Goal: Transaction & Acquisition: Purchase product/service

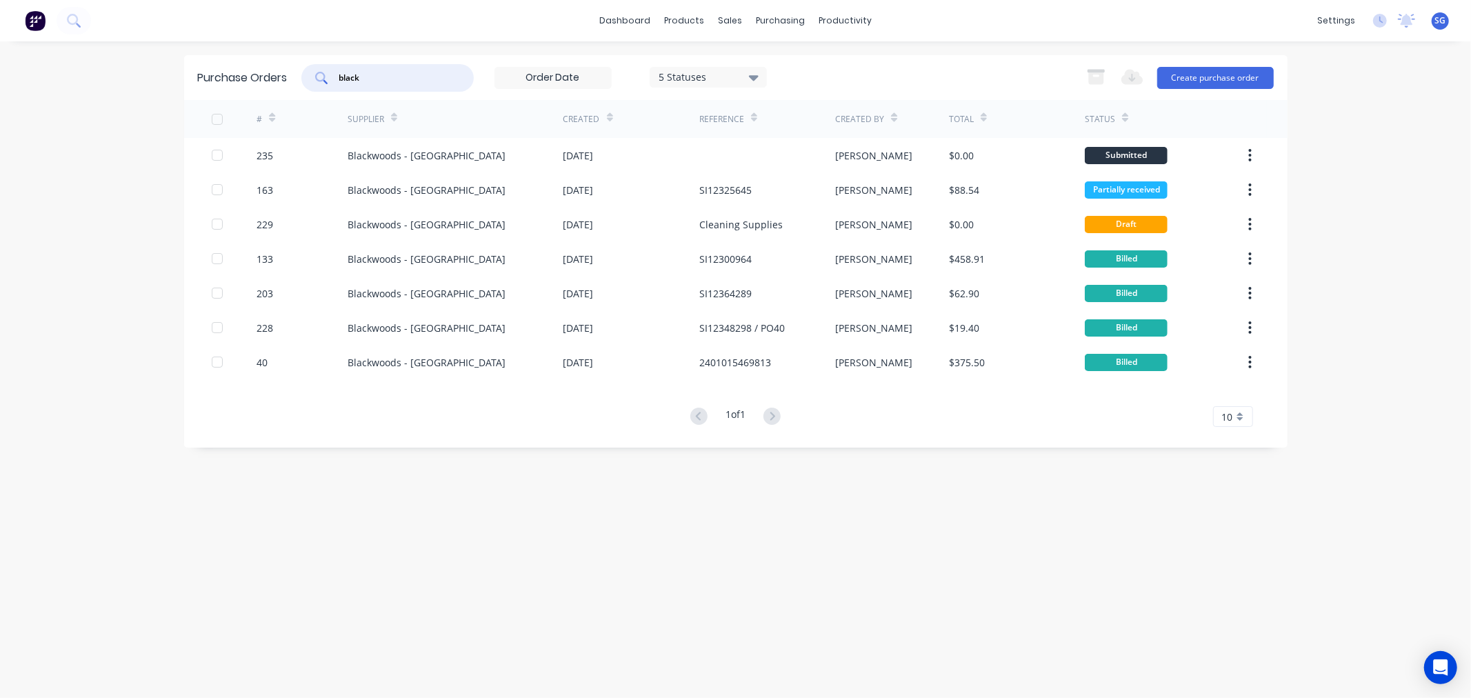
click at [359, 81] on input "black" at bounding box center [395, 78] width 114 height 14
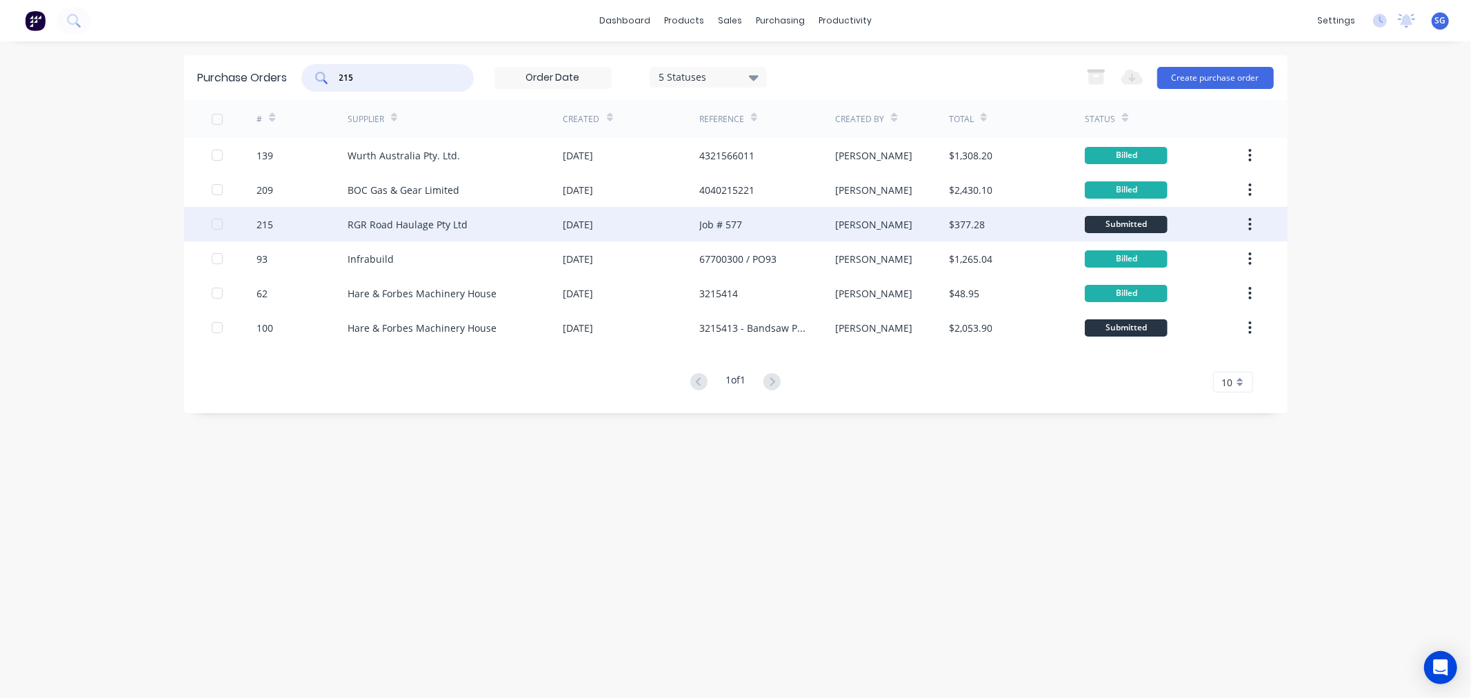
type input "215"
click at [267, 226] on div "215" at bounding box center [264, 224] width 17 height 14
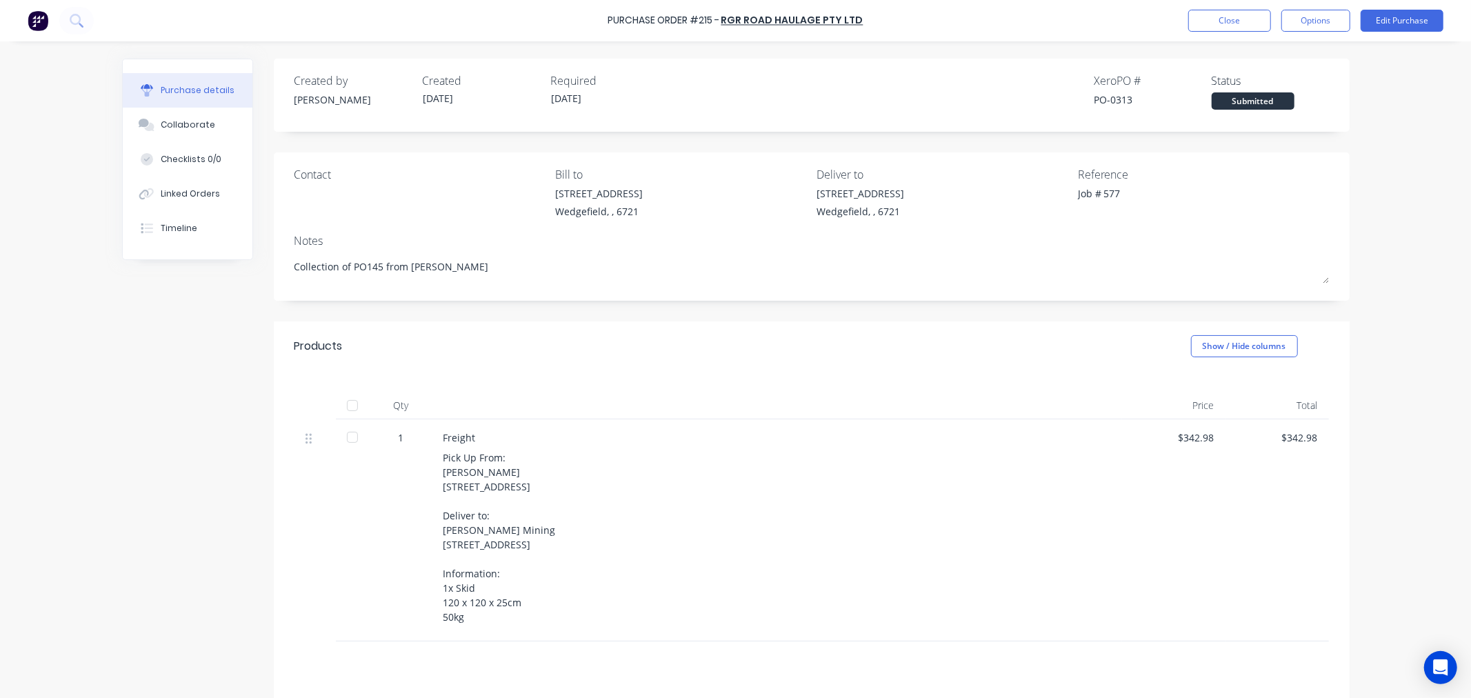
click at [352, 401] on div at bounding box center [353, 406] width 28 height 28
click at [176, 192] on div "Linked Orders" at bounding box center [190, 194] width 59 height 12
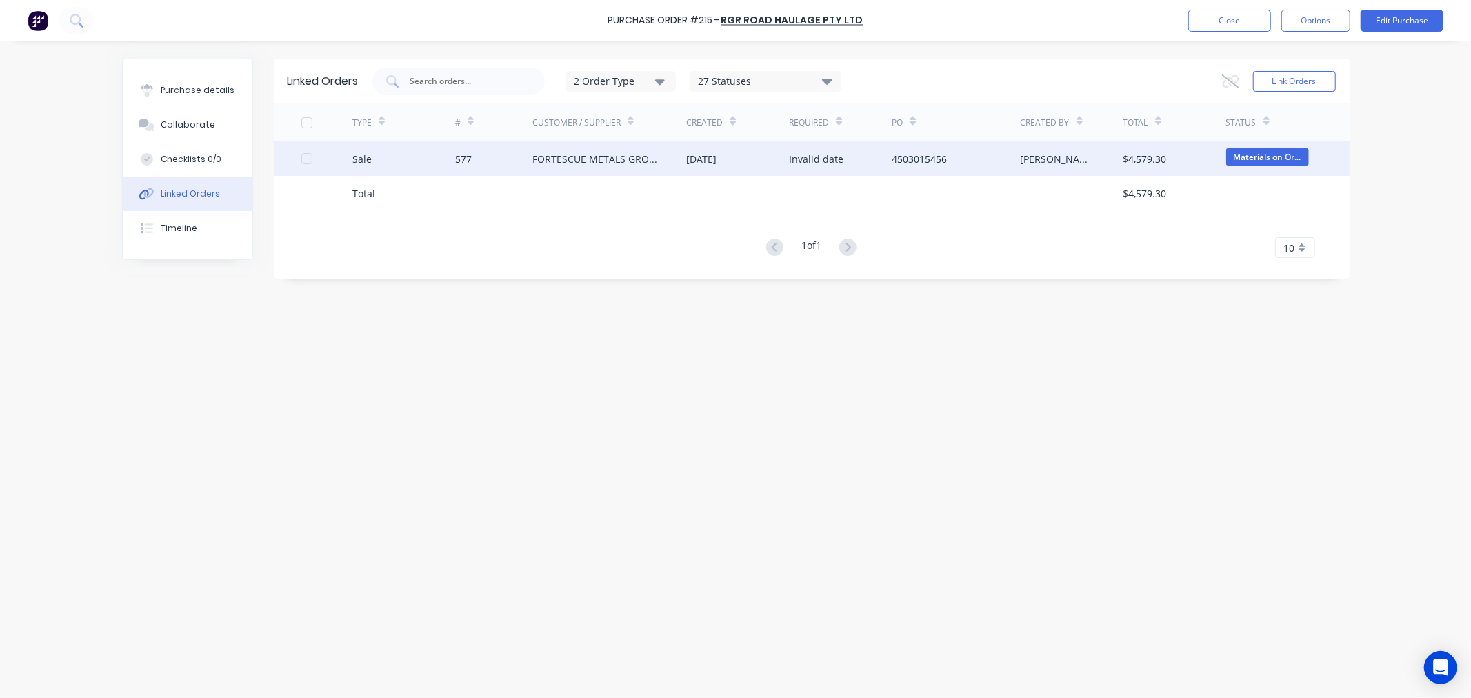
click at [464, 159] on div "577" at bounding box center [463, 159] width 17 height 14
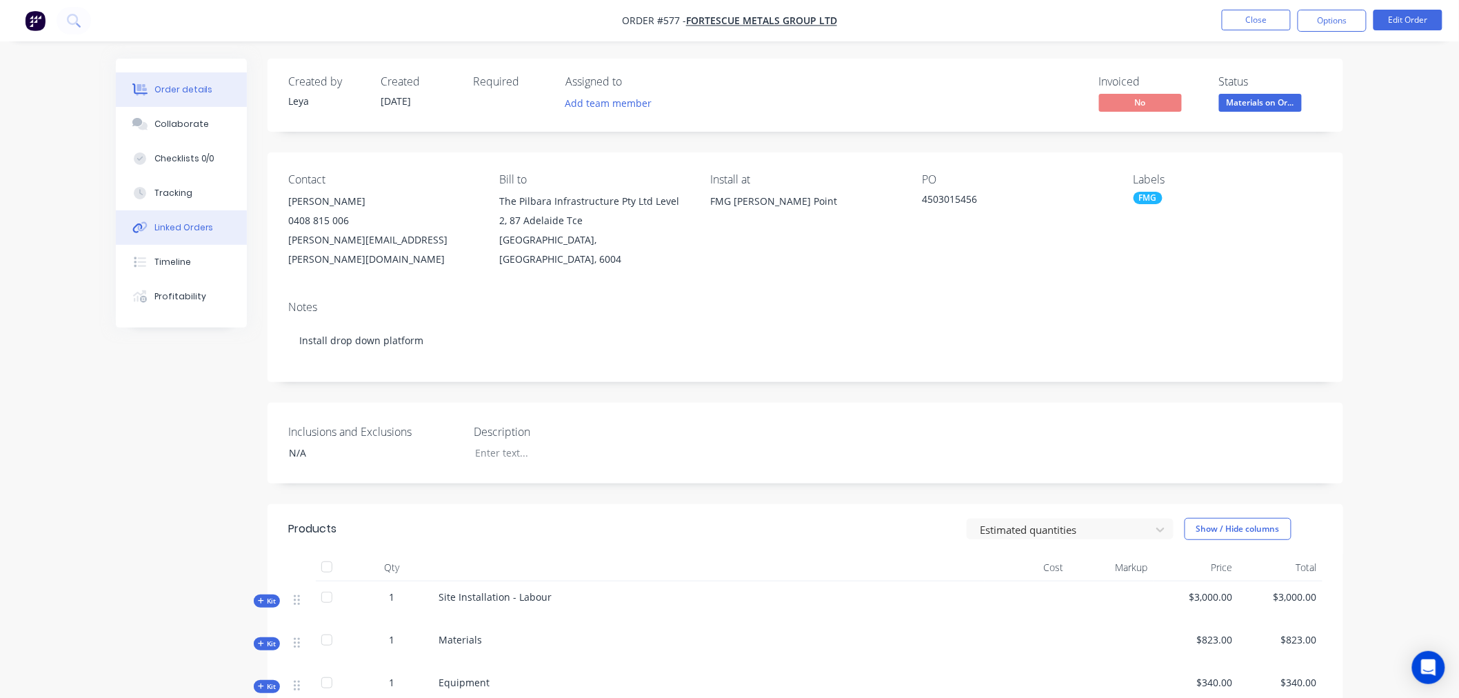
click at [199, 226] on div "Linked Orders" at bounding box center [183, 227] width 59 height 12
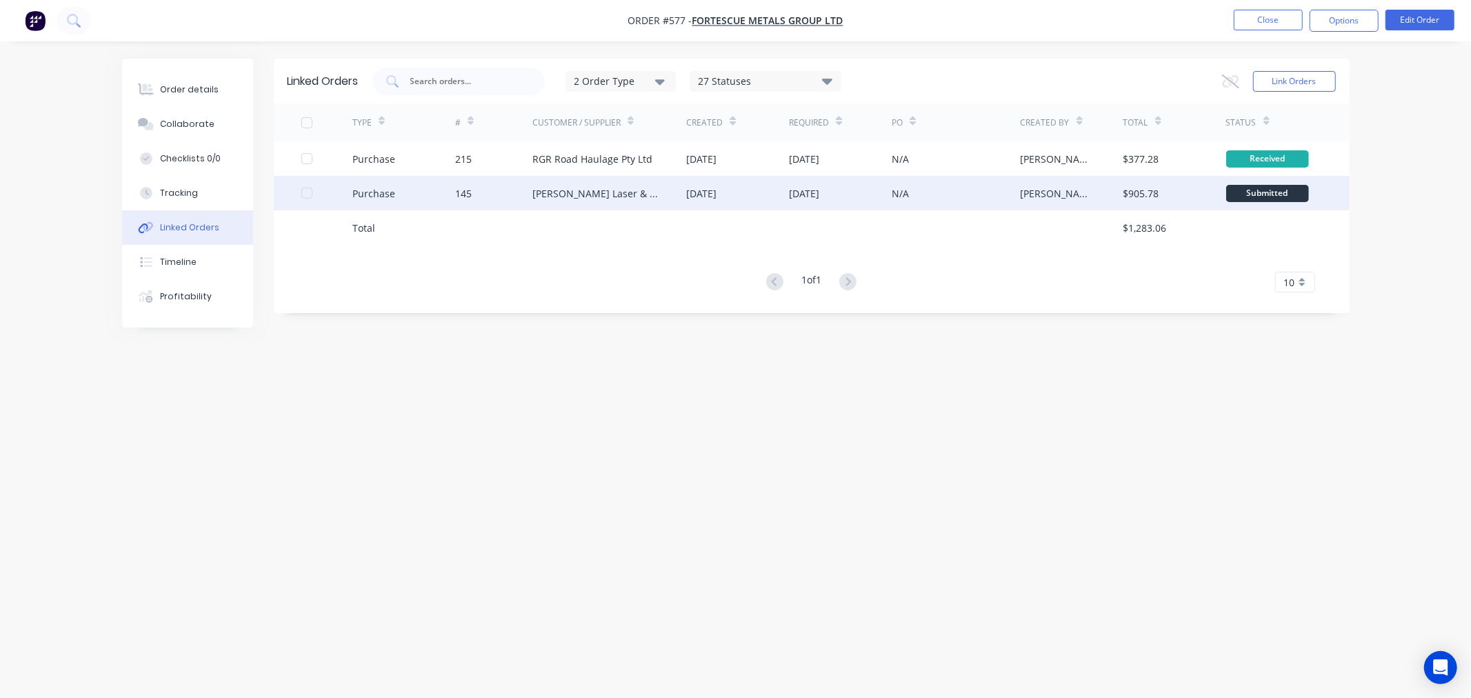
click at [555, 195] on div "[PERSON_NAME] Laser & Tube Cutting" at bounding box center [595, 193] width 127 height 14
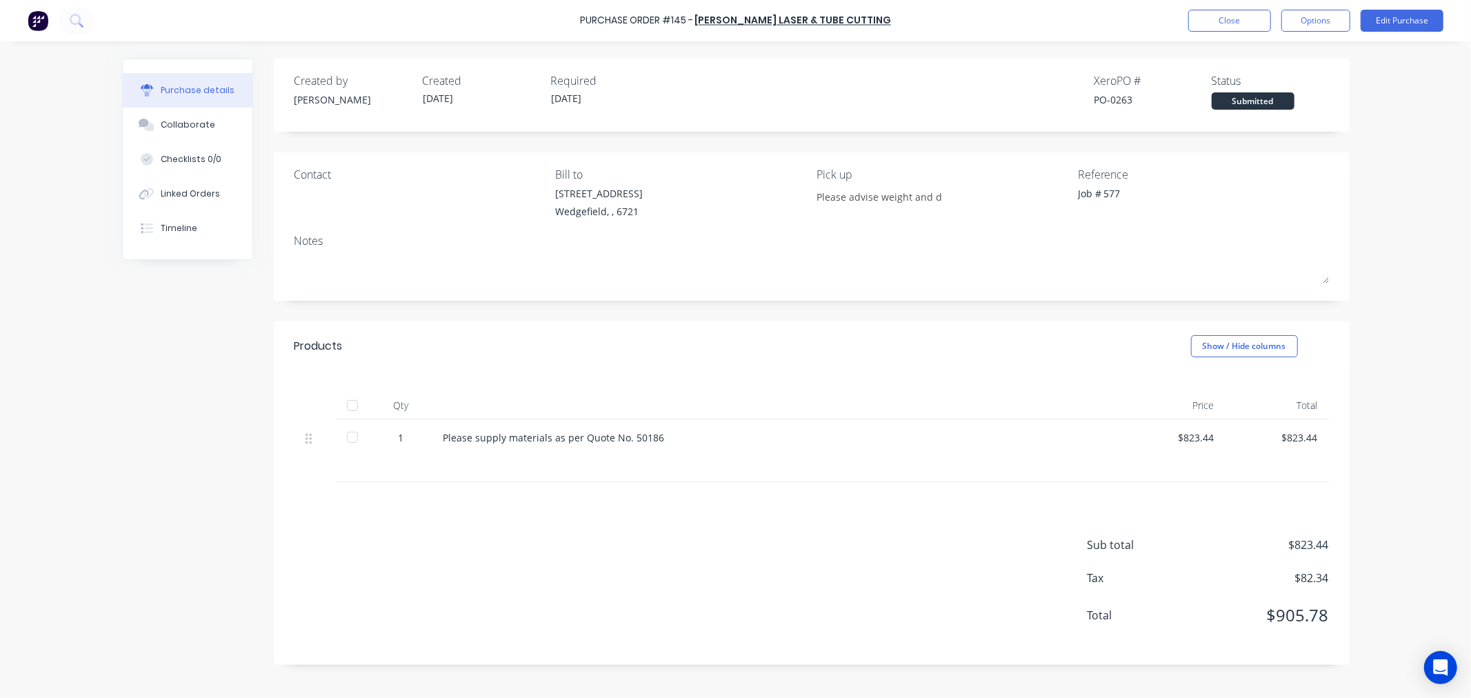
click at [348, 404] on div at bounding box center [353, 406] width 28 height 28
click at [188, 188] on div "Linked Orders" at bounding box center [190, 194] width 59 height 12
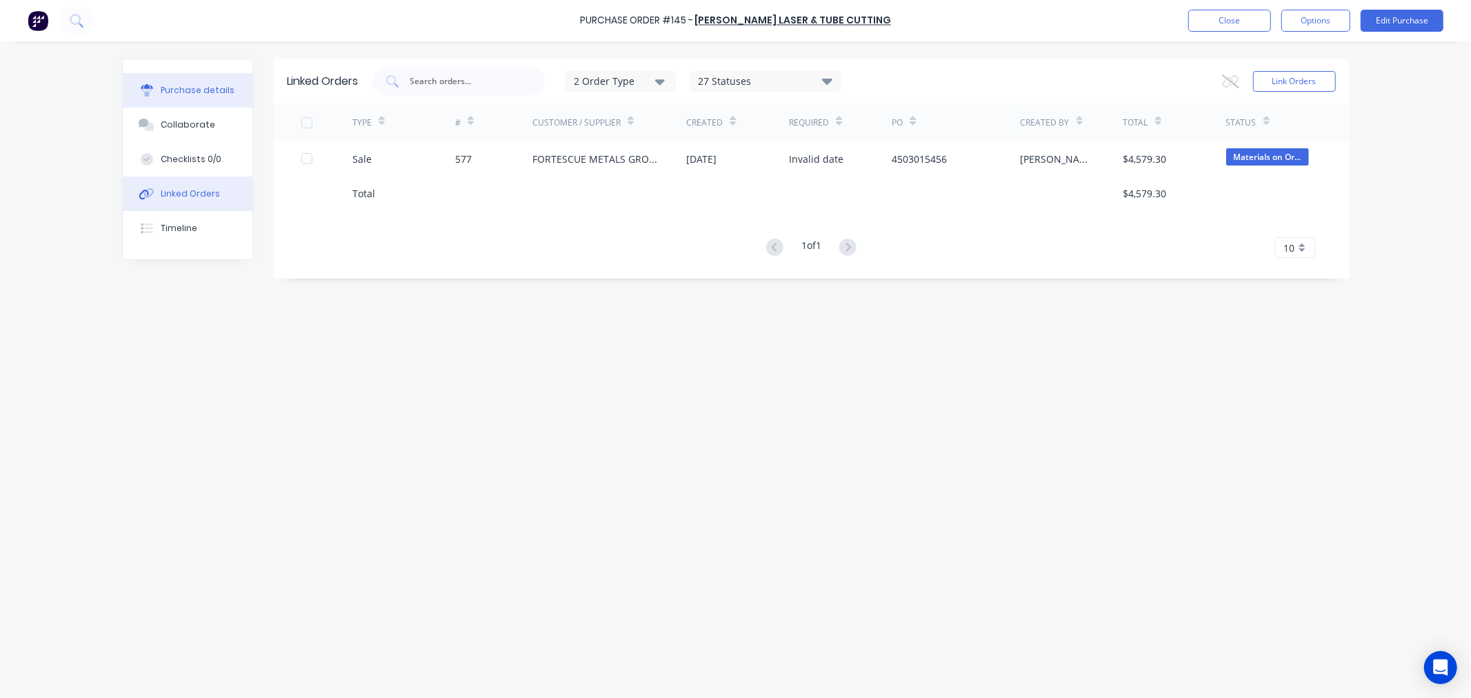
click at [186, 97] on button "Purchase details" at bounding box center [188, 90] width 130 height 34
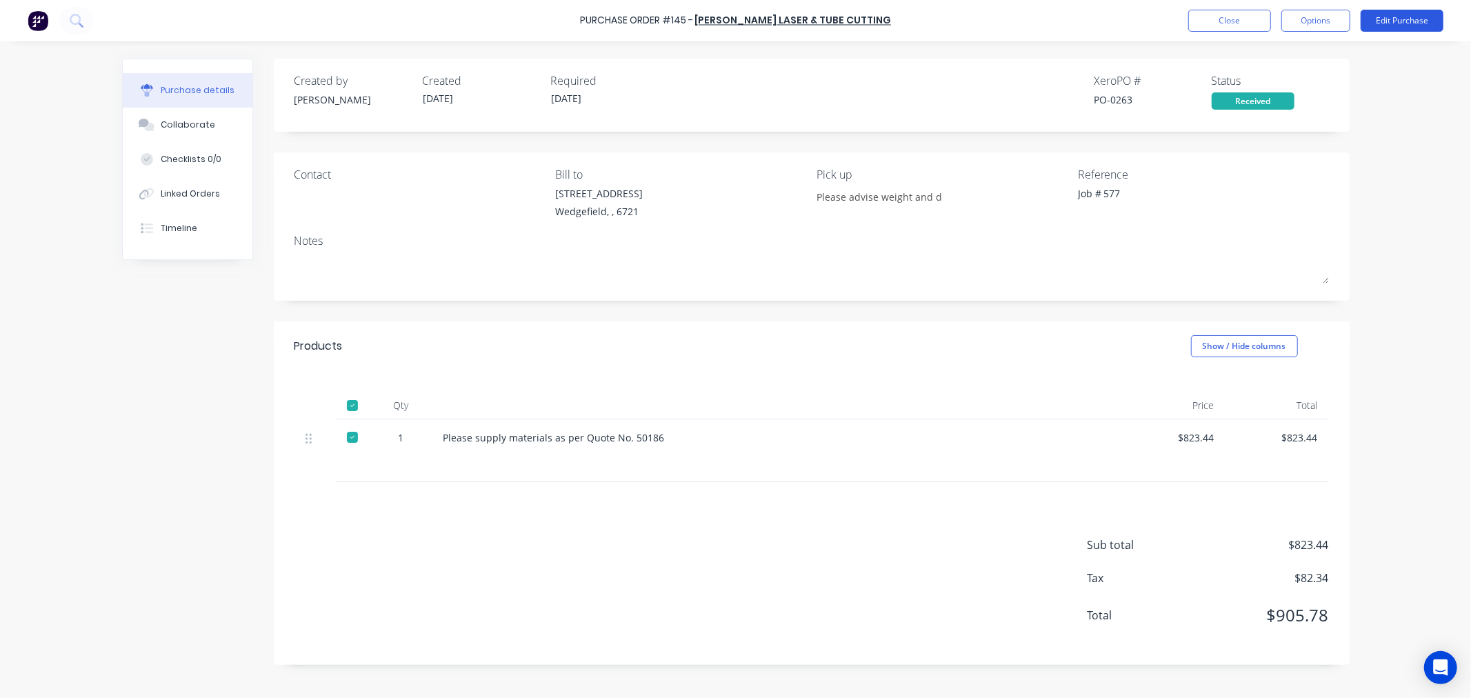
click at [1397, 22] on button "Edit Purchase" at bounding box center [1401, 21] width 83 height 22
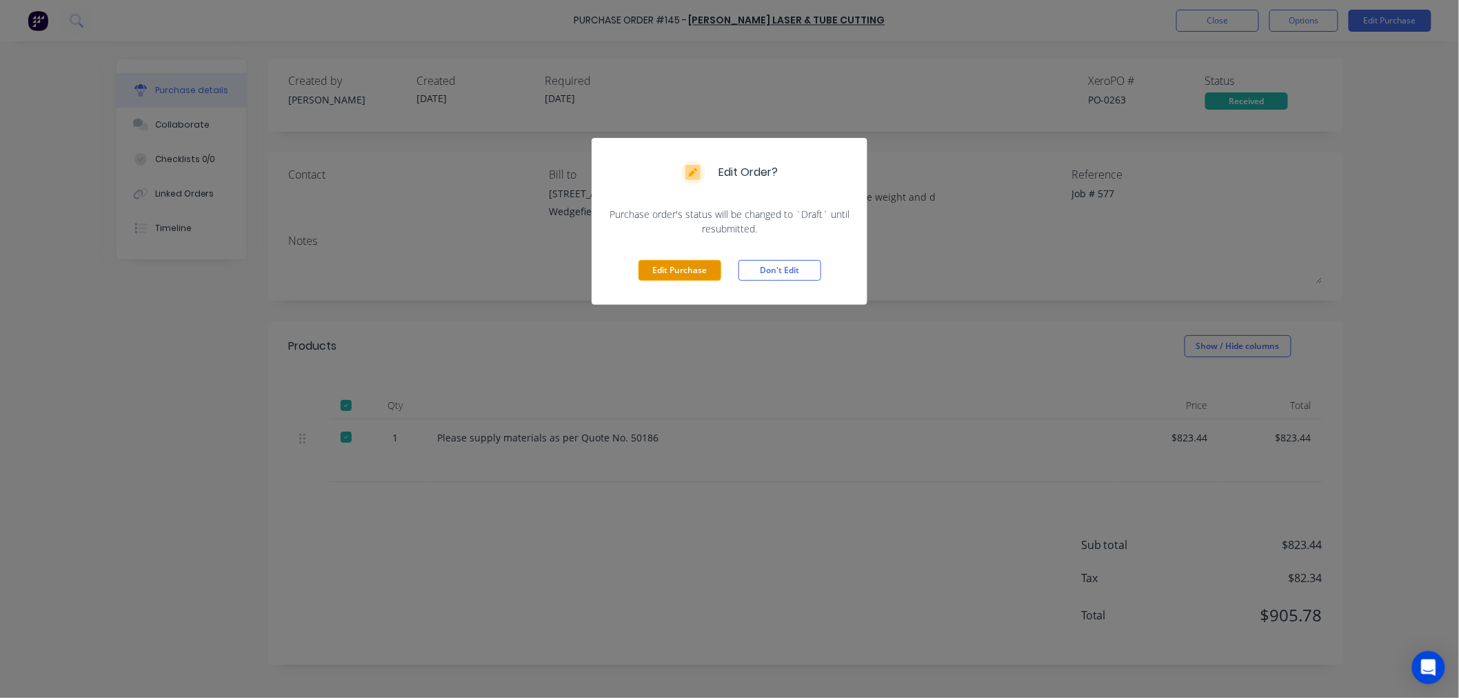
click at [701, 274] on button "Edit Purchase" at bounding box center [679, 270] width 83 height 21
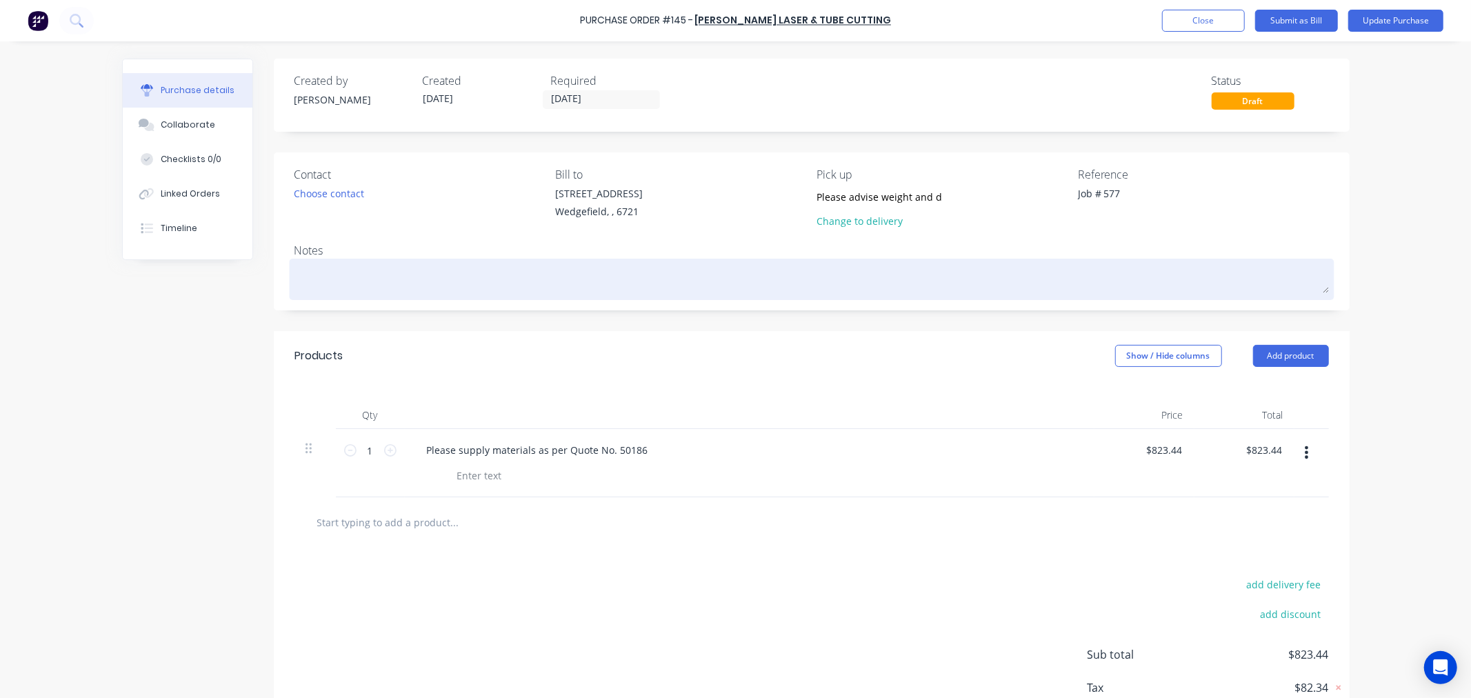
click at [421, 284] on textarea at bounding box center [811, 277] width 1034 height 31
type textarea "x"
type textarea "D"
type textarea "x"
type textarea "De"
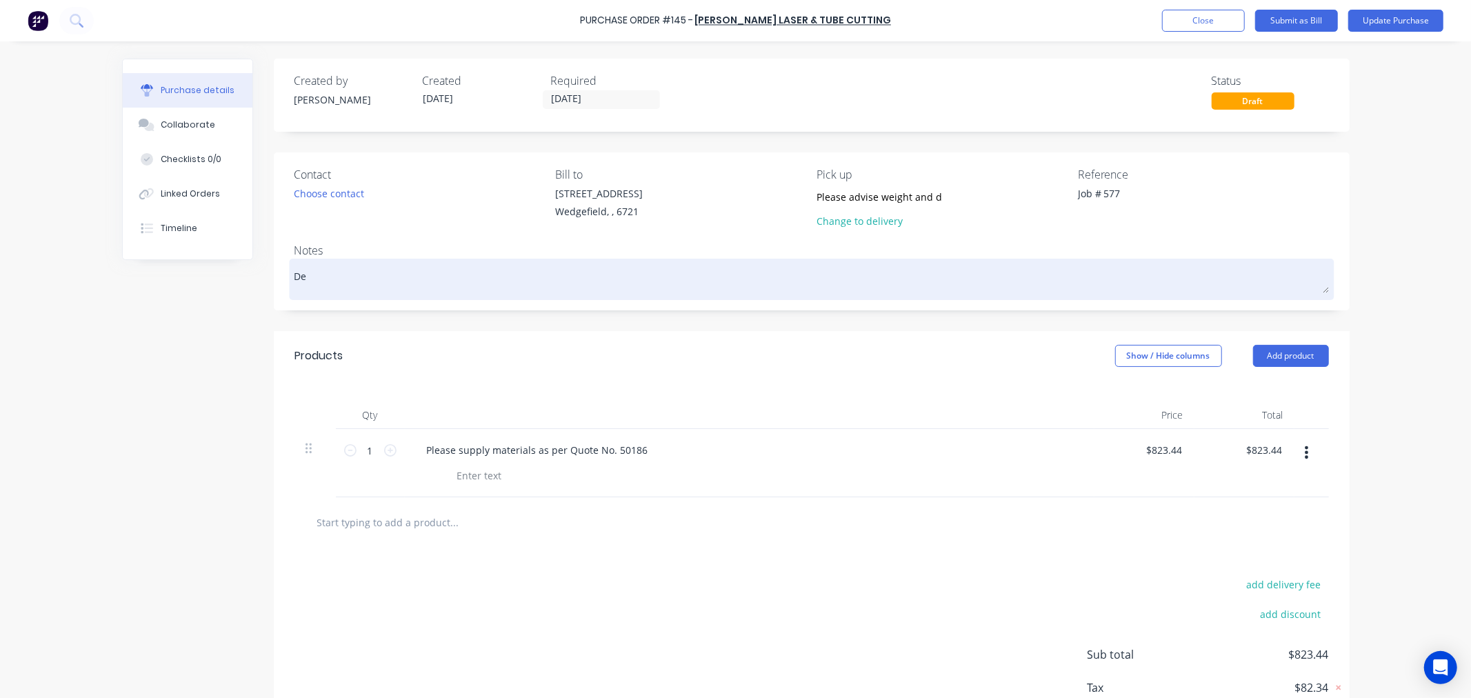
type textarea "x"
type textarea "Del"
type textarea "x"
type textarea "Delo"
type textarea "x"
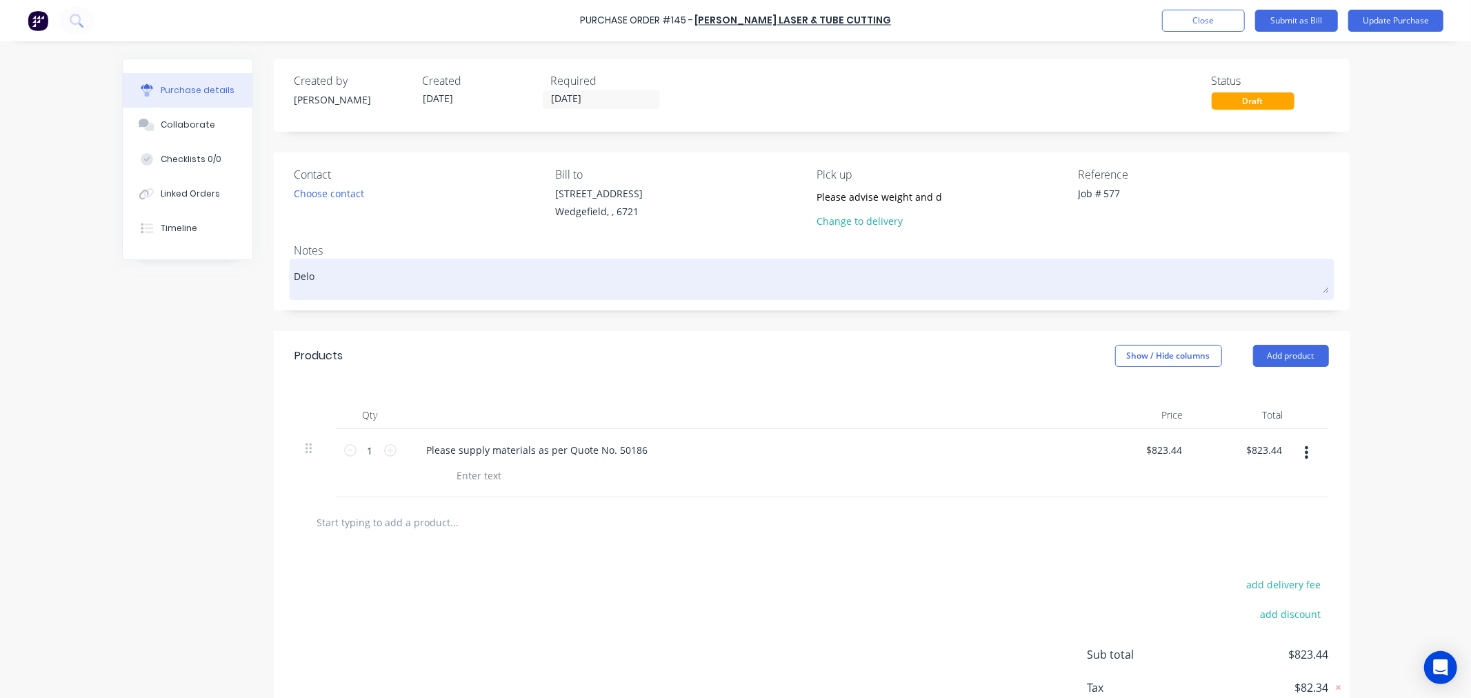
type textarea "Deloi"
type textarea "x"
type textarea "Delo"
type textarea "x"
type textarea "Del"
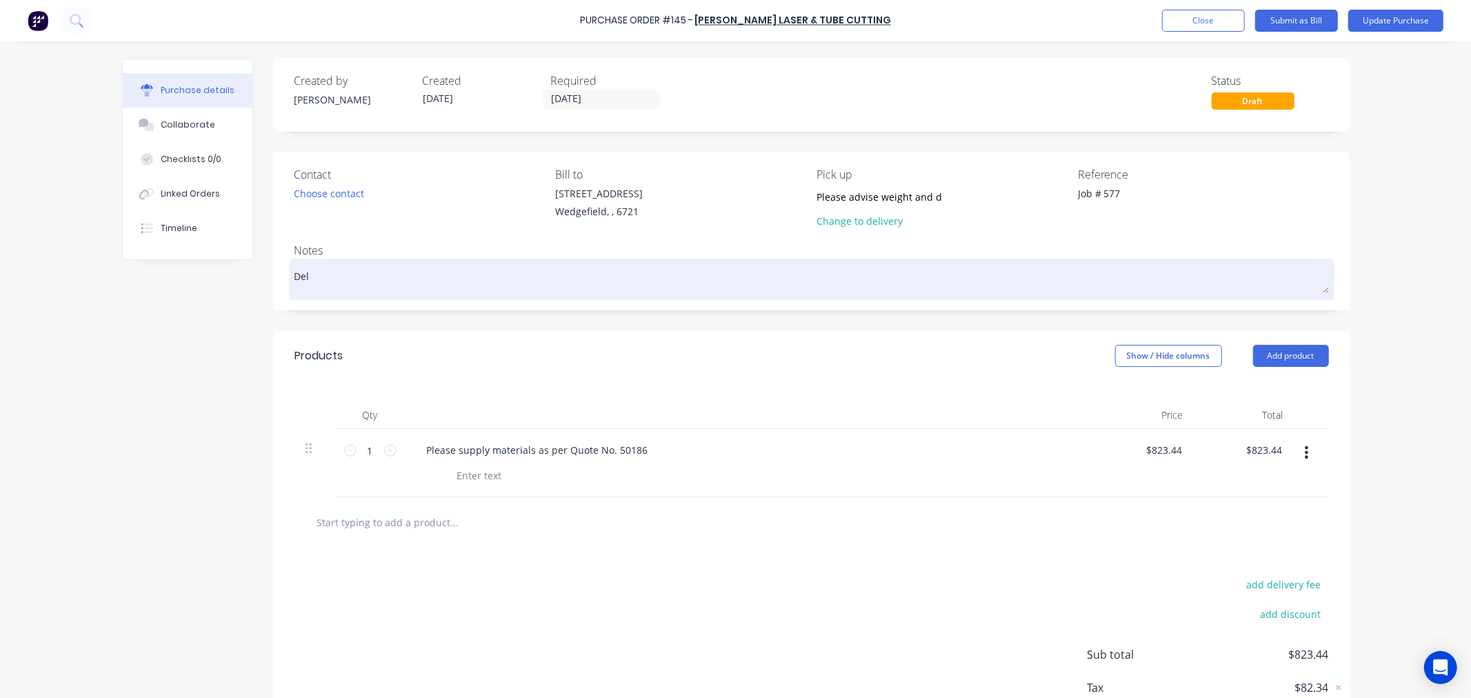
type textarea "x"
type textarea "Deli"
type textarea "x"
type textarea "Delive"
type textarea "x"
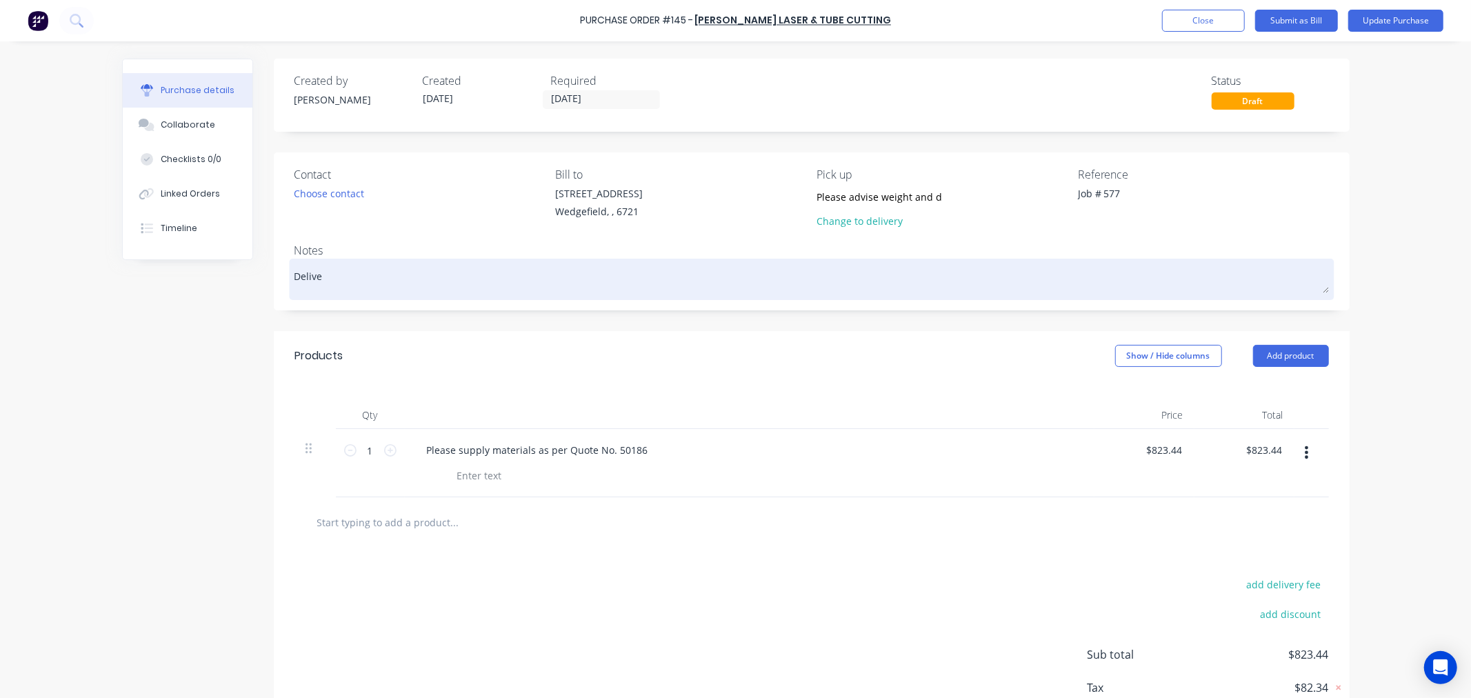
type textarea "Deliver"
type textarea "x"
type textarea "Delivere"
type textarea "x"
type textarea "Delivered"
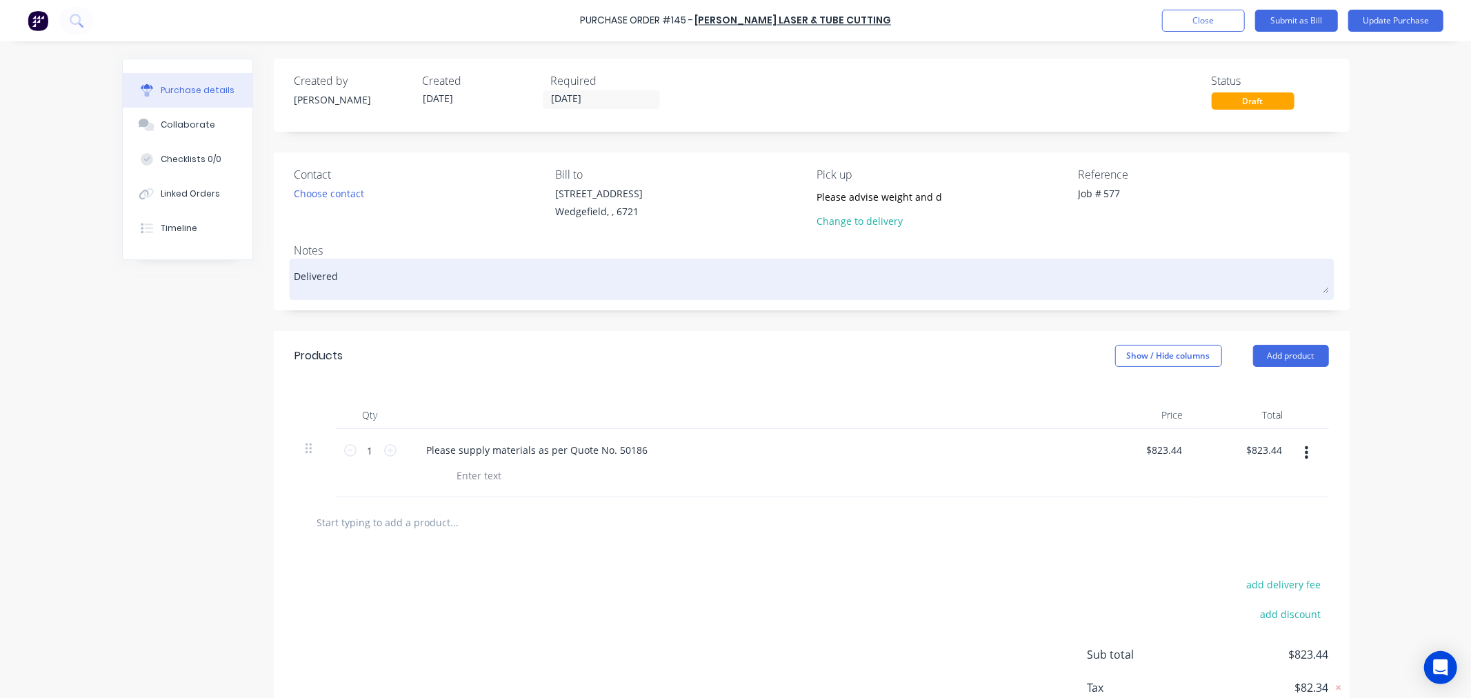
type textarea "x"
type textarea "Delivered"
type textarea "x"
type textarea "Delivered 0"
type textarea "x"
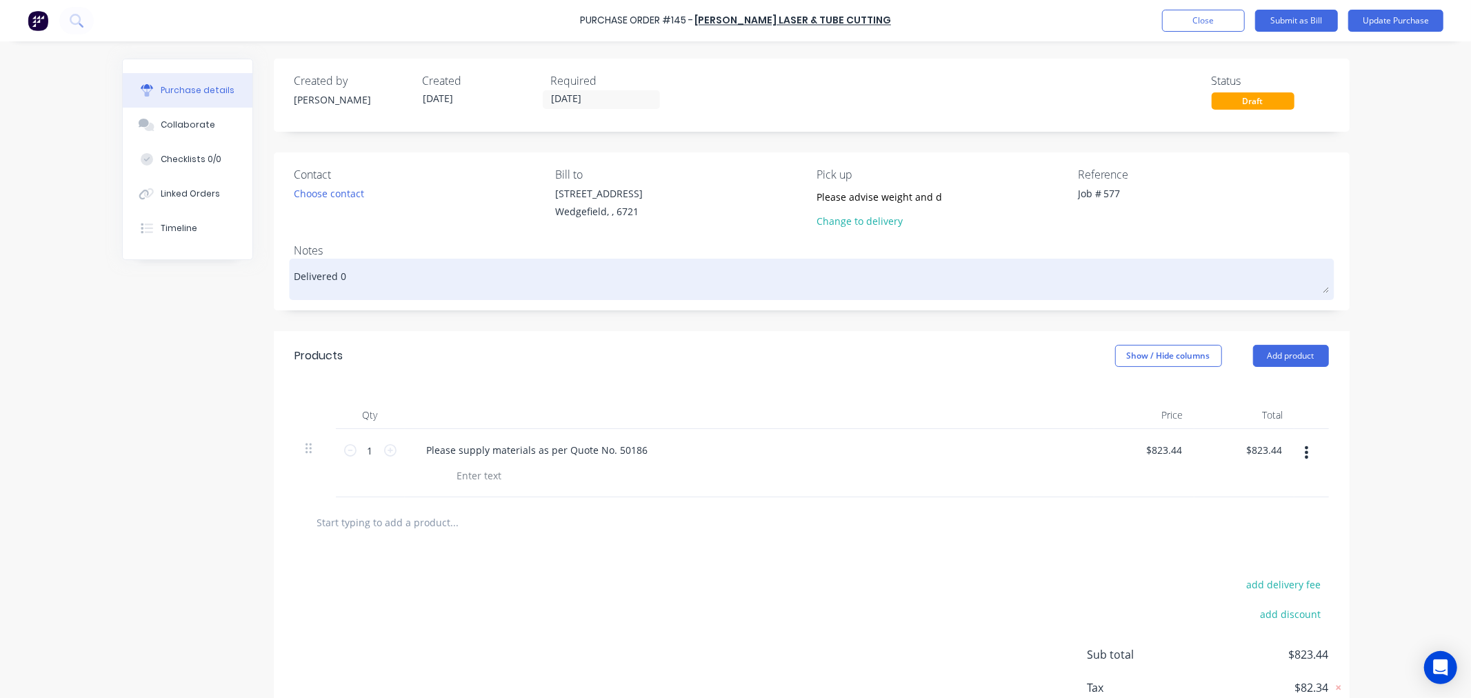
type textarea "Delivered 03"
type textarea "x"
type textarea "Delivered 03/"
type textarea "x"
type textarea "Delivered 03/1"
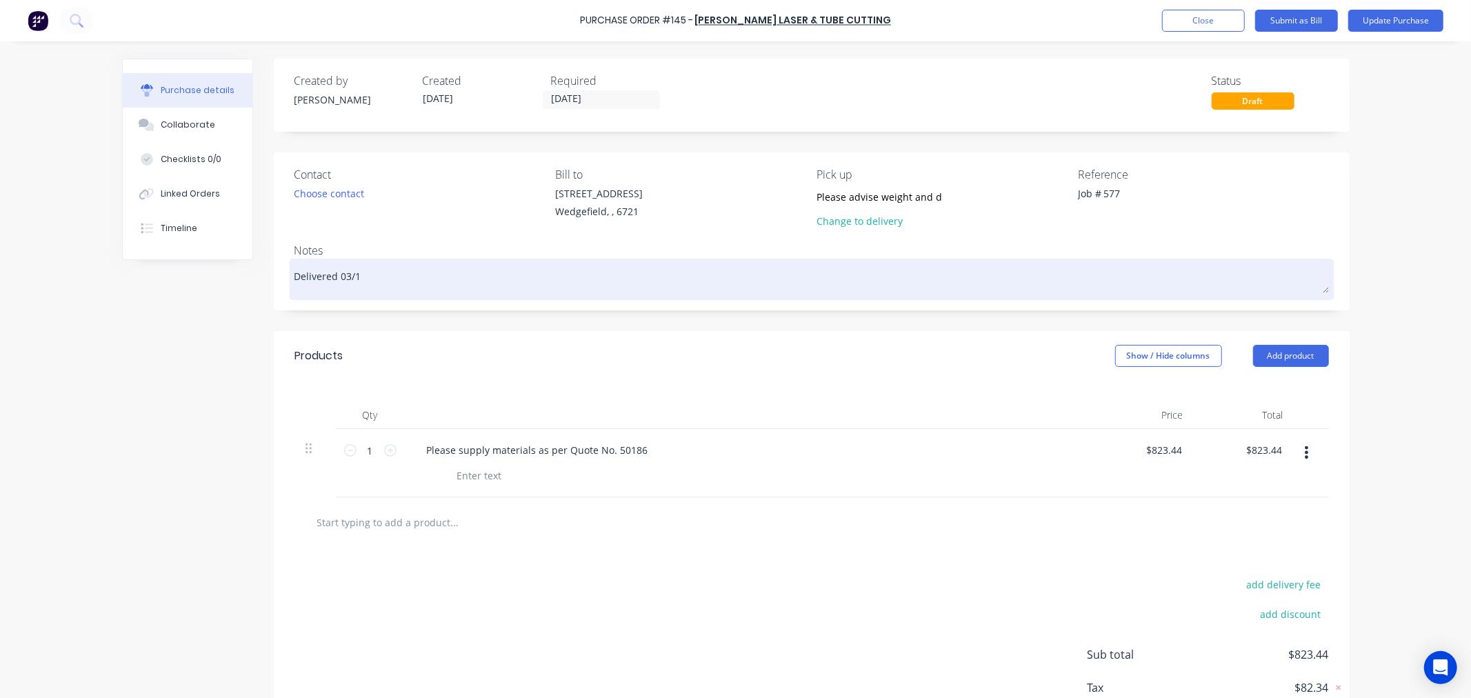
type textarea "x"
type textarea "Delivered 03/10"
type textarea "x"
type textarea "Delivered 03/10/"
type textarea "x"
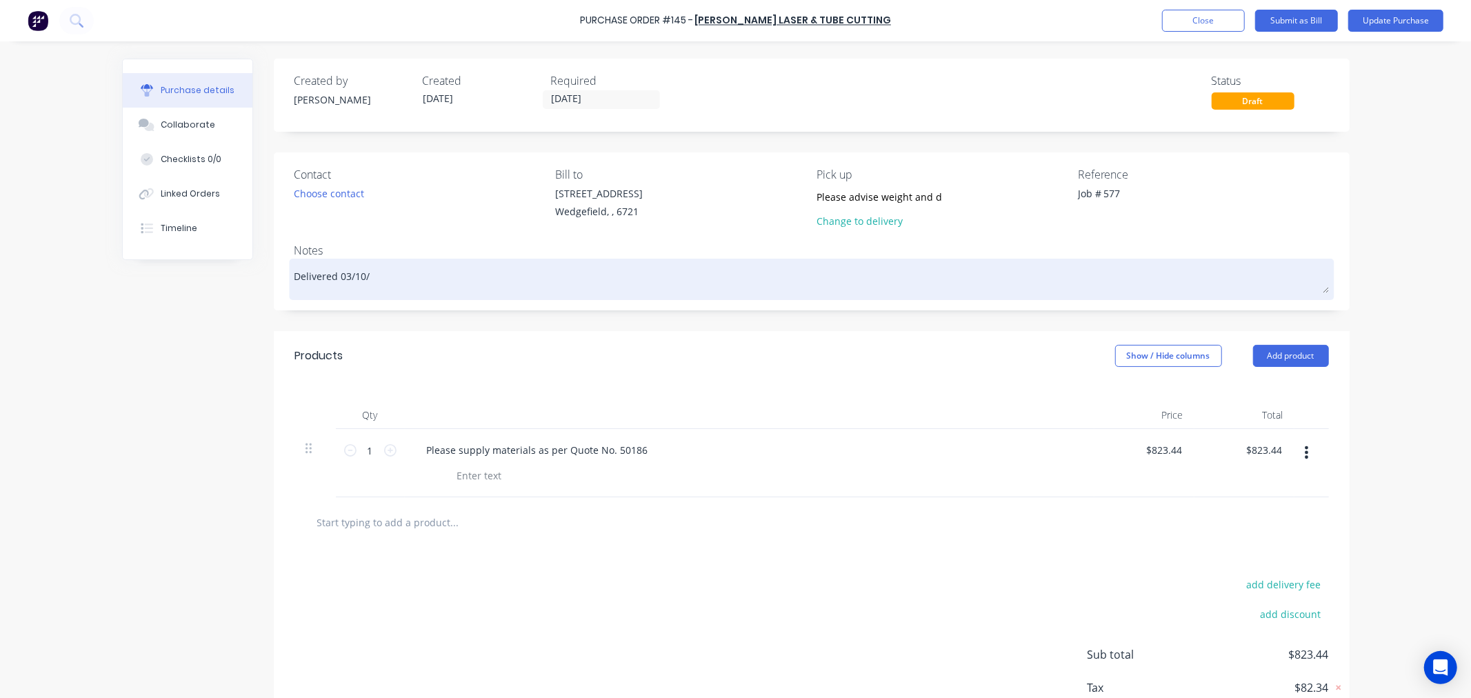
type textarea "Delivered 03/10/2"
type textarea "x"
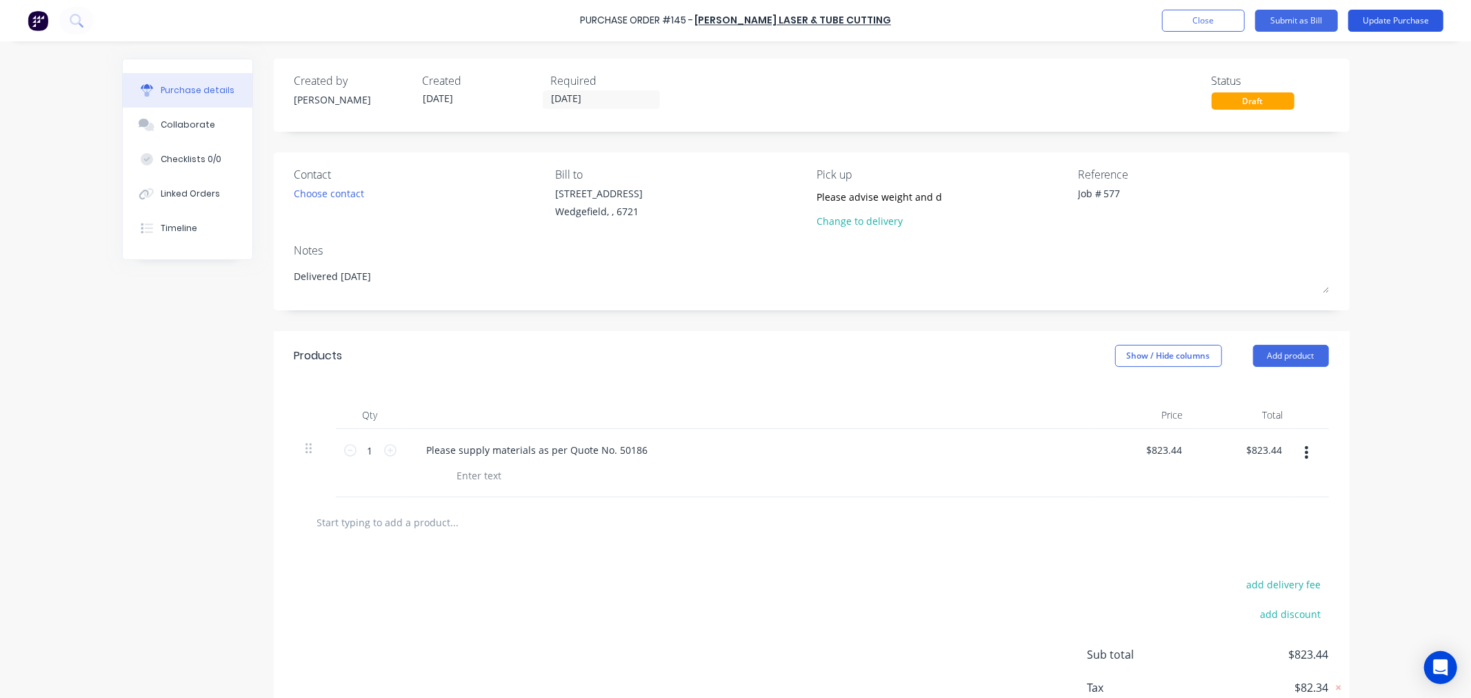
type textarea "Delivered [DATE]"
type textarea "x"
type textarea "Delivered [DATE]"
click at [1388, 15] on button "Update Purchase" at bounding box center [1395, 21] width 95 height 22
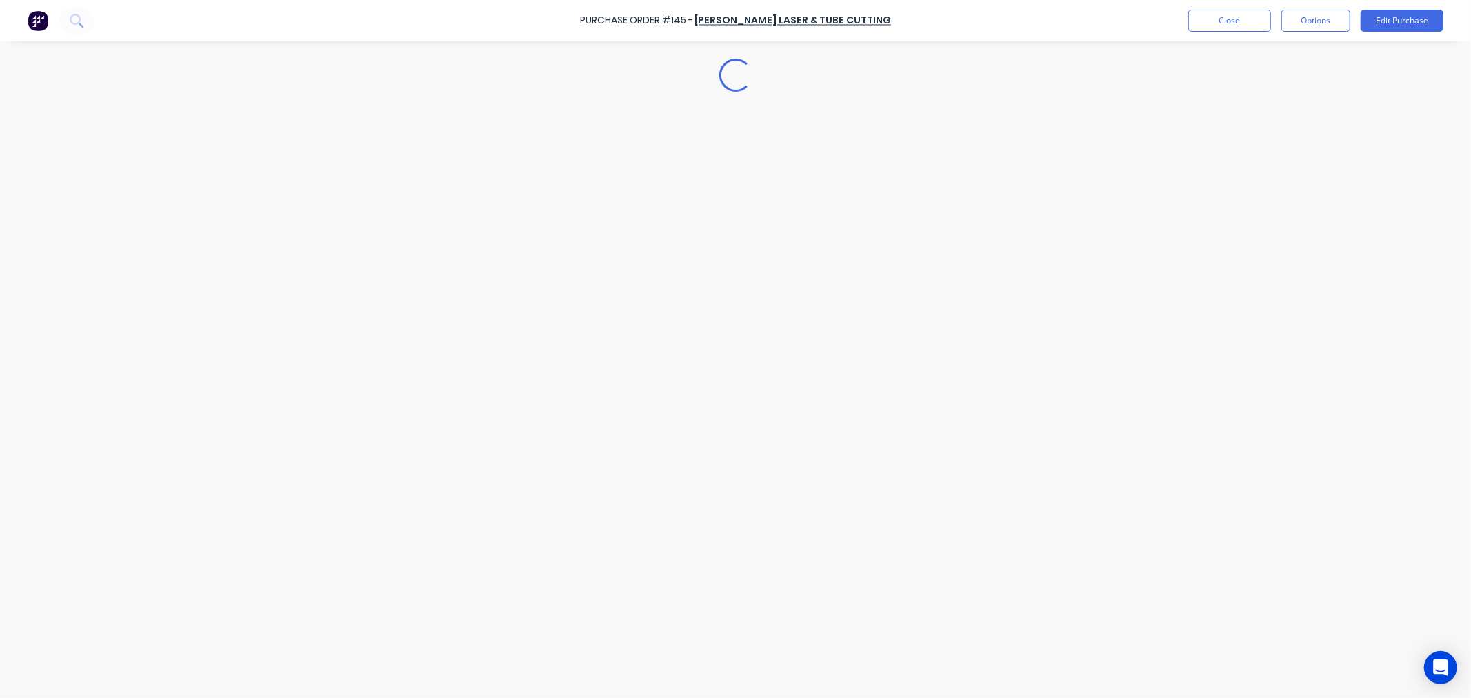
type textarea "x"
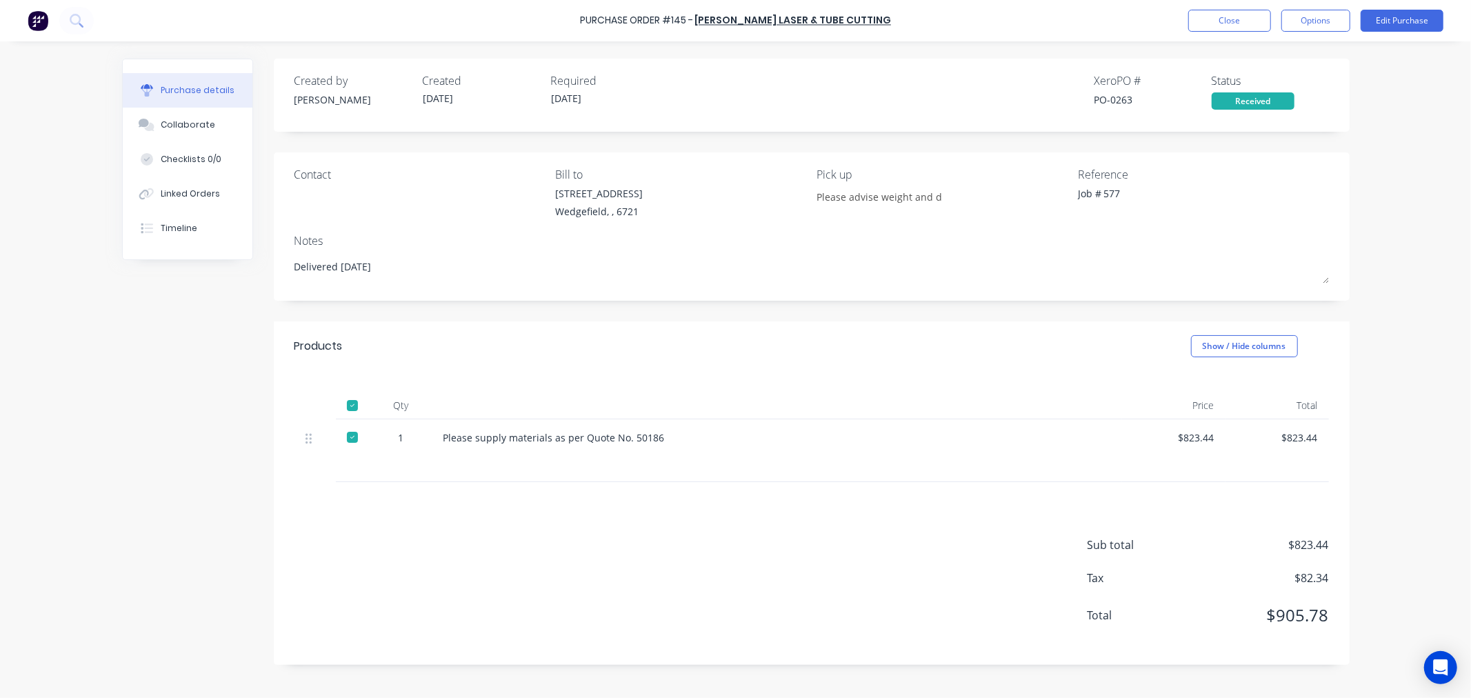
click at [173, 193] on div "Linked Orders" at bounding box center [190, 194] width 59 height 12
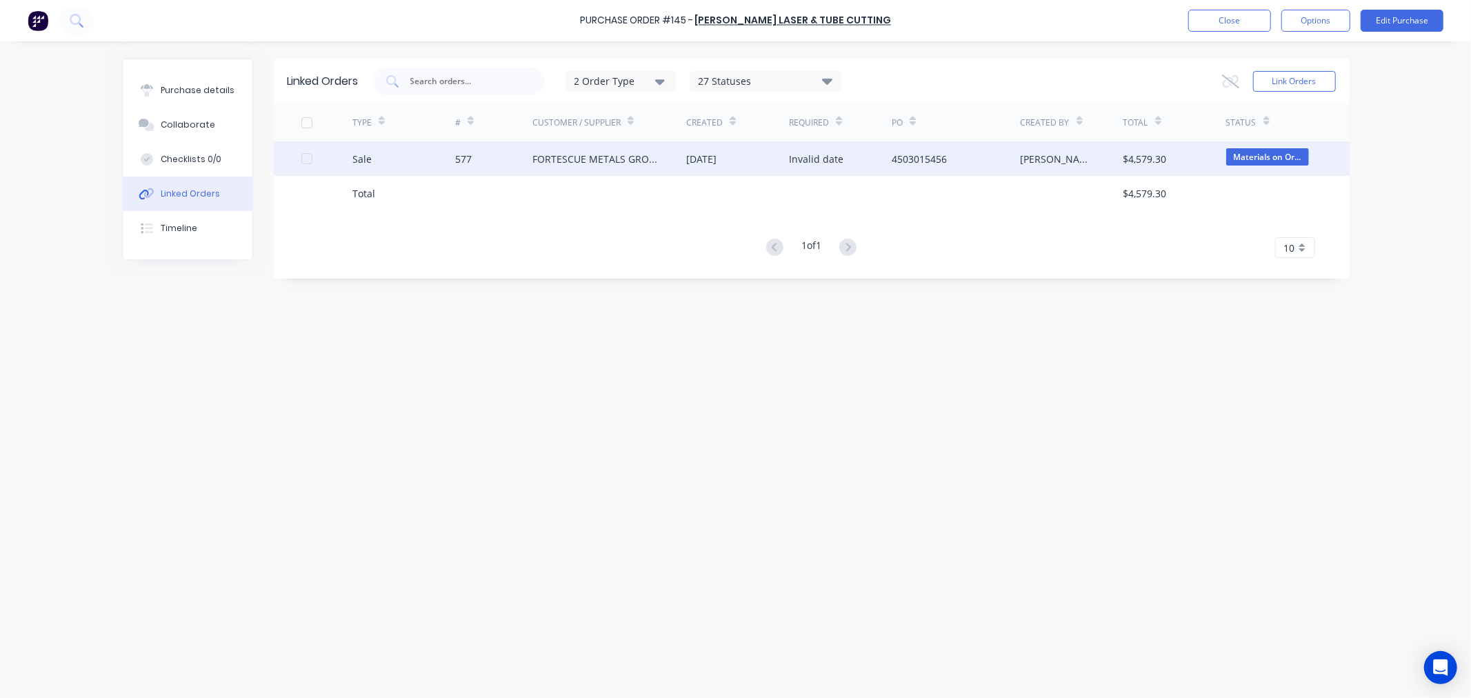
click at [547, 156] on div "FORTESCUE METALS GROUP LTD" at bounding box center [595, 159] width 127 height 14
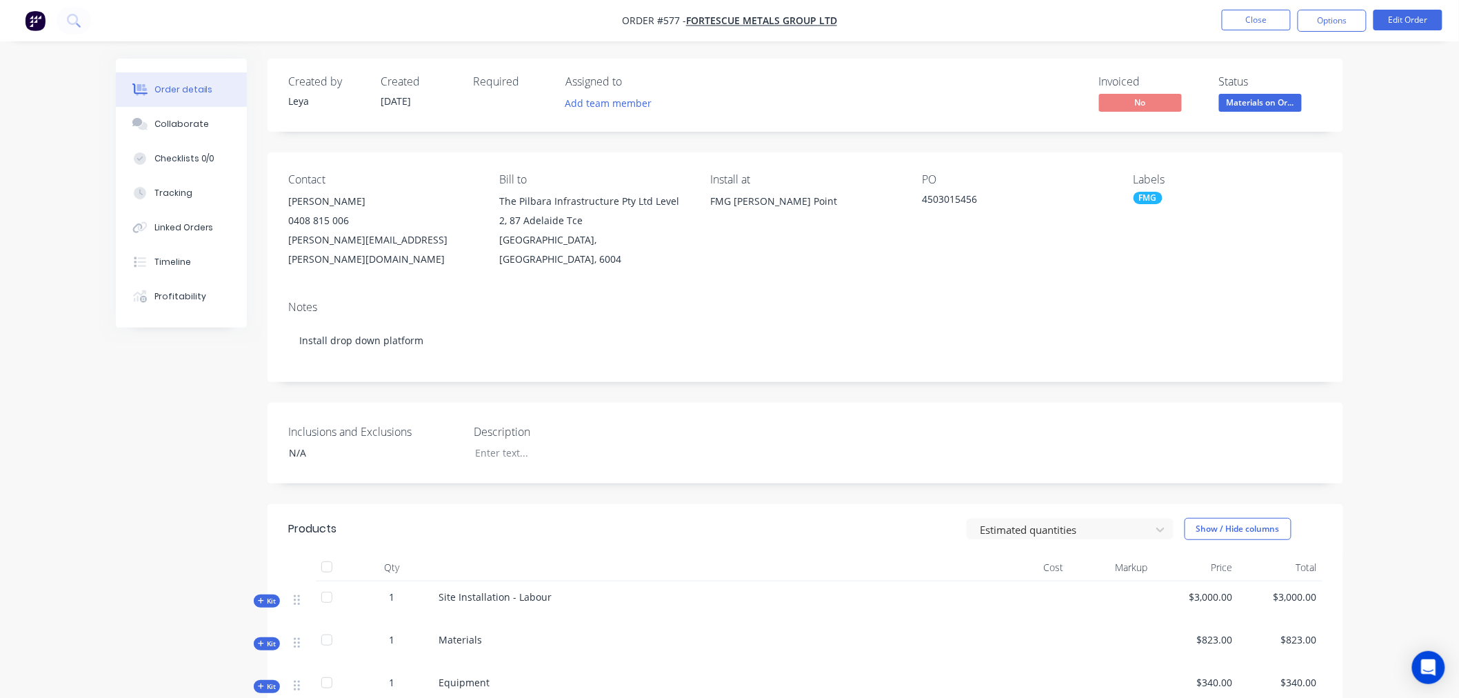
drag, startPoint x: 30, startPoint y: 84, endPoint x: -115, endPoint y: 77, distance: 145.7
click at [0, 77] on html "Order #577 - FORTESCUE METALS GROUP LTD Close Options Edit Order Order details …" at bounding box center [729, 477] width 1459 height 955
click at [209, 120] on button "Collaborate" at bounding box center [181, 124] width 131 height 34
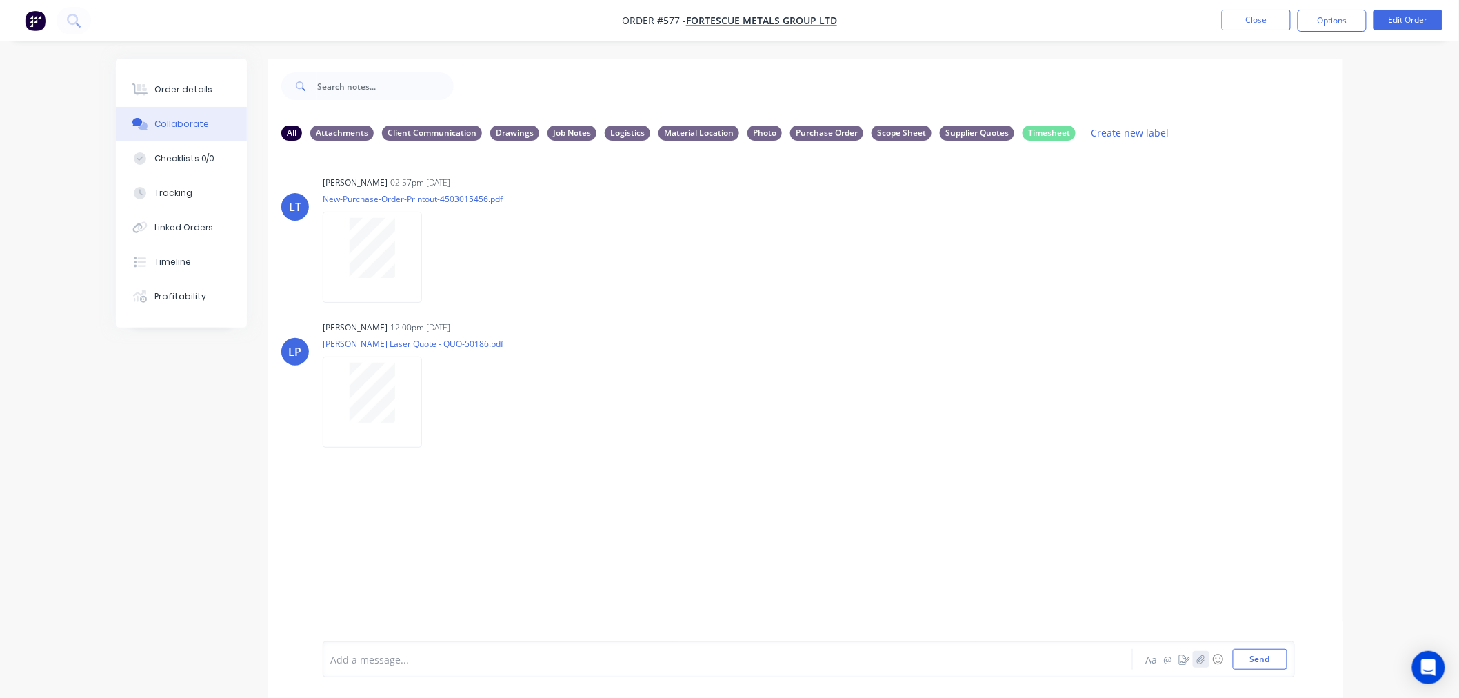
click at [1204, 659] on icon "button" at bounding box center [1201, 659] width 8 height 10
click at [1262, 662] on button "Send" at bounding box center [1260, 659] width 54 height 21
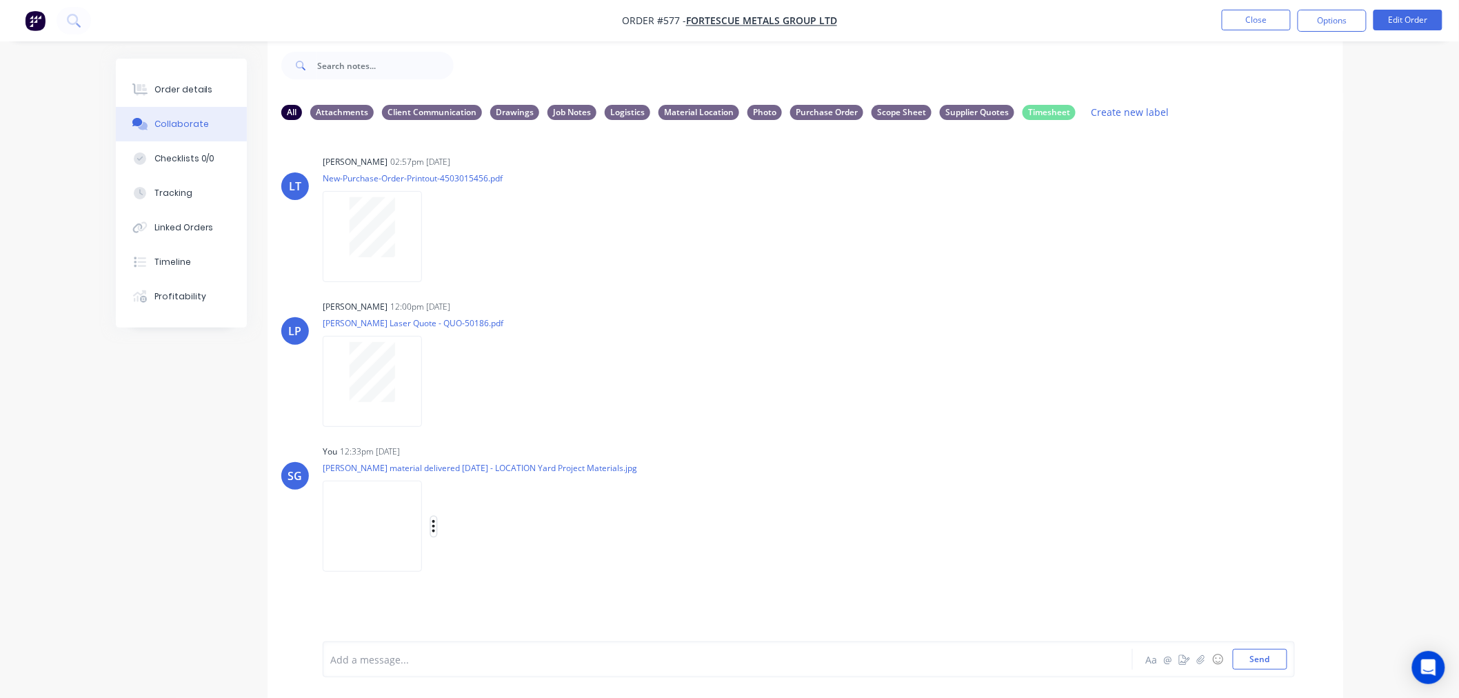
click at [432, 527] on icon "button" at bounding box center [434, 526] width 4 height 16
click at [465, 531] on button "Labels" at bounding box center [524, 531] width 155 height 31
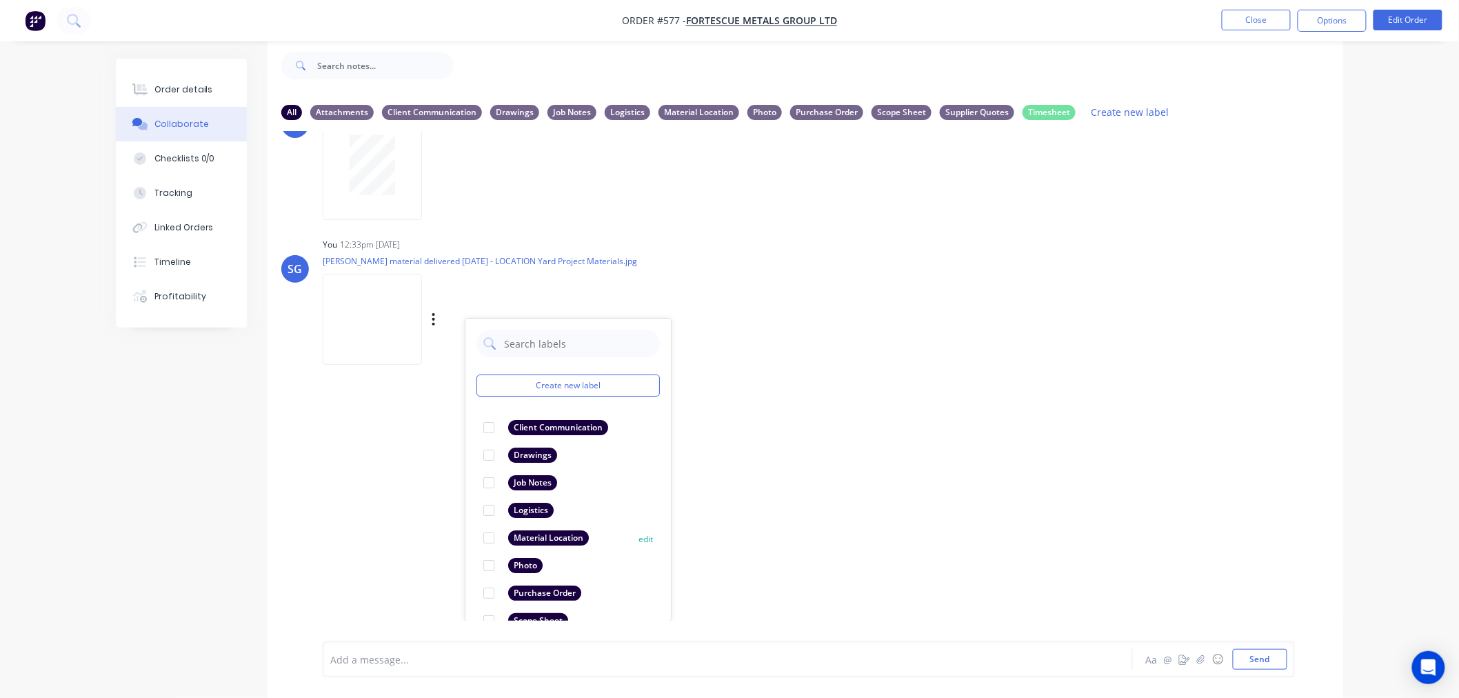
click at [492, 538] on div at bounding box center [489, 538] width 28 height 28
click at [472, 649] on div "Add a message..." at bounding box center [689, 659] width 718 height 21
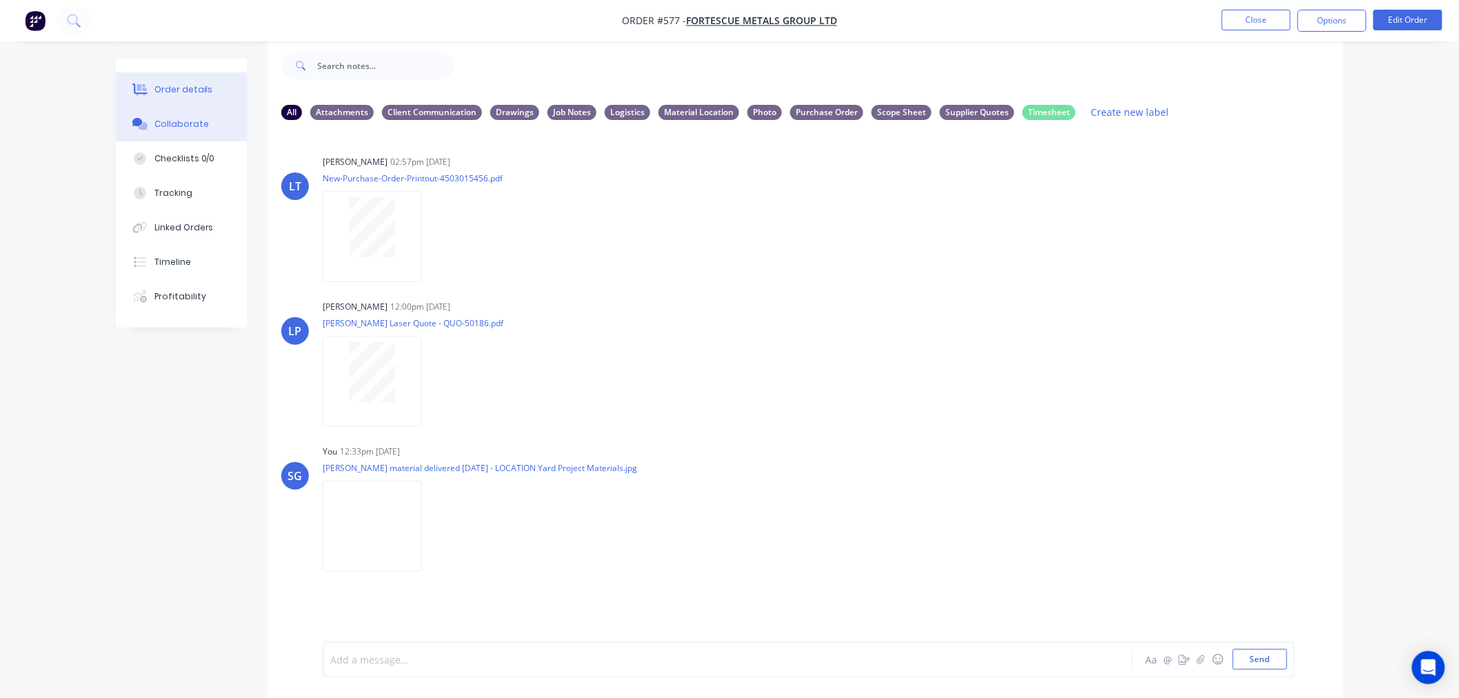
click at [196, 95] on div "Order details" at bounding box center [183, 89] width 59 height 12
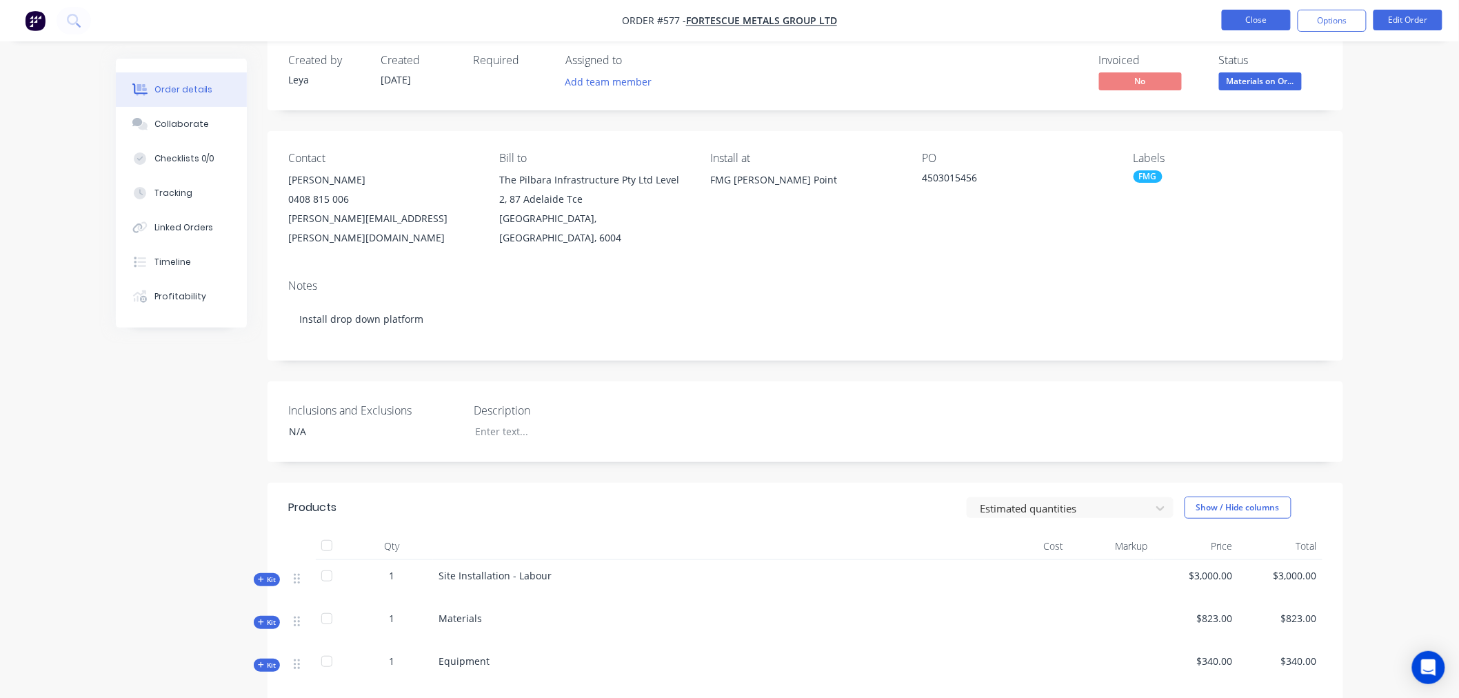
click at [1241, 23] on button "Close" at bounding box center [1256, 20] width 69 height 21
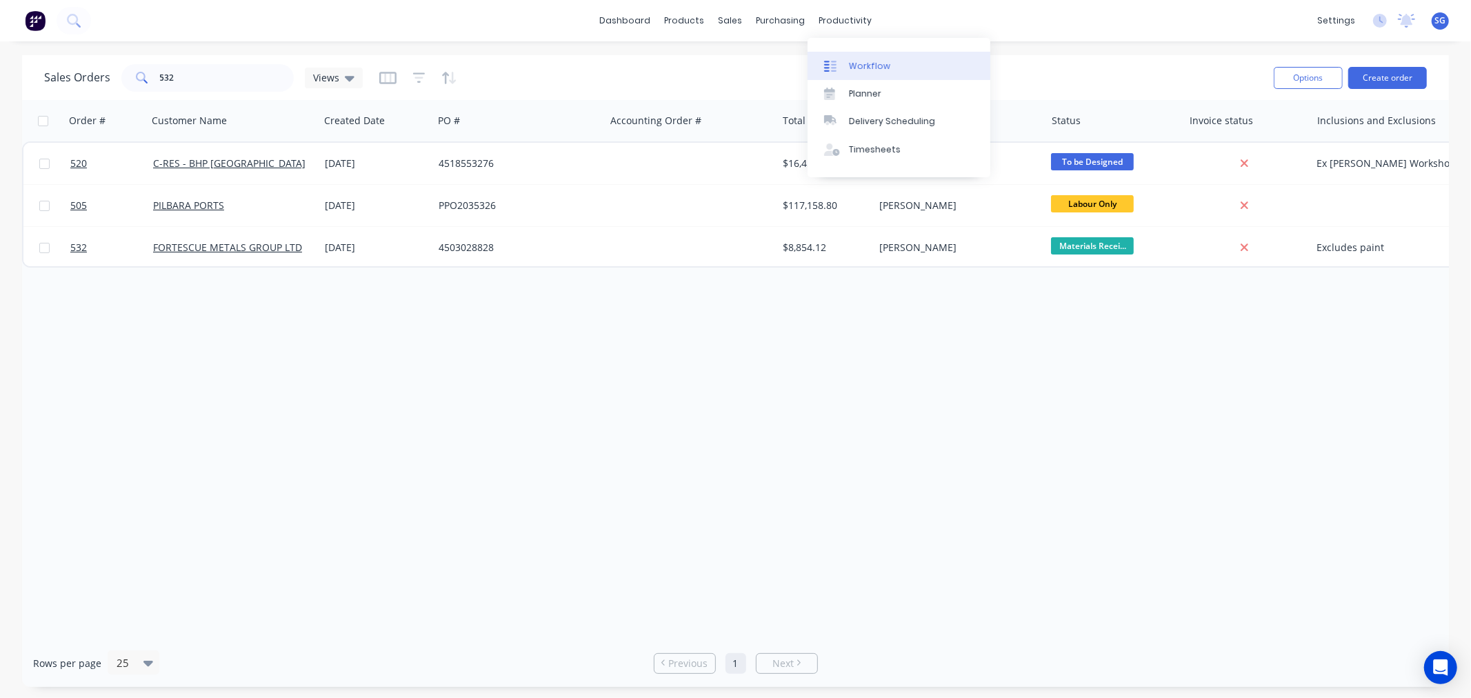
click at [854, 66] on div "Workflow" at bounding box center [869, 66] width 41 height 12
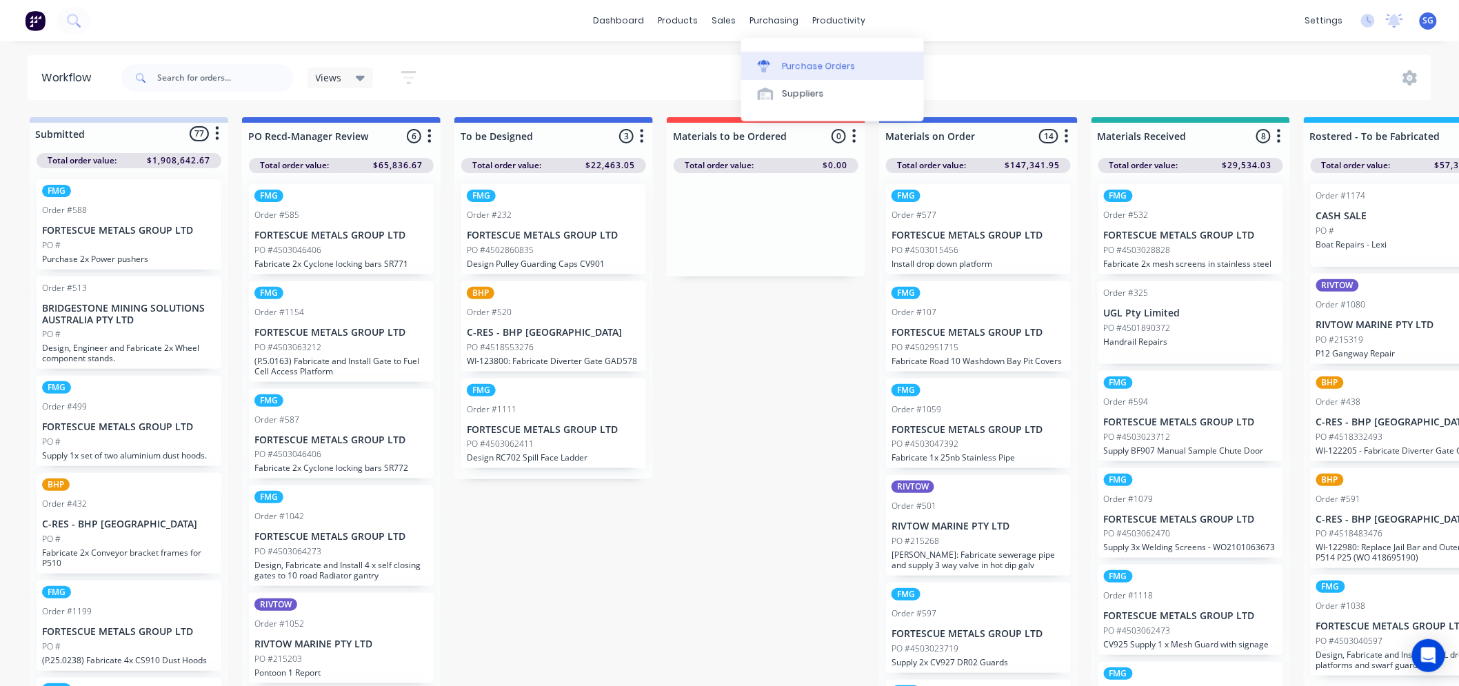
click at [789, 63] on div "Purchase Orders" at bounding box center [819, 66] width 73 height 12
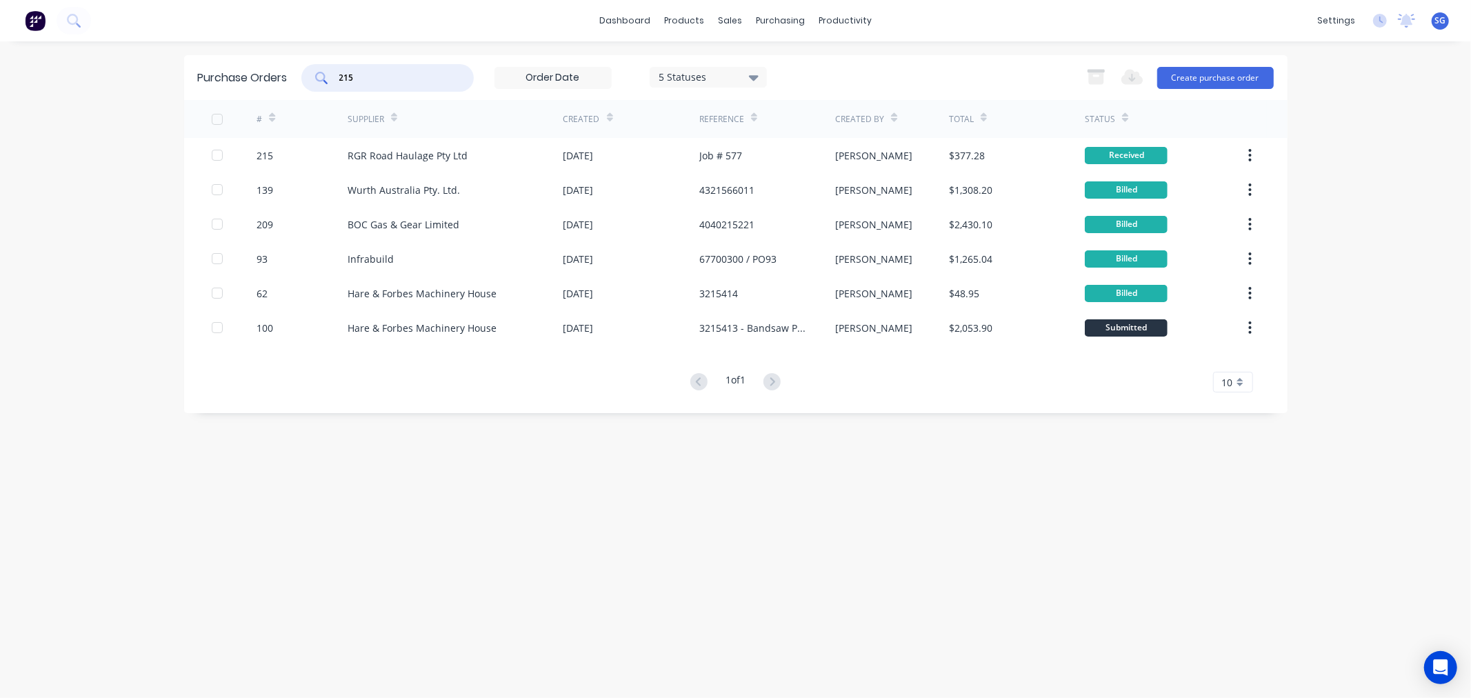
click at [354, 76] on input "215" at bounding box center [395, 78] width 114 height 14
type input "alph"
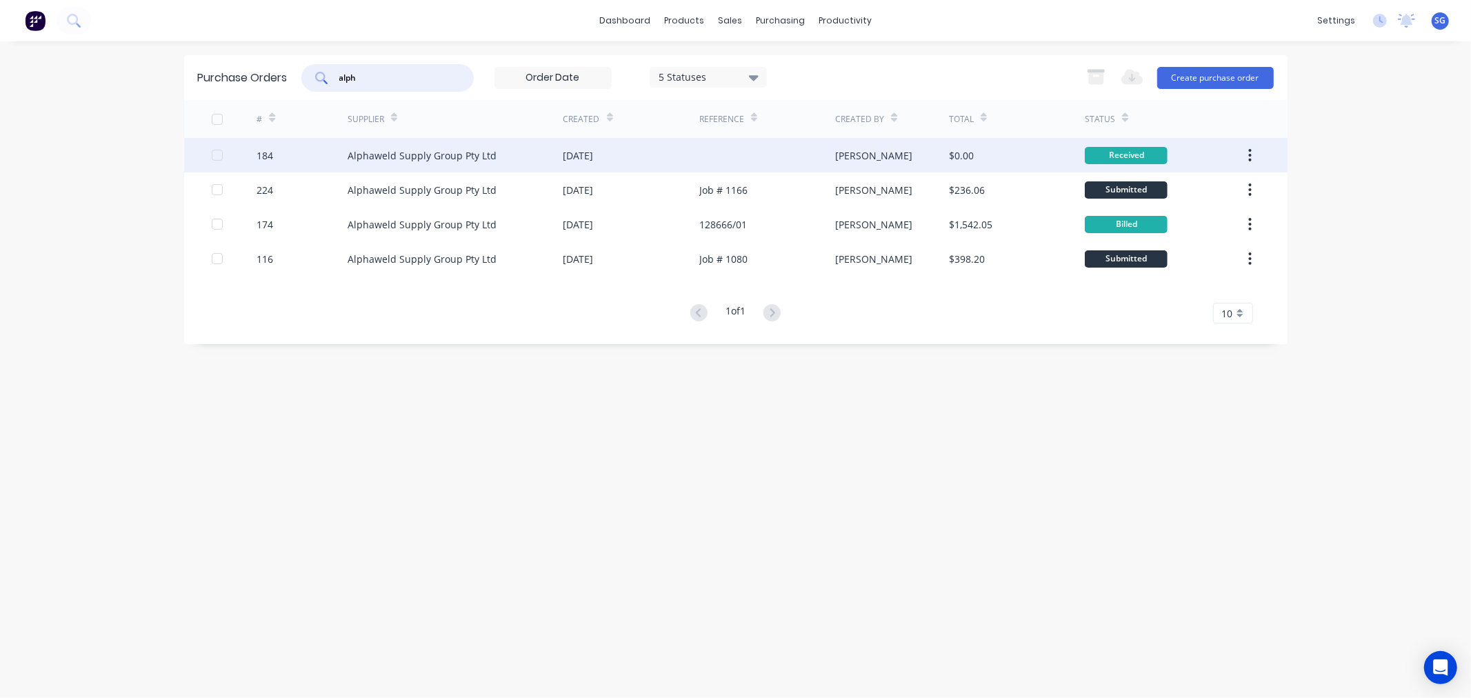
click at [421, 161] on div "Alphaweld Supply Group Pty Ltd" at bounding box center [422, 155] width 149 height 14
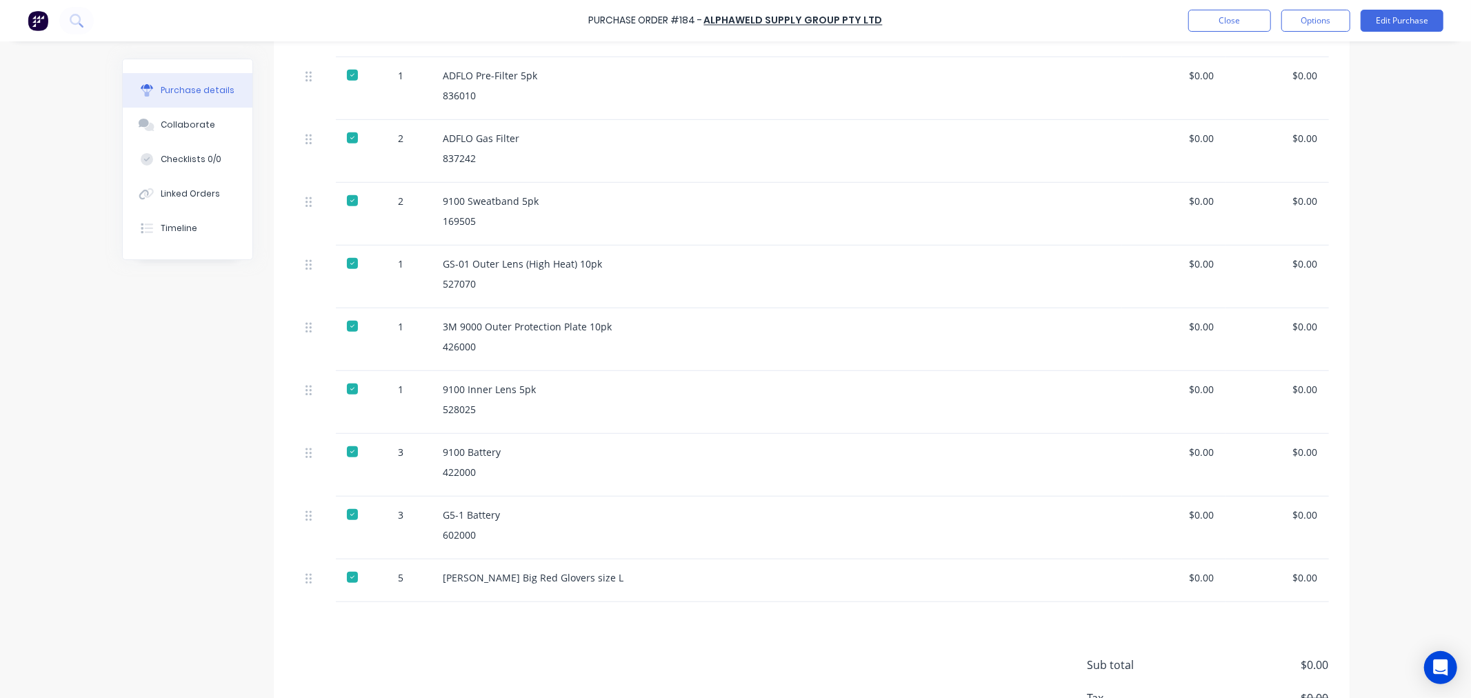
scroll to position [766, 0]
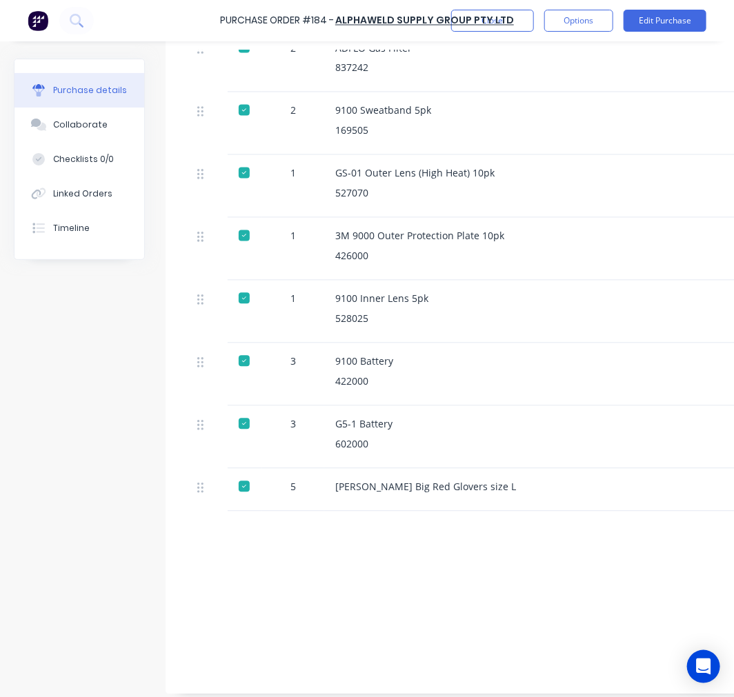
type textarea "x"
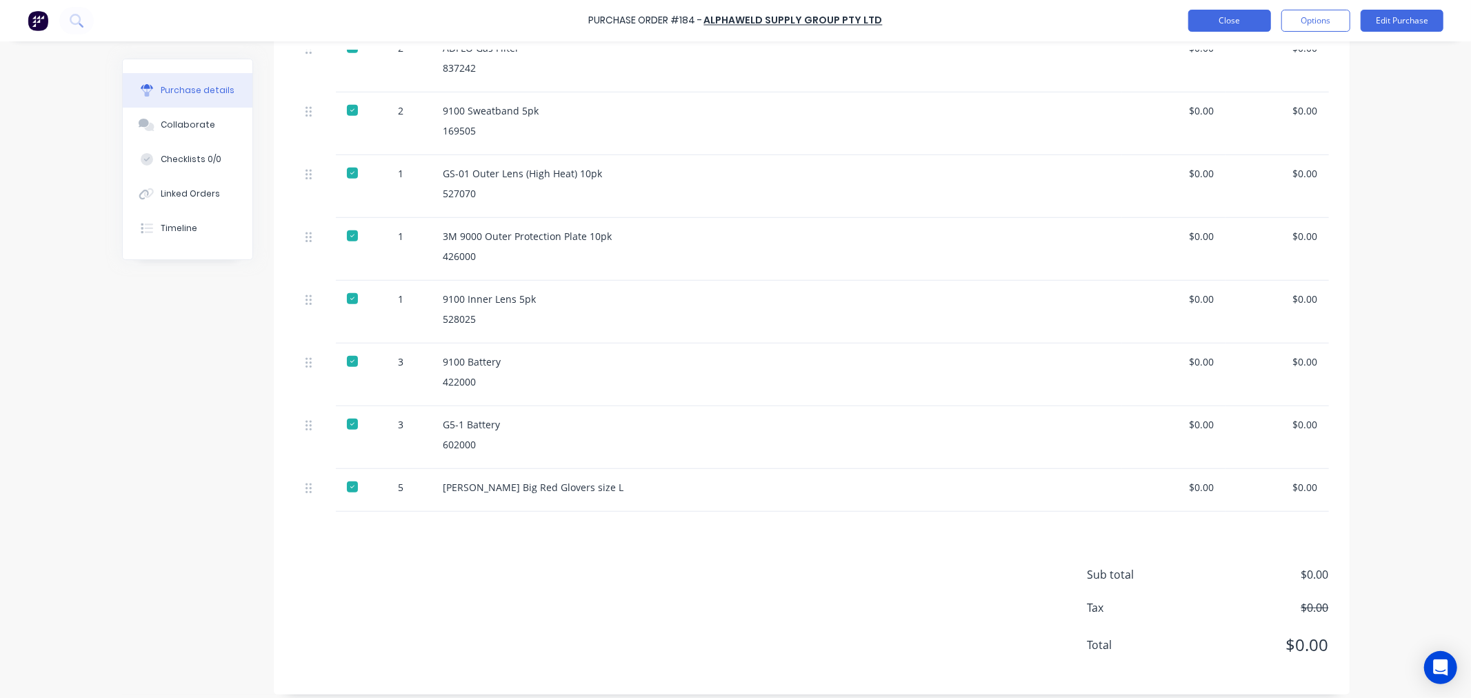
click at [1225, 17] on button "Close" at bounding box center [1229, 21] width 83 height 22
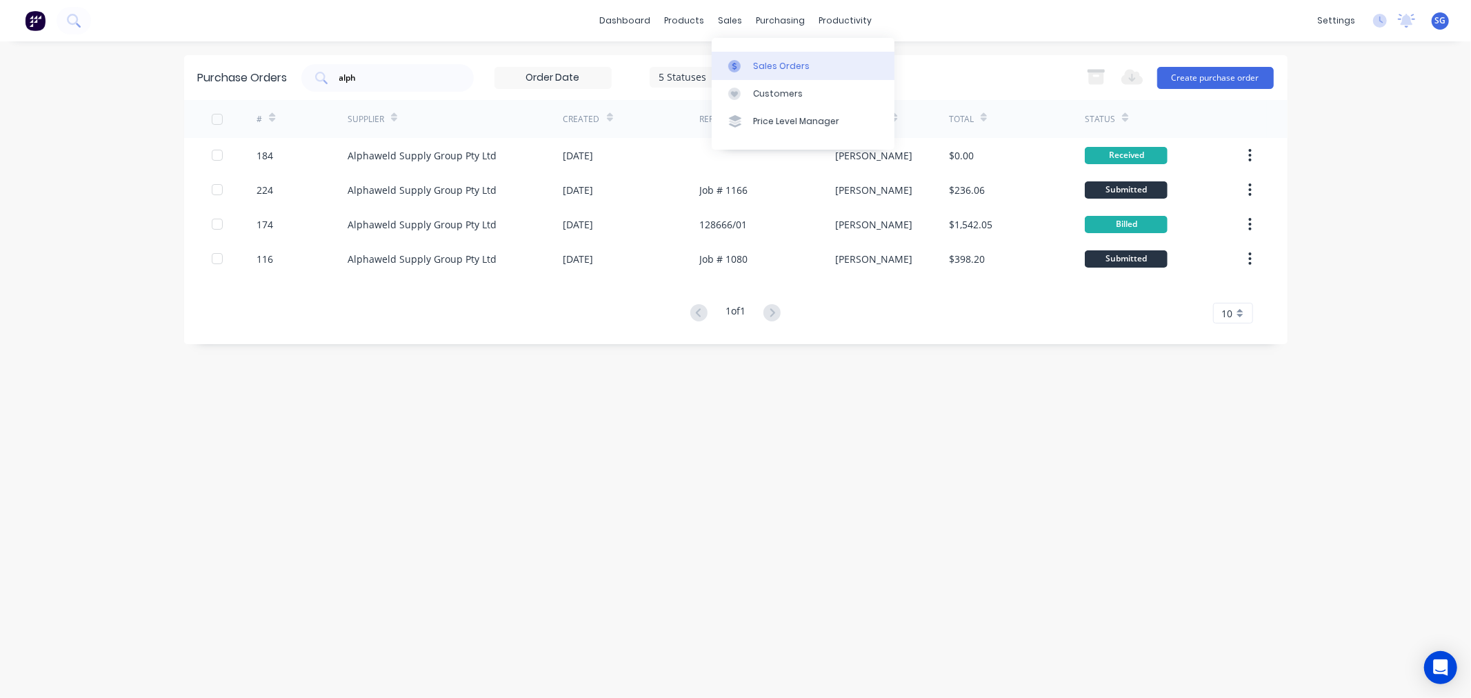
click at [749, 60] on link "Sales Orders" at bounding box center [803, 66] width 183 height 28
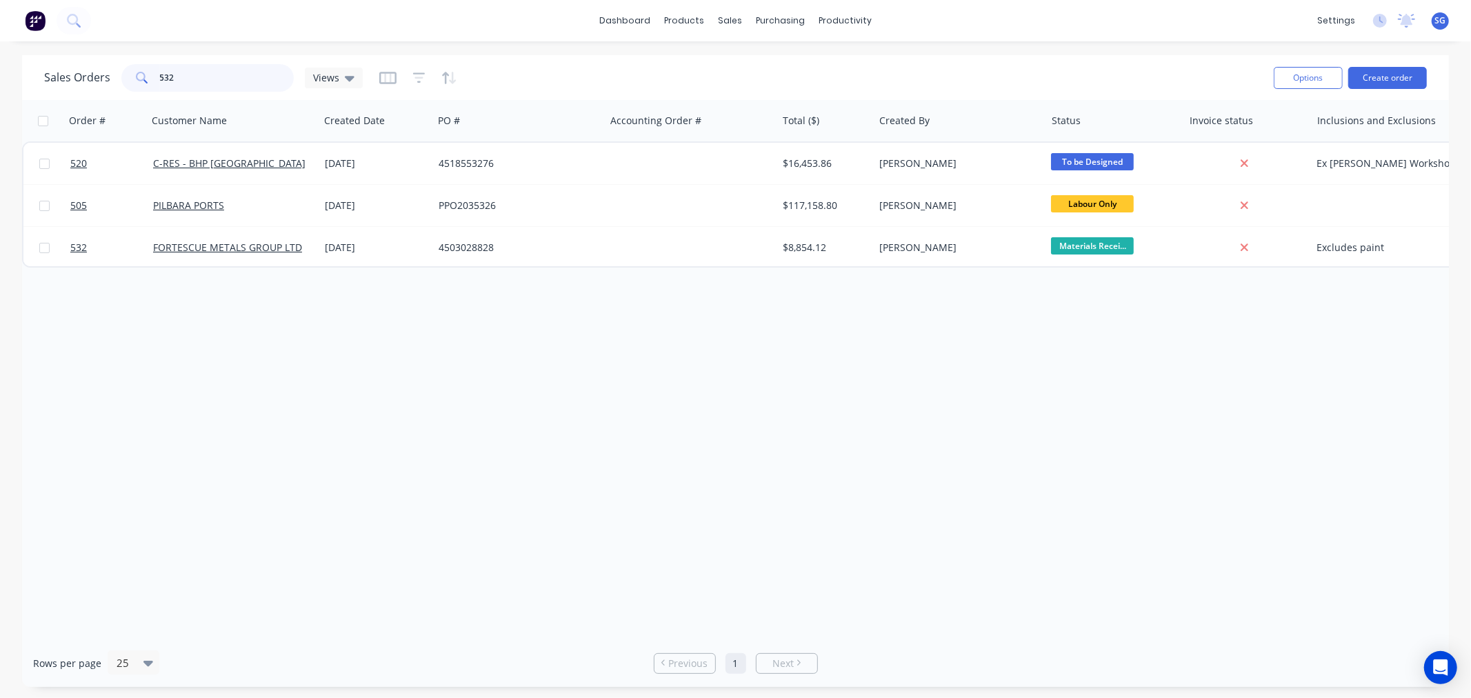
click at [208, 90] on input "532" at bounding box center [227, 78] width 134 height 28
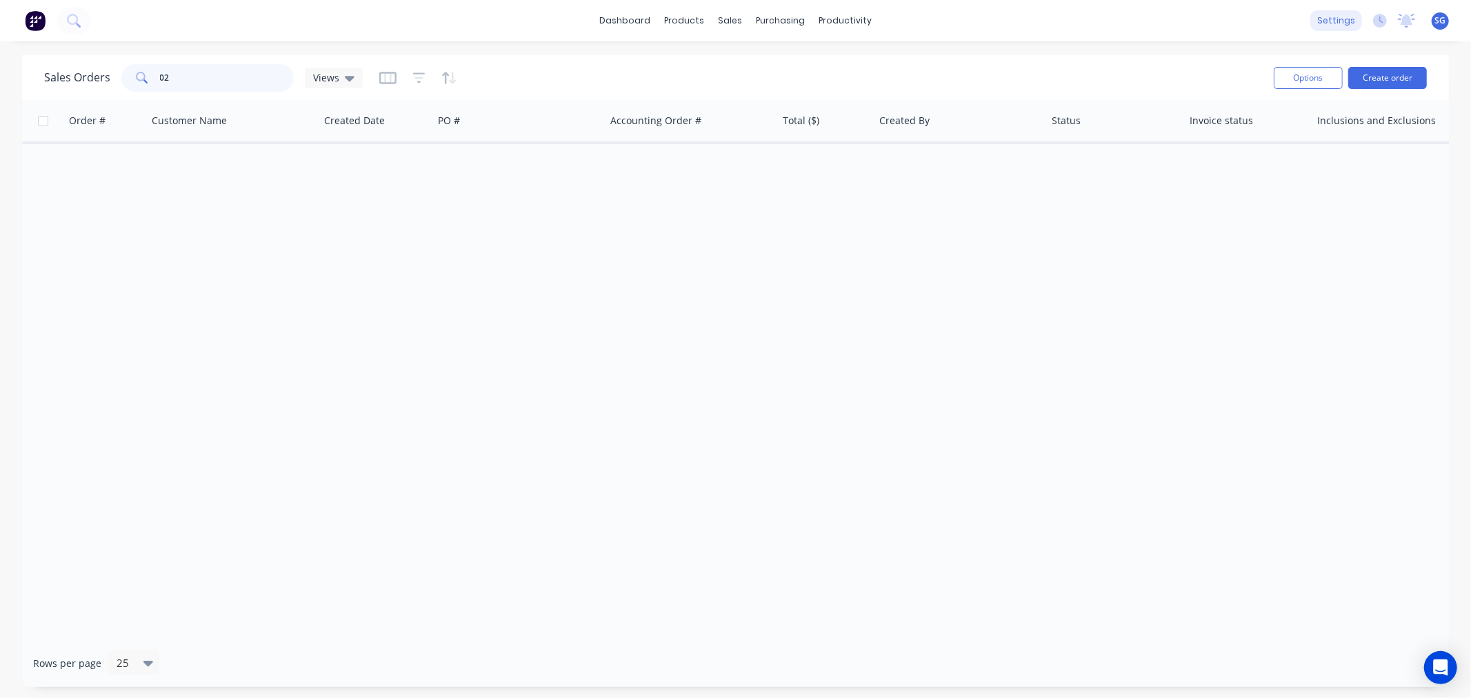
type input "0"
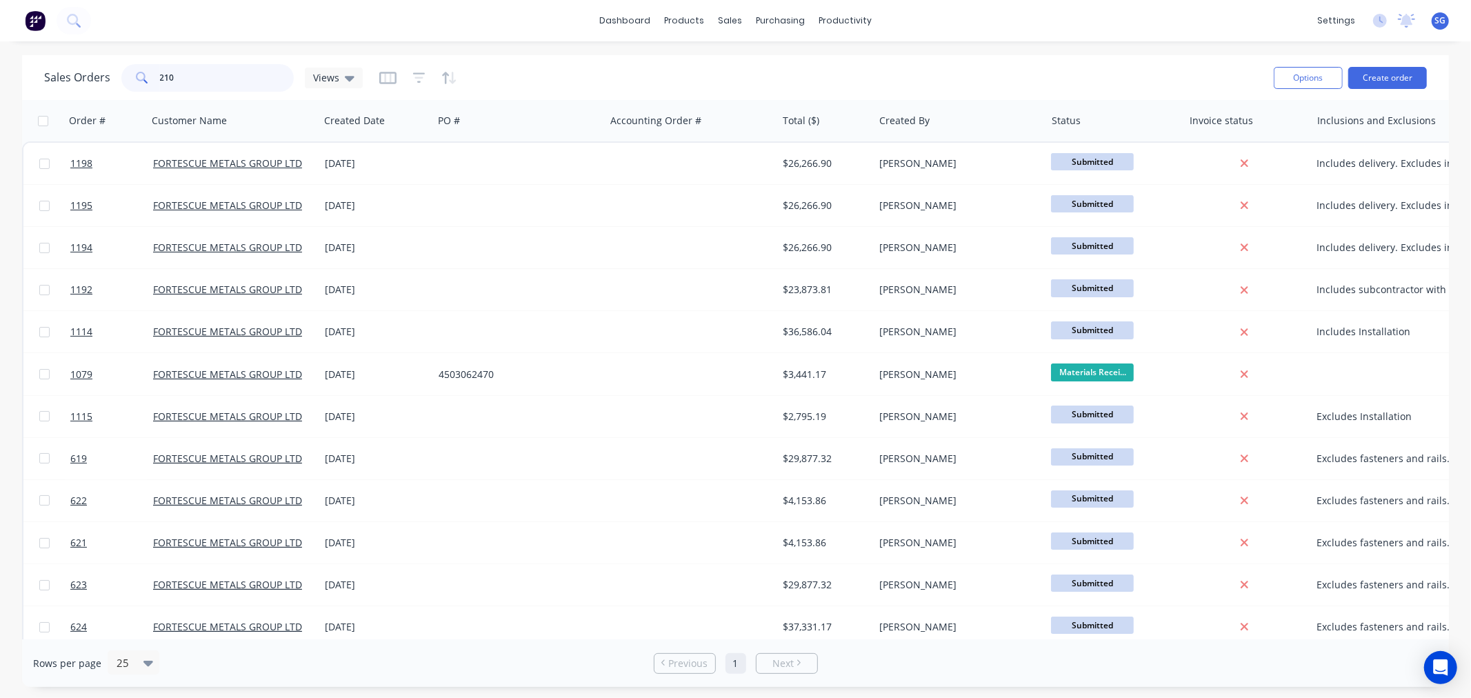
drag, startPoint x: 180, startPoint y: 85, endPoint x: -4, endPoint y: 37, distance: 190.3
click at [0, 37] on html "dashboard products sales purchasing productivity dashboard products Product Cat…" at bounding box center [735, 349] width 1471 height 698
click at [221, 77] on input "210" at bounding box center [227, 78] width 134 height 28
click at [219, 74] on input "210" at bounding box center [227, 78] width 134 height 28
type input "2"
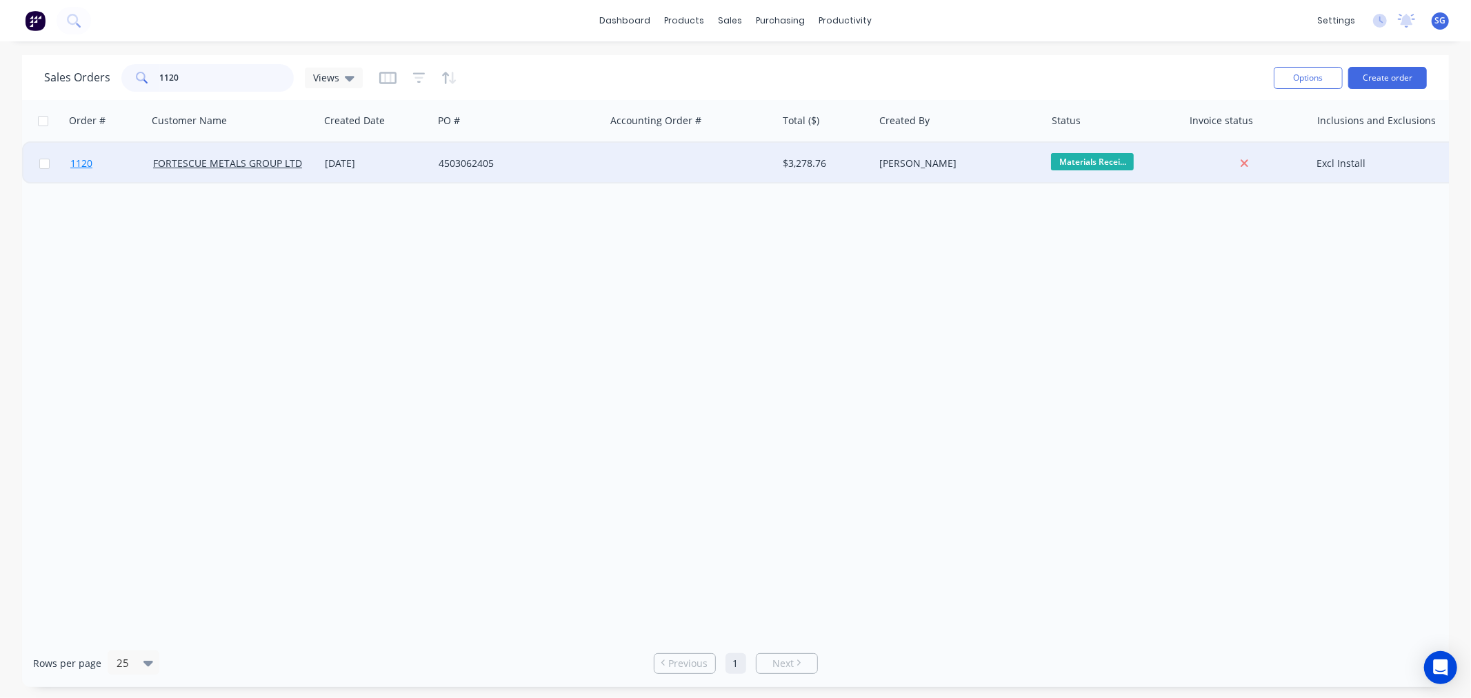
type input "1120"
click at [78, 162] on span "1120" at bounding box center [81, 164] width 22 height 14
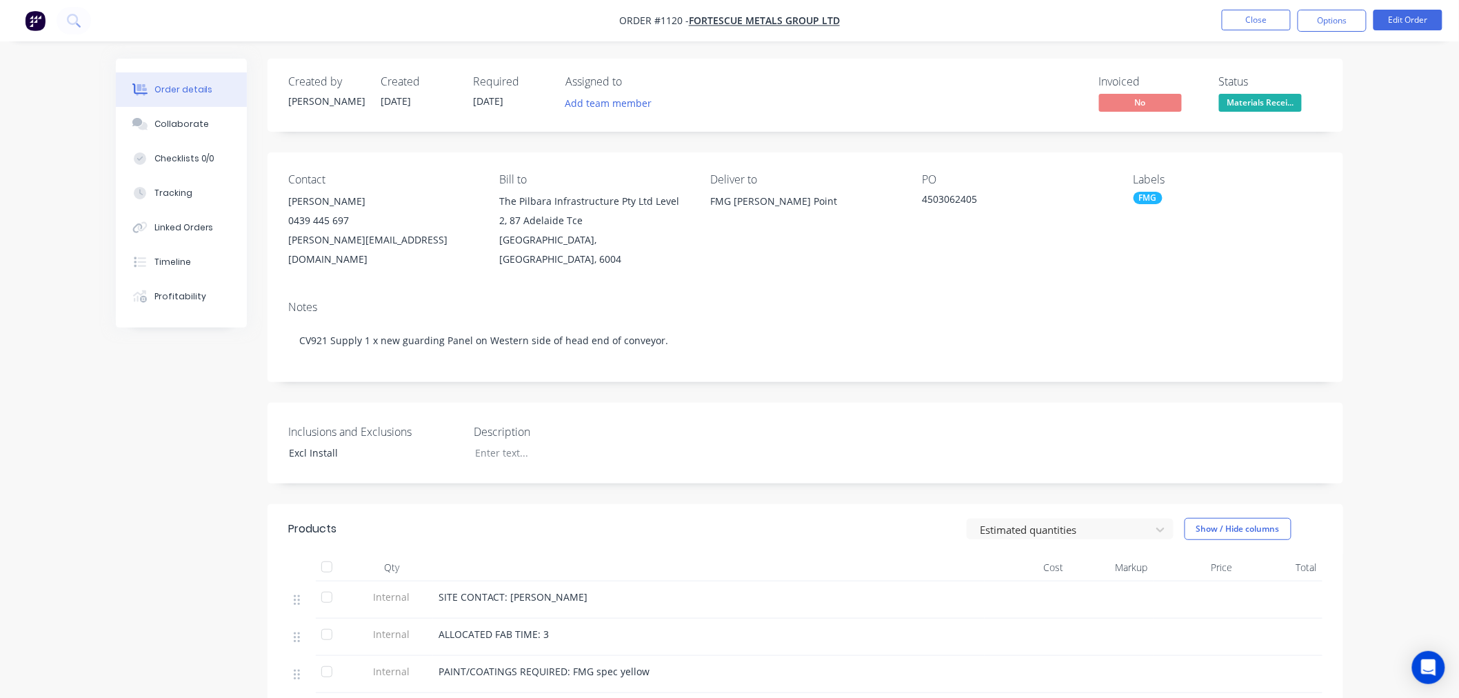
click at [1218, 23] on ul "Close Options Edit Order" at bounding box center [1332, 21] width 254 height 22
click at [1226, 26] on button "Close" at bounding box center [1256, 20] width 69 height 21
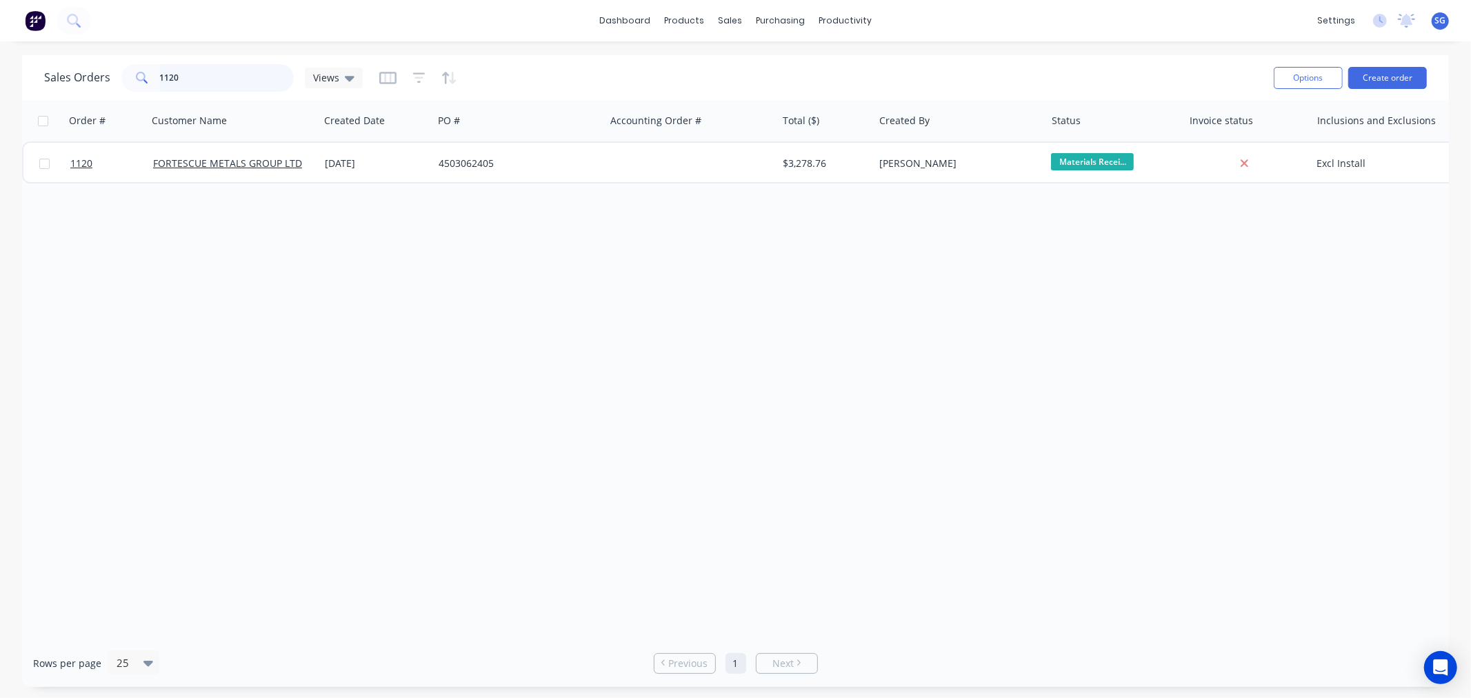
click at [60, 66] on div "Sales Orders 1120 Views" at bounding box center [203, 78] width 319 height 28
type input "501"
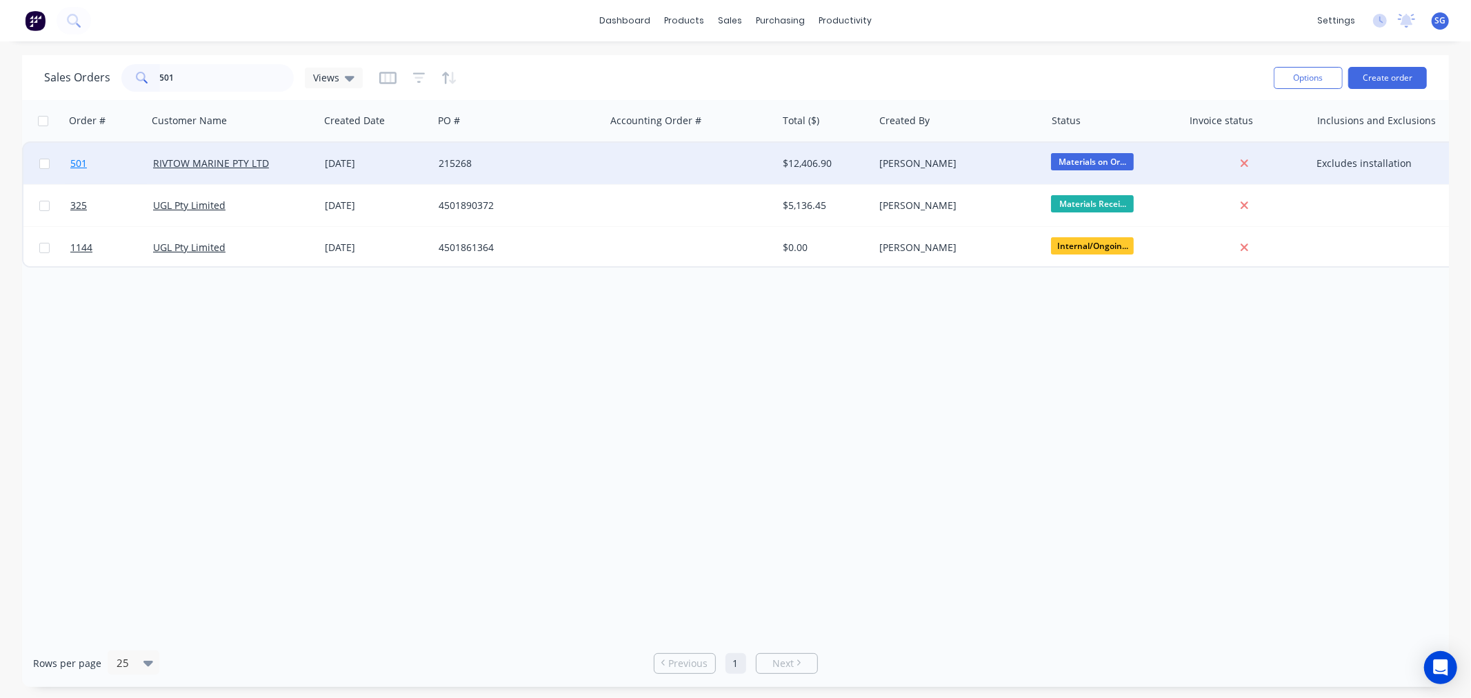
click at [70, 159] on span "501" at bounding box center [78, 164] width 17 height 14
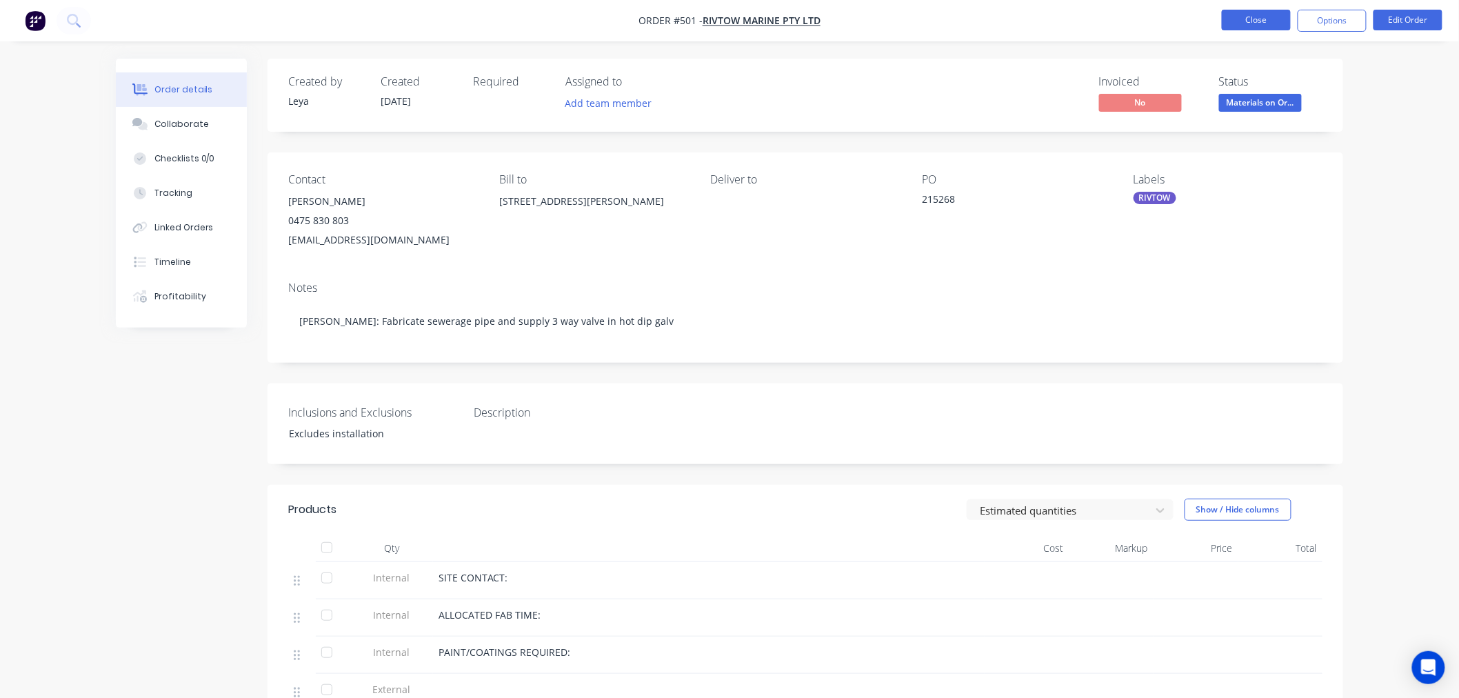
click at [1224, 17] on button "Close" at bounding box center [1256, 20] width 69 height 21
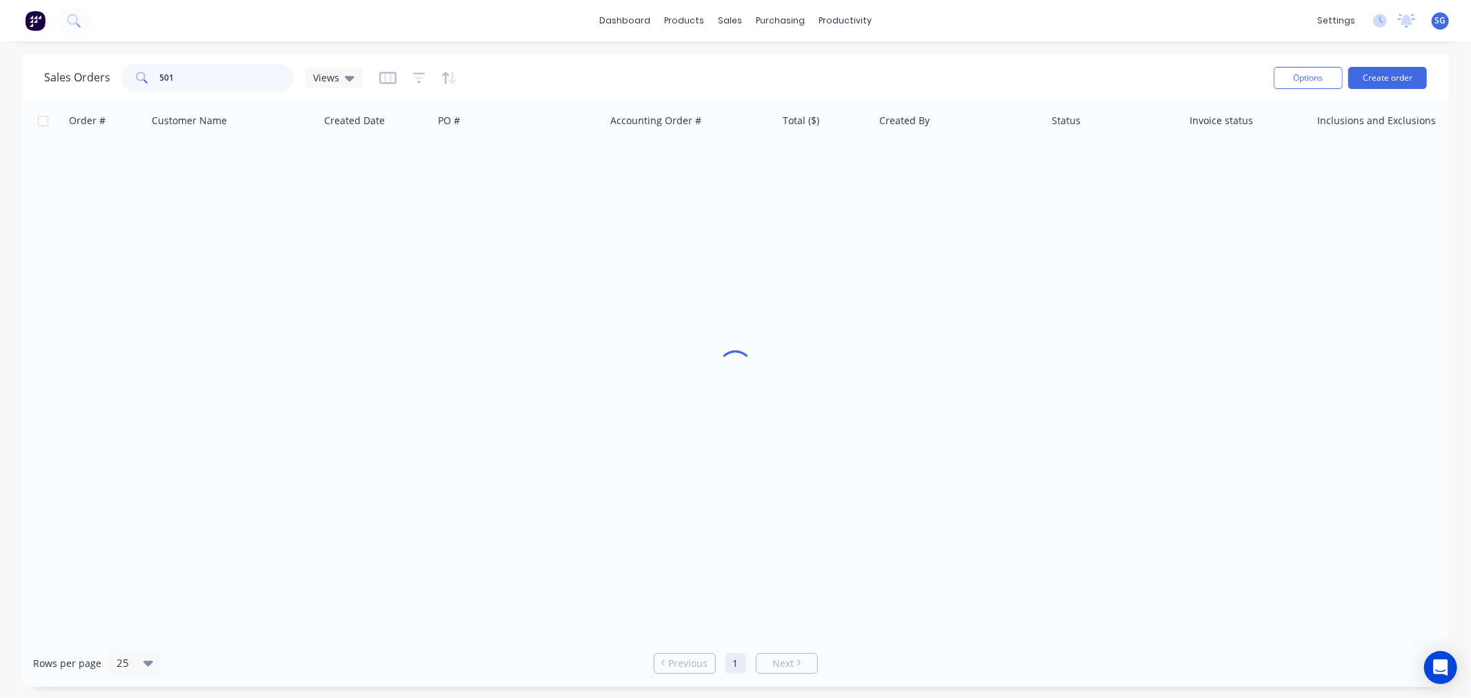
click at [171, 84] on input "501" at bounding box center [227, 78] width 134 height 28
click at [162, 79] on input "1155" at bounding box center [227, 78] width 134 height 28
click at [167, 74] on input "1121" at bounding box center [227, 78] width 134 height 28
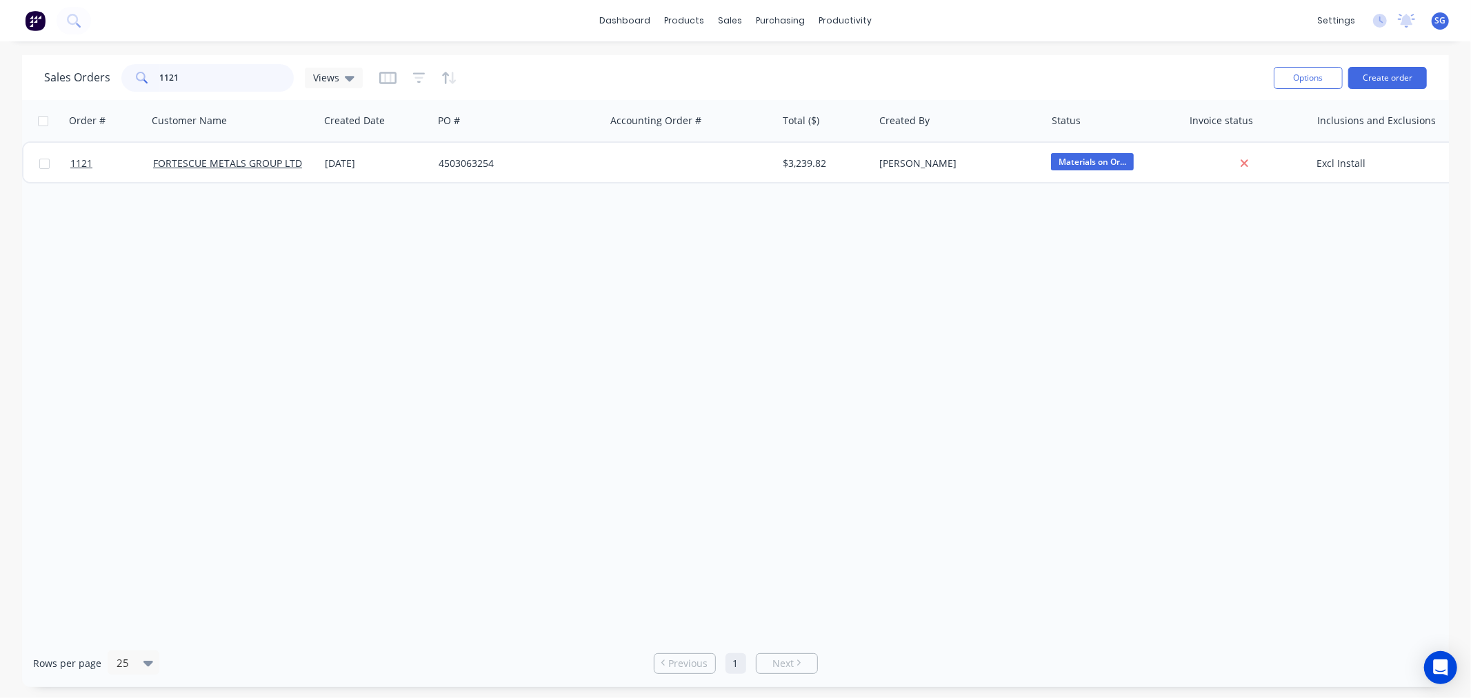
click at [167, 74] on input "1121" at bounding box center [227, 78] width 134 height 28
type input "1"
drag, startPoint x: 128, startPoint y: 84, endPoint x: 103, endPoint y: 83, distance: 24.9
click at [109, 84] on div "Sales Orders 0462 Views" at bounding box center [203, 78] width 319 height 28
type input "462"
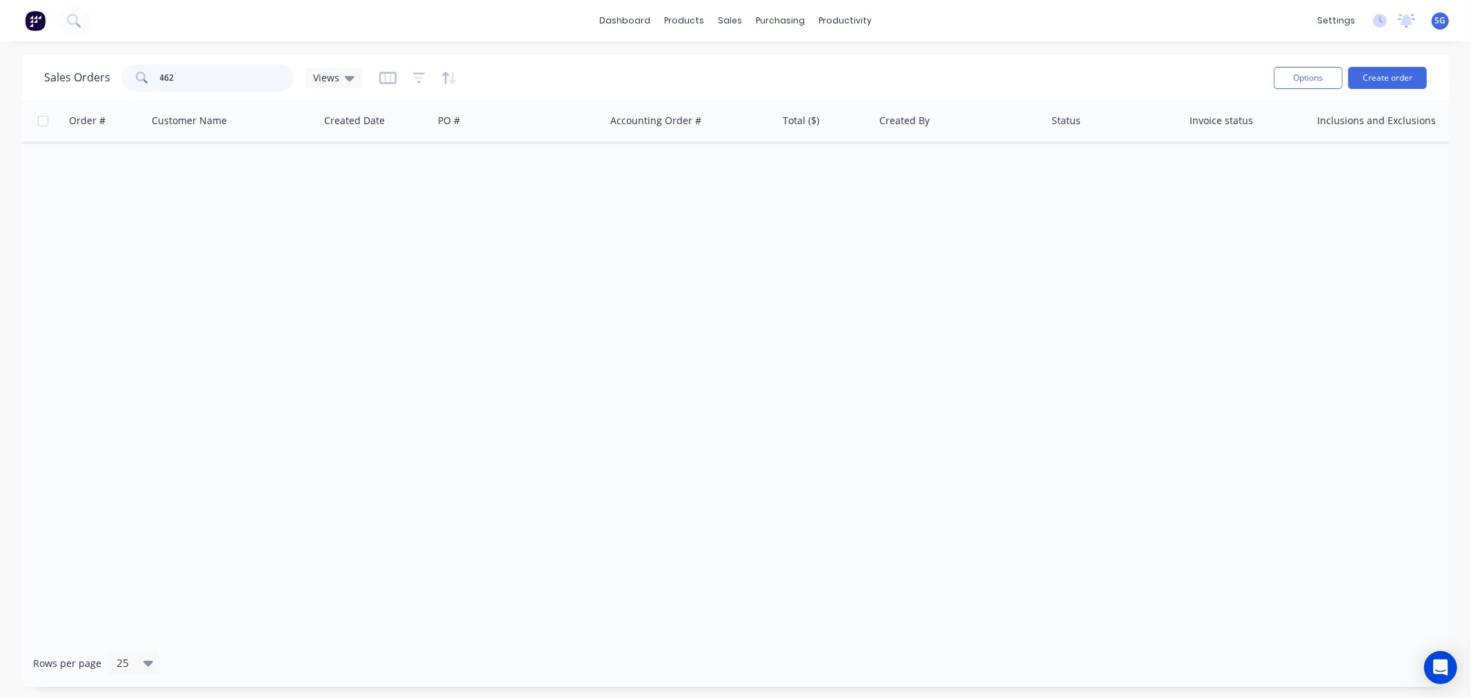
drag, startPoint x: 168, startPoint y: 77, endPoint x: 110, endPoint y: 67, distance: 58.0
click at [116, 70] on div "Sales Orders 462 Views" at bounding box center [203, 78] width 319 height 28
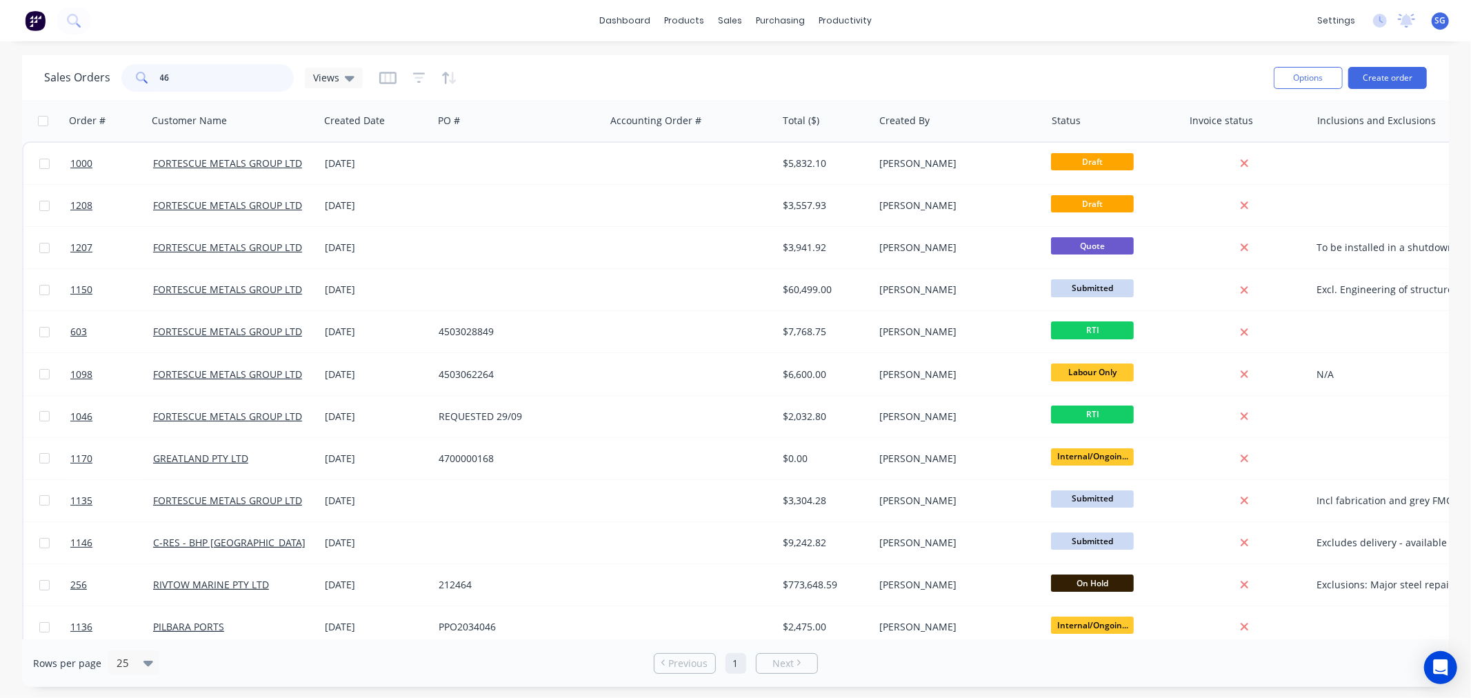
type input "462"
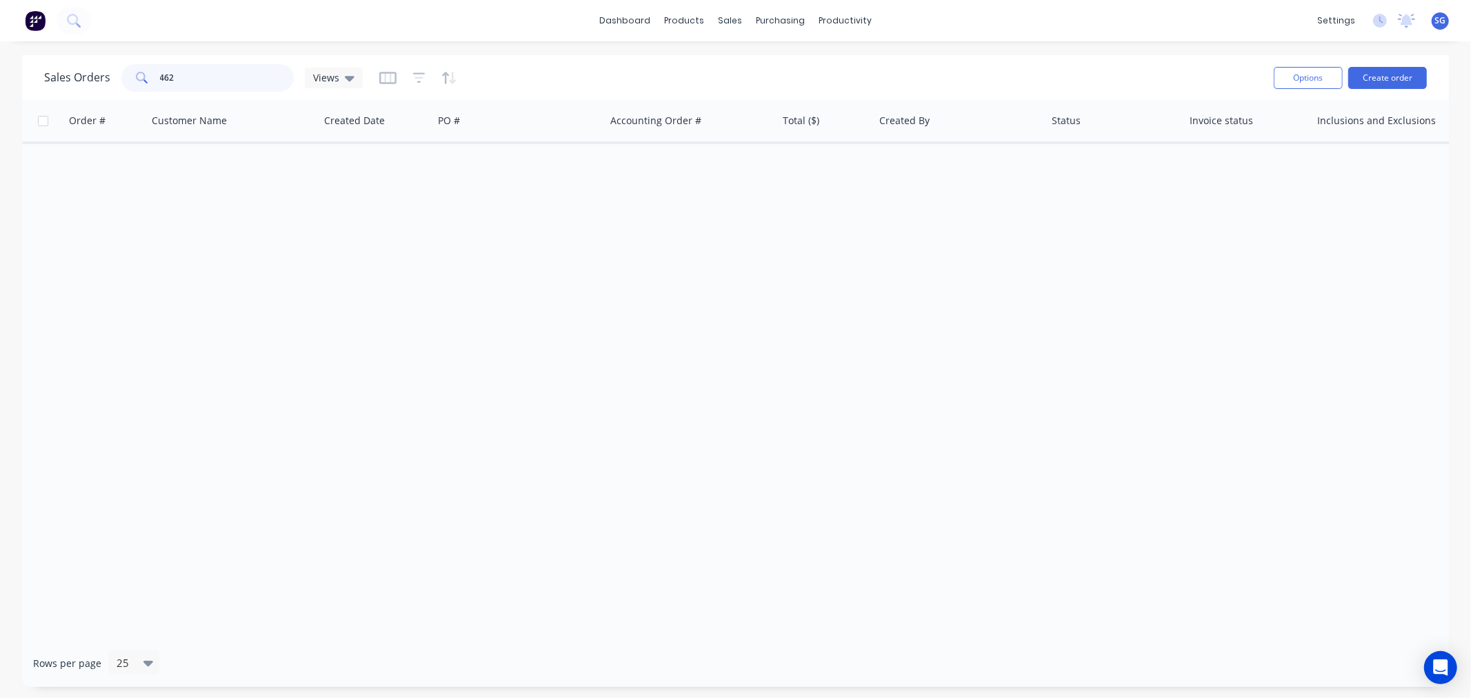
drag, startPoint x: 186, startPoint y: 76, endPoint x: 128, endPoint y: 78, distance: 58.0
click at [128, 78] on div "462" at bounding box center [207, 78] width 172 height 28
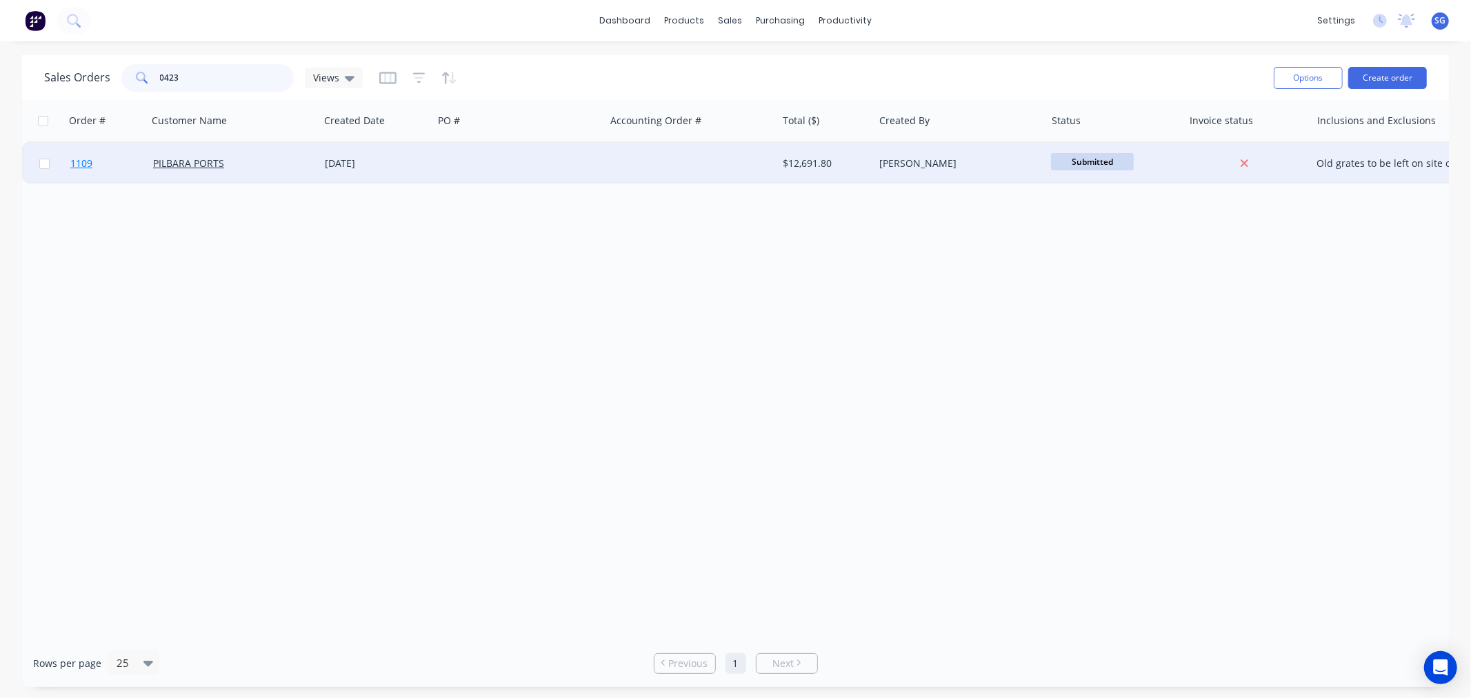
type input "0423"
click at [79, 159] on span "1109" at bounding box center [81, 164] width 22 height 14
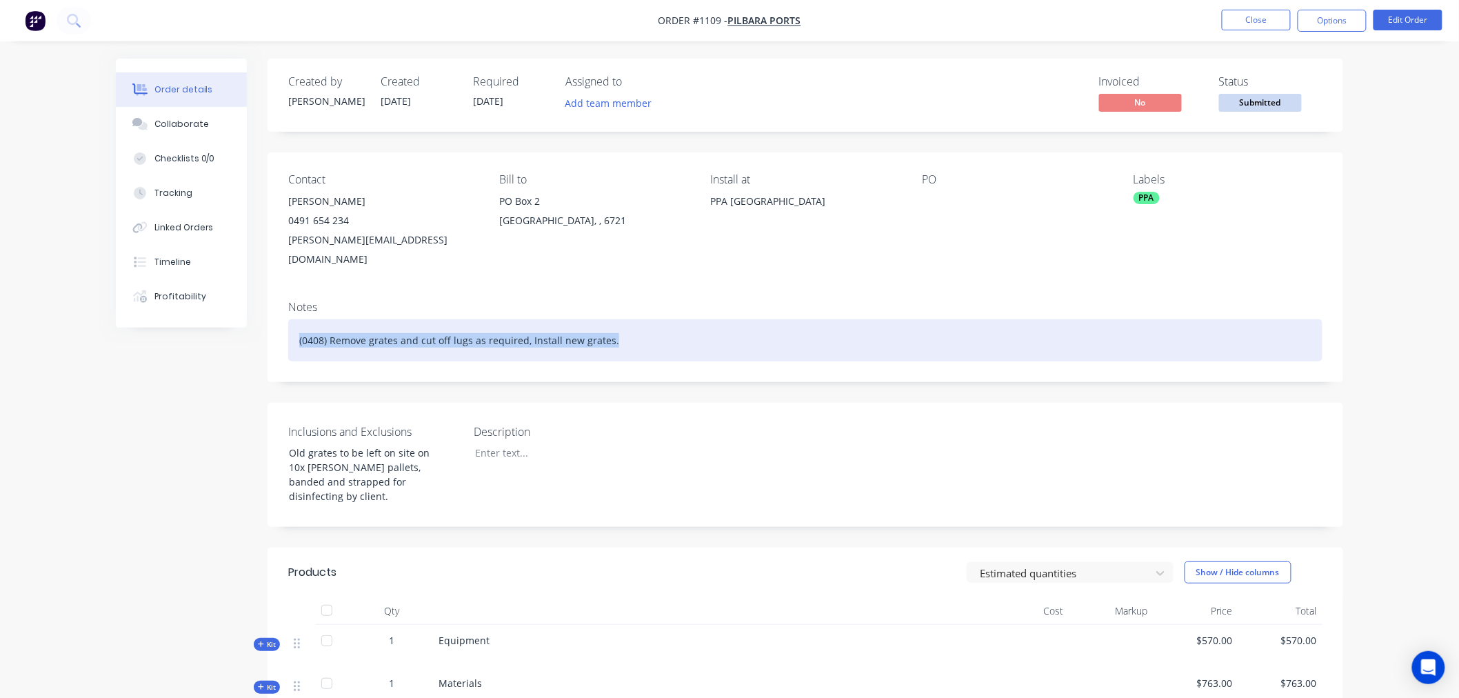
drag, startPoint x: 626, startPoint y: 326, endPoint x: 261, endPoint y: 323, distance: 365.4
click at [261, 323] on div "Order details Collaborate Checklists 0/0 Tracking Linked Orders Timeline Profit…" at bounding box center [729, 645] width 1255 height 1173
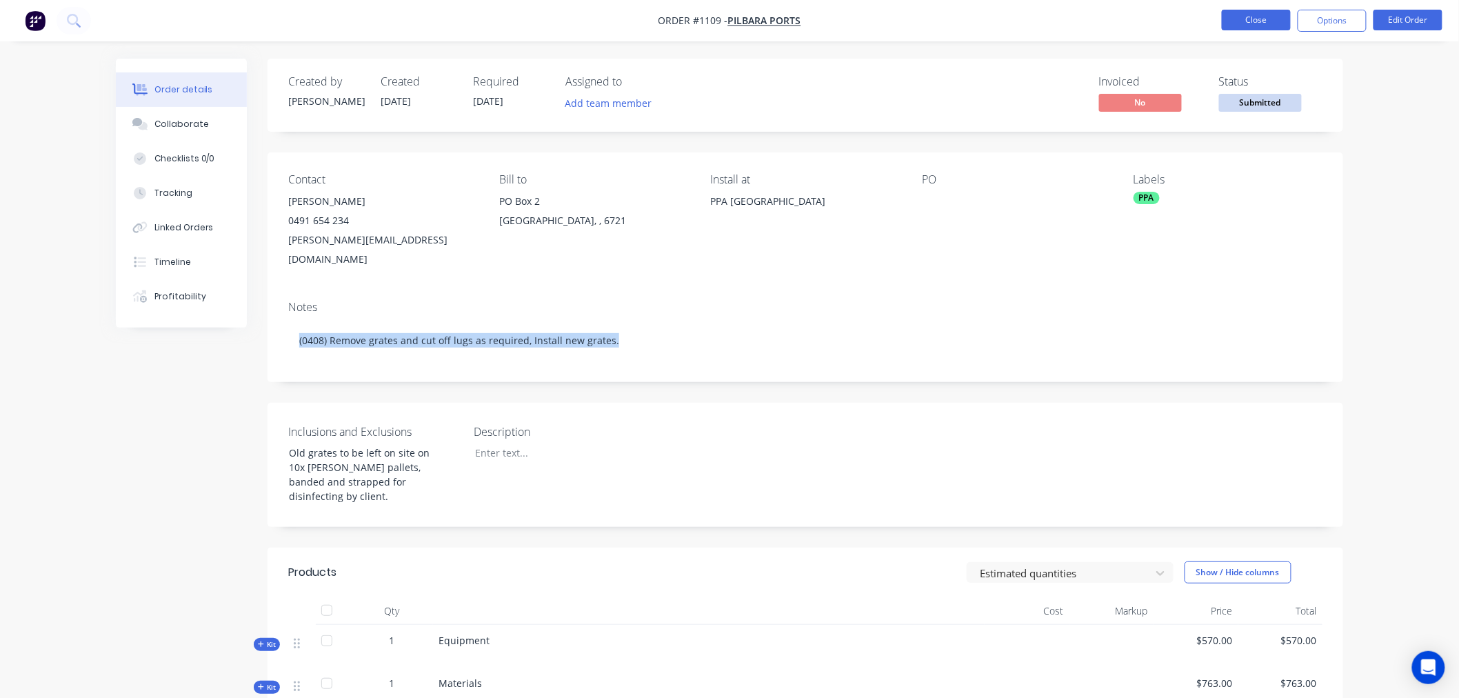
click at [1251, 17] on button "Close" at bounding box center [1256, 20] width 69 height 21
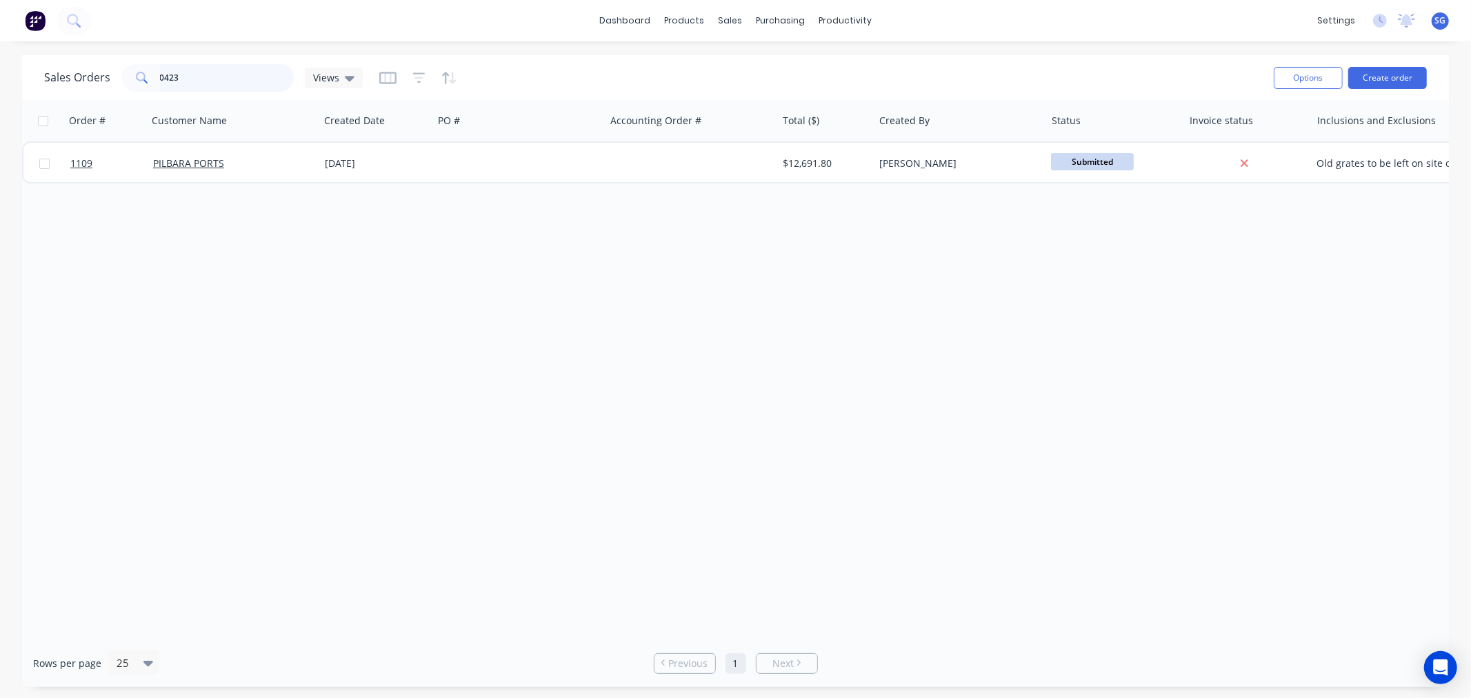
click at [210, 84] on input "0423" at bounding box center [227, 78] width 134 height 28
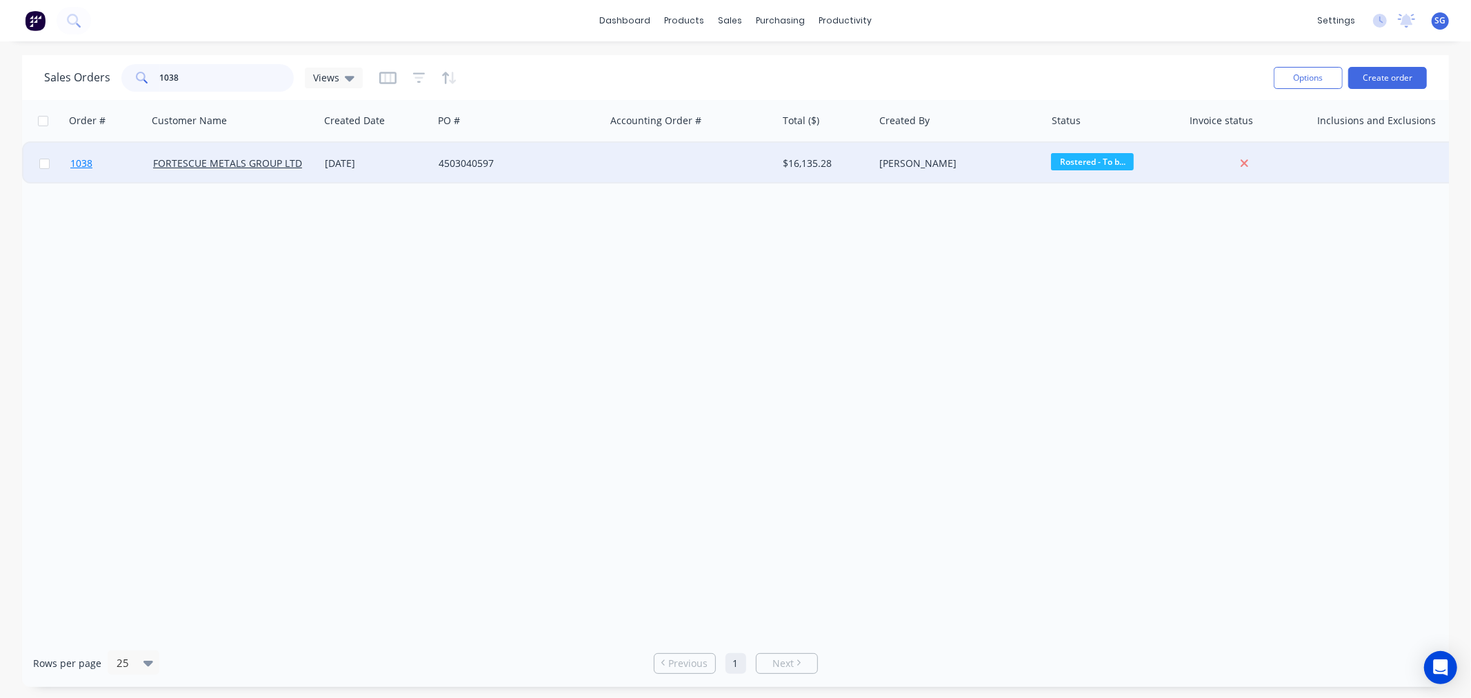
type input "1038"
click at [80, 159] on span "1038" at bounding box center [81, 164] width 22 height 14
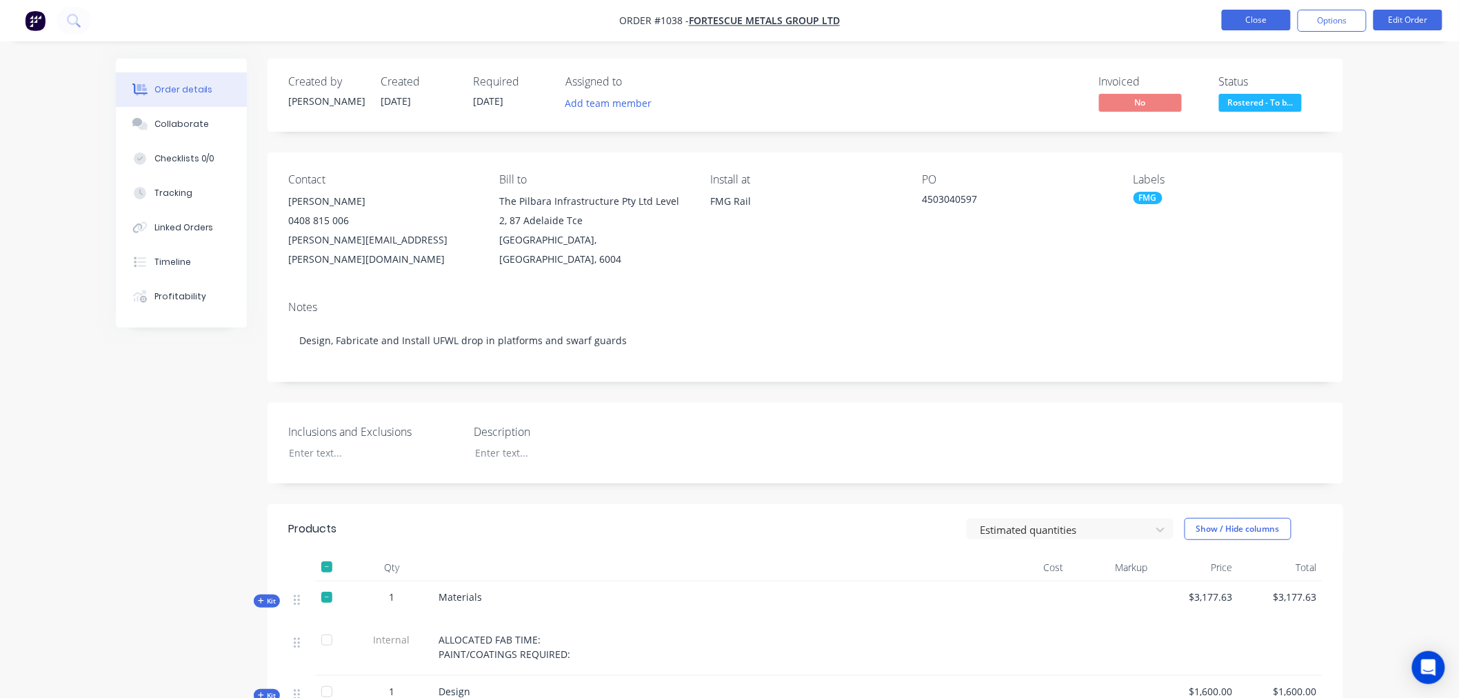
click at [1258, 19] on button "Close" at bounding box center [1256, 20] width 69 height 21
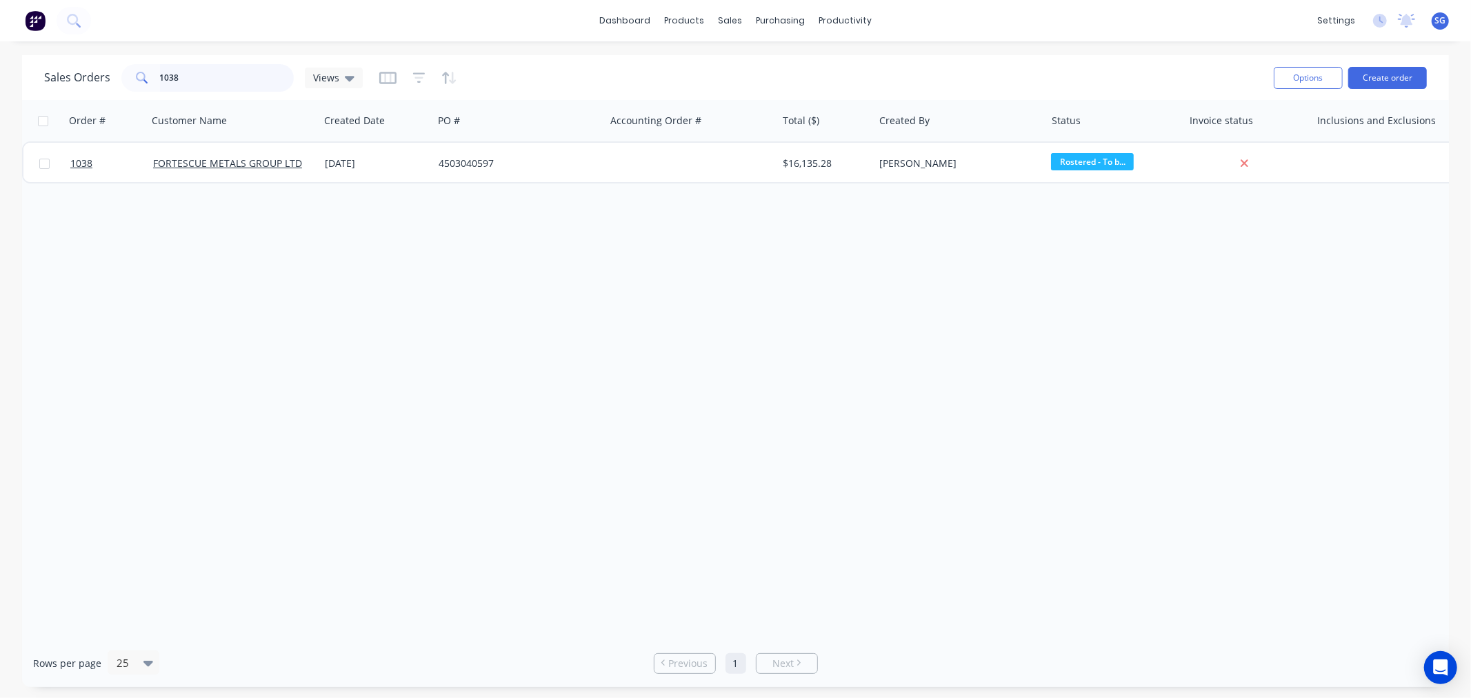
click at [228, 86] on input "1038" at bounding box center [227, 78] width 134 height 28
type input "5"
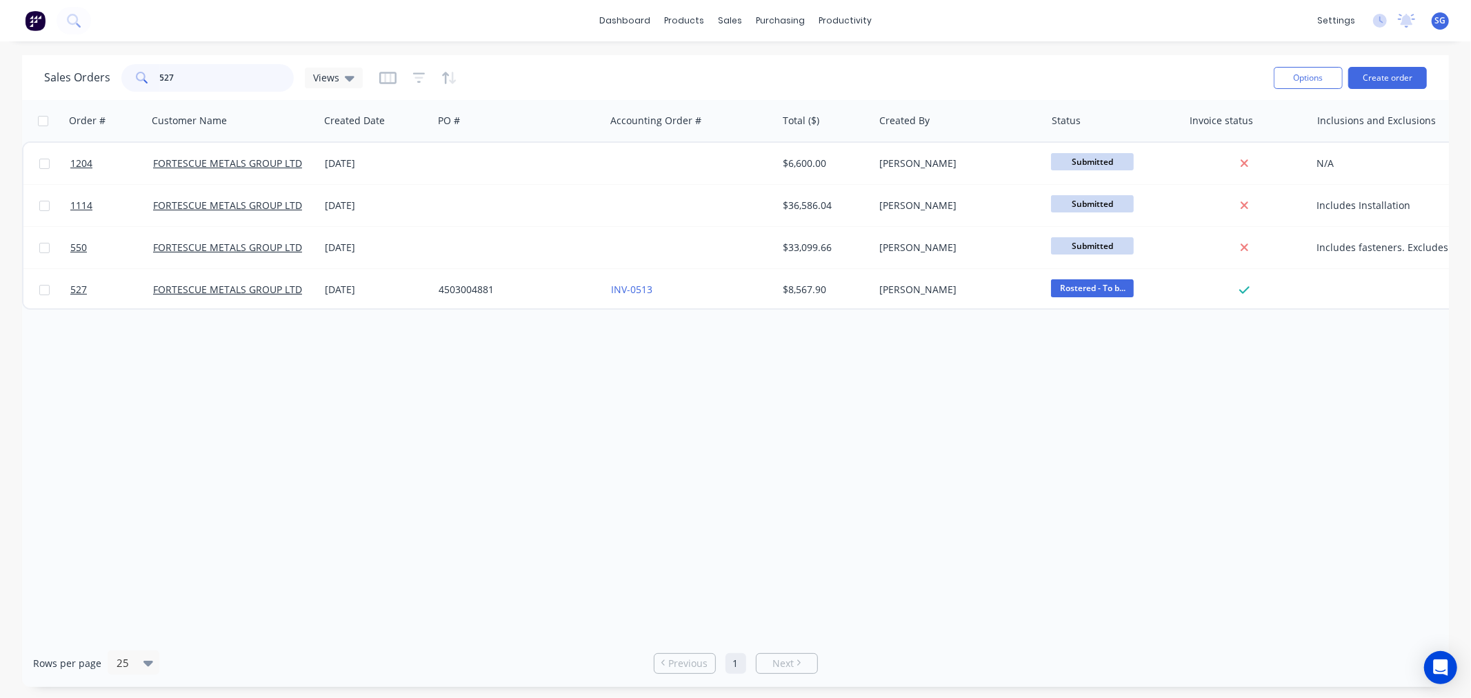
click at [168, 69] on input "527" at bounding box center [227, 78] width 134 height 28
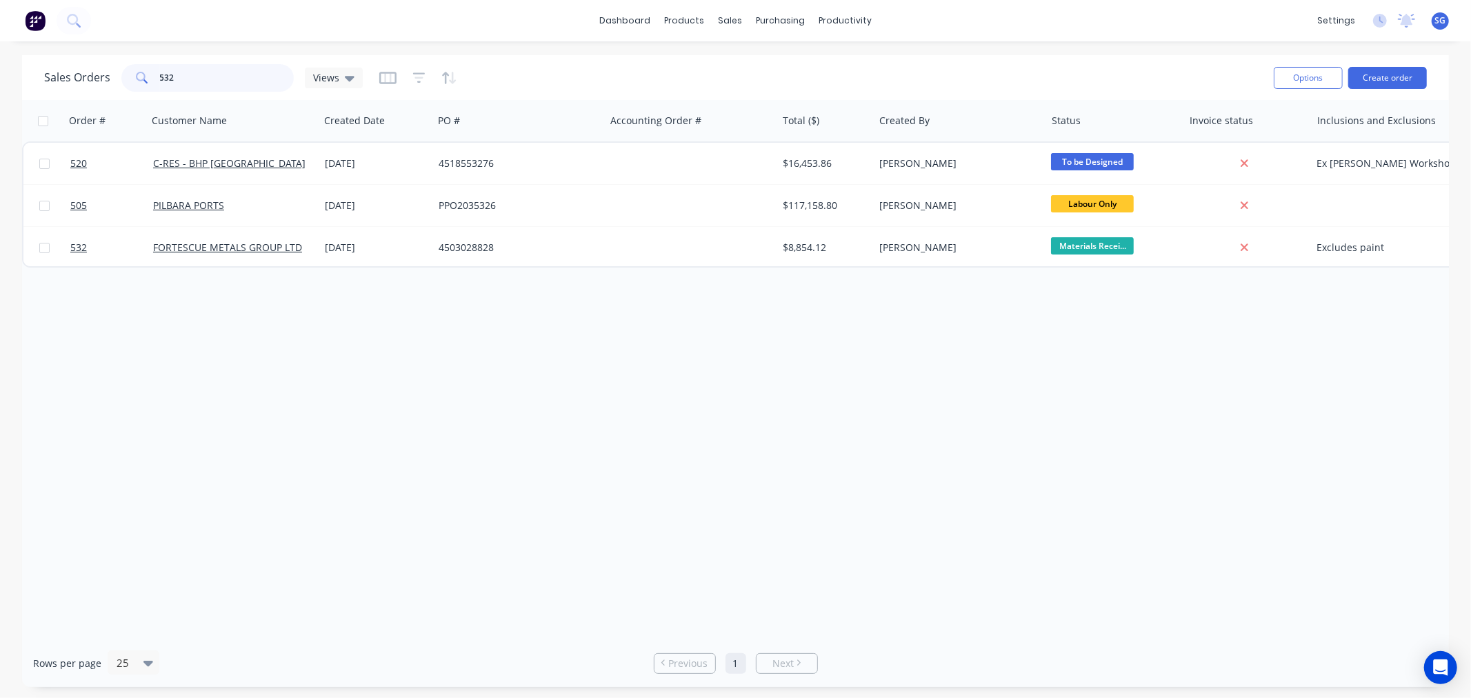
type input "532"
click at [790, 60] on div "Purchase Orders" at bounding box center [825, 66] width 73 height 12
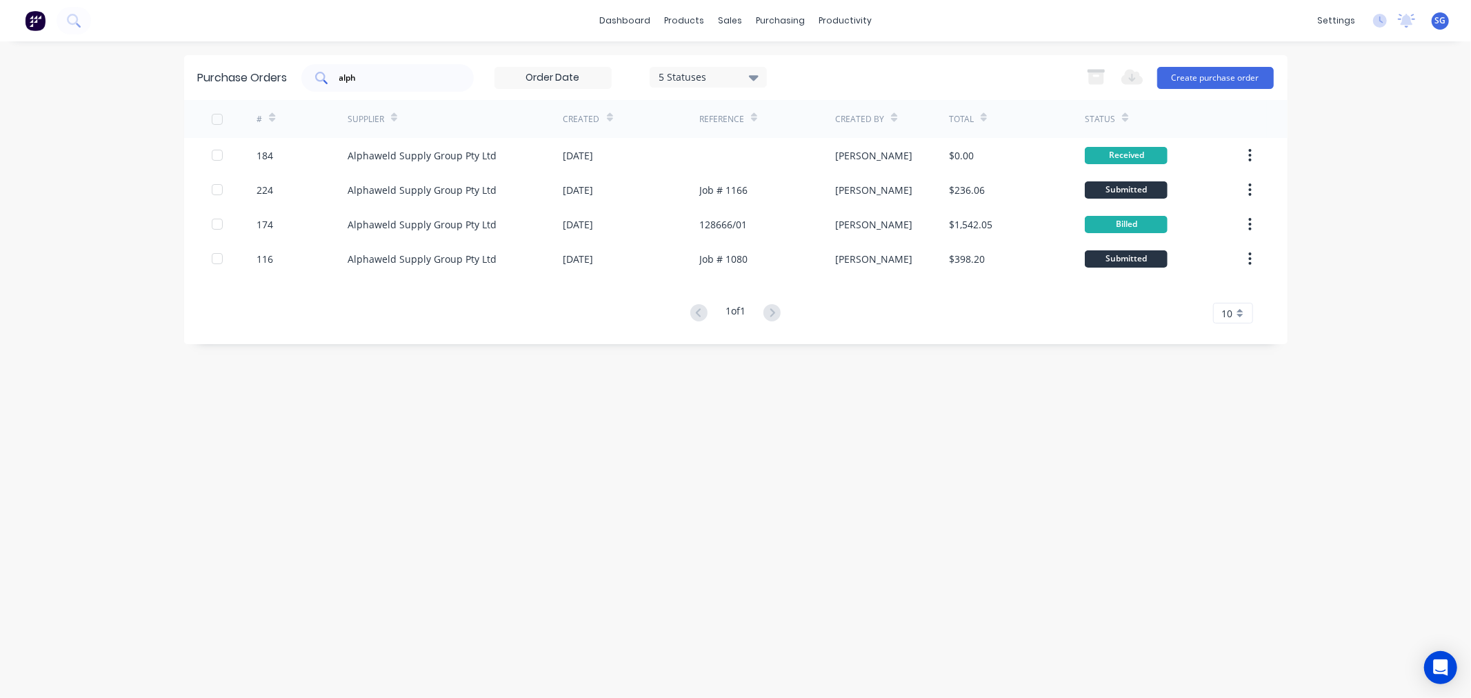
click at [376, 81] on input "alph" at bounding box center [395, 78] width 114 height 14
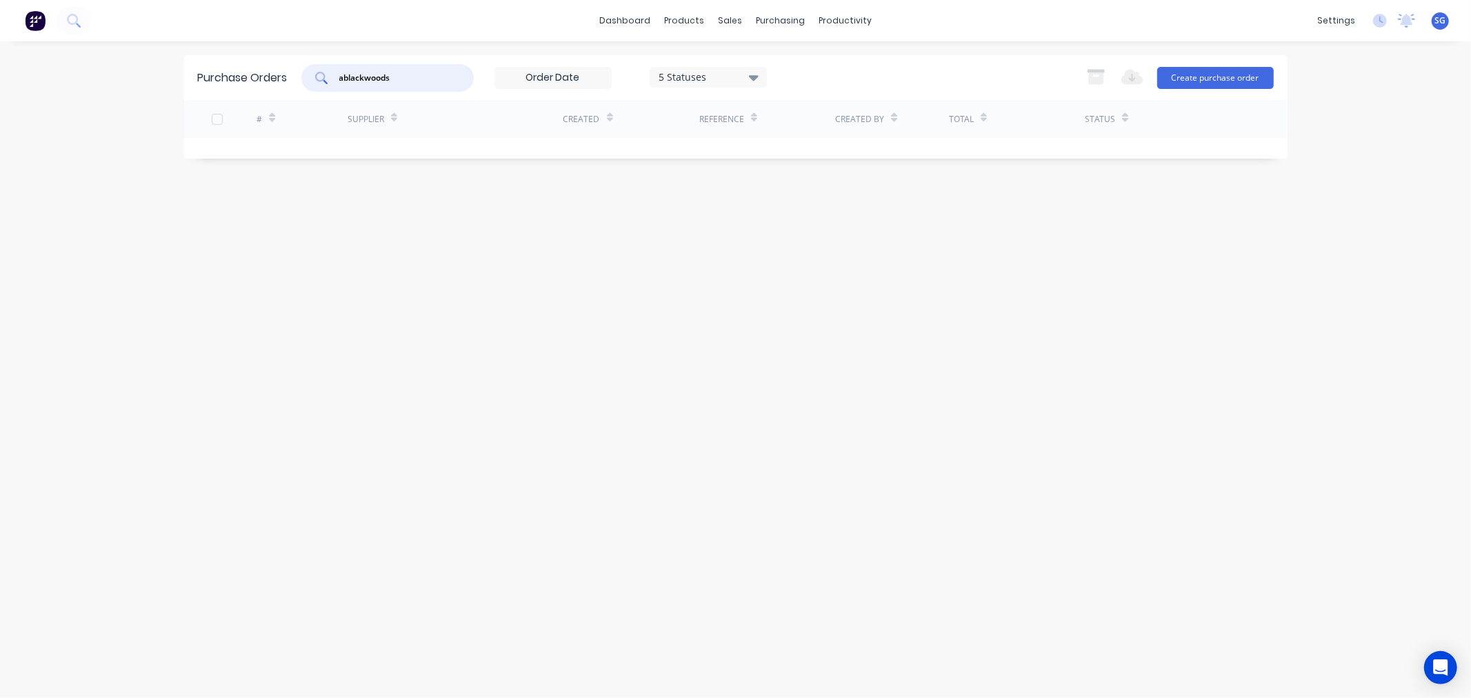
drag, startPoint x: 419, startPoint y: 81, endPoint x: 159, endPoint y: 66, distance: 259.7
click at [168, 70] on div "dashboard products sales purchasing productivity dashboard products Product Cat…" at bounding box center [735, 349] width 1471 height 698
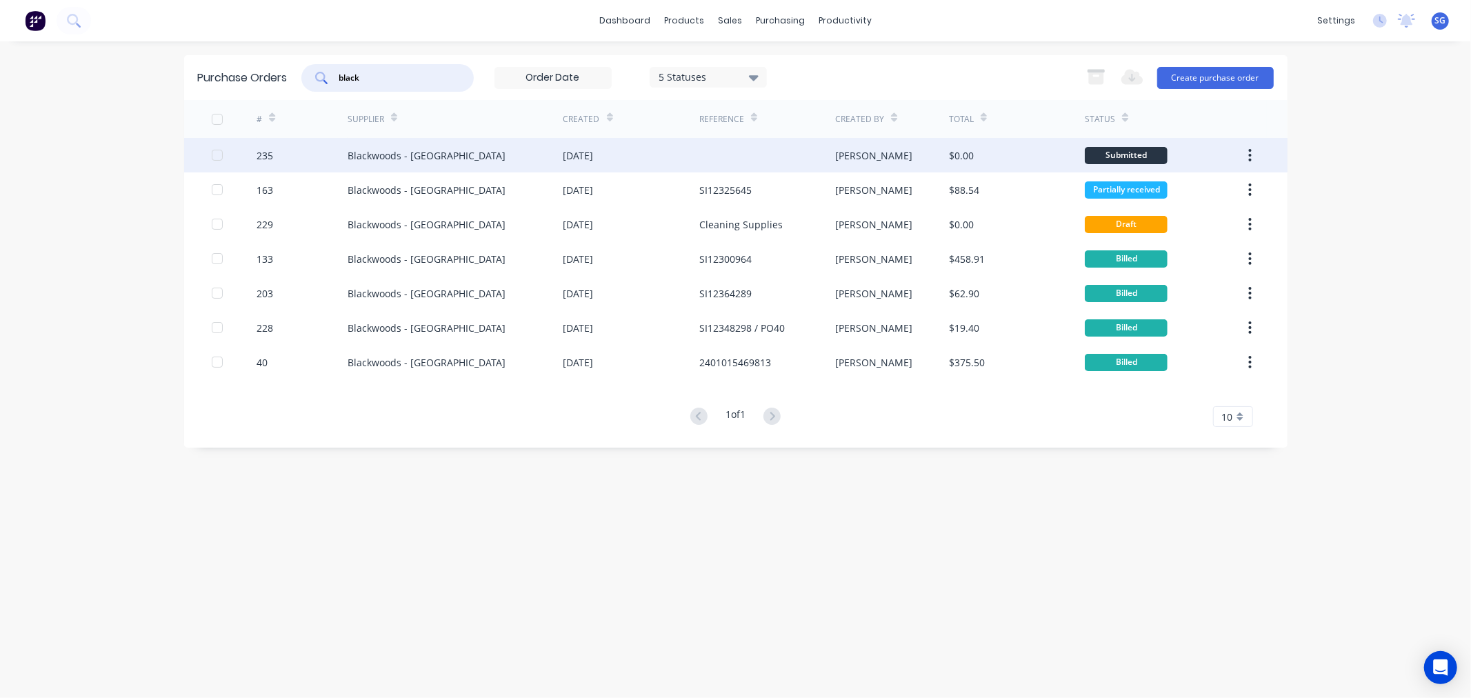
type input "black"
click at [518, 154] on div "Blackwoods - [GEOGRAPHIC_DATA]" at bounding box center [456, 155] width 216 height 34
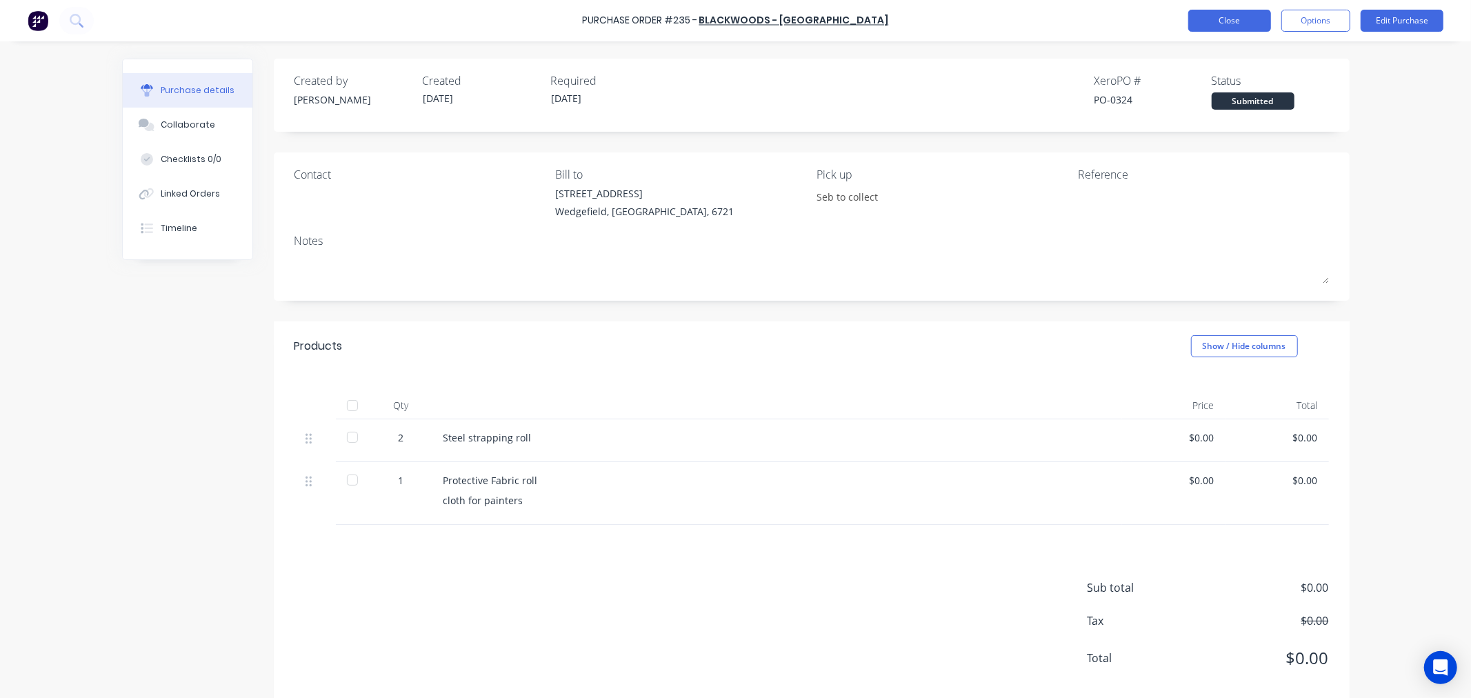
click at [1230, 21] on button "Close" at bounding box center [1229, 21] width 83 height 22
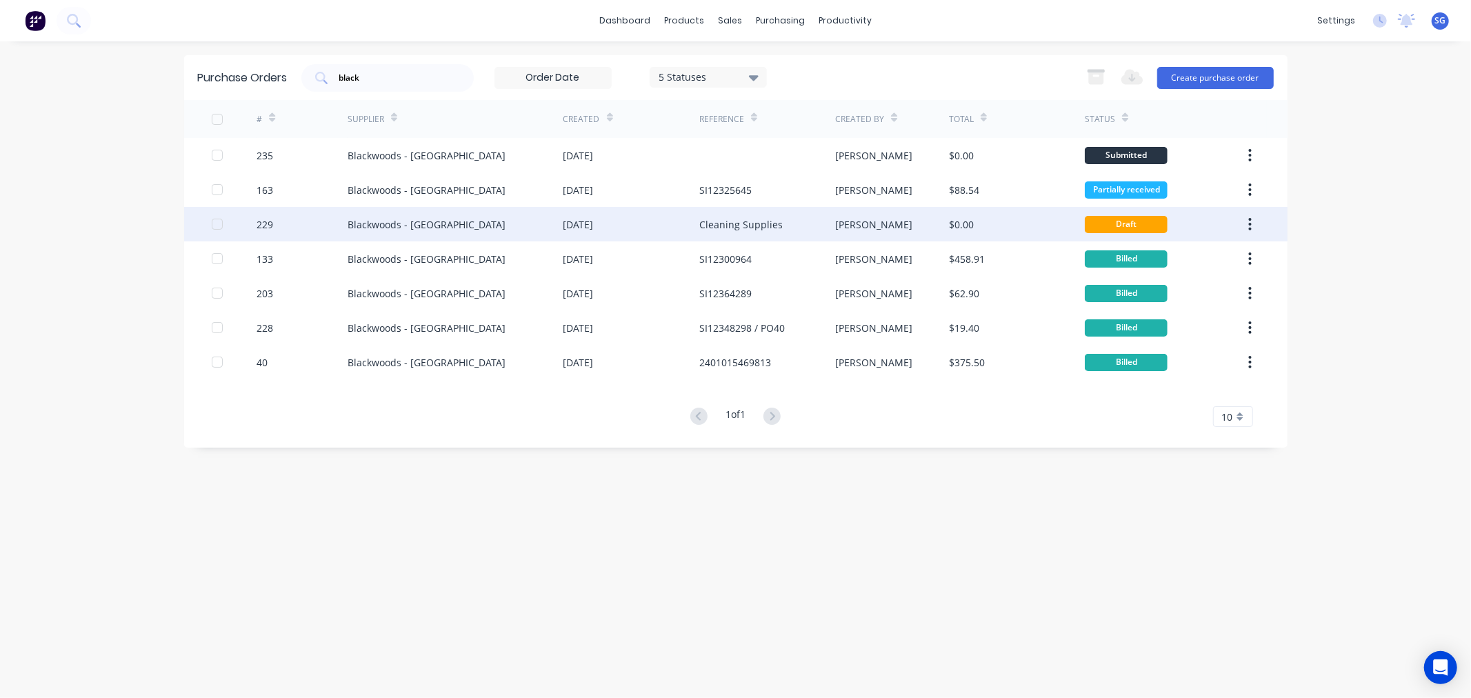
click at [574, 221] on div "[DATE]" at bounding box center [578, 224] width 30 height 14
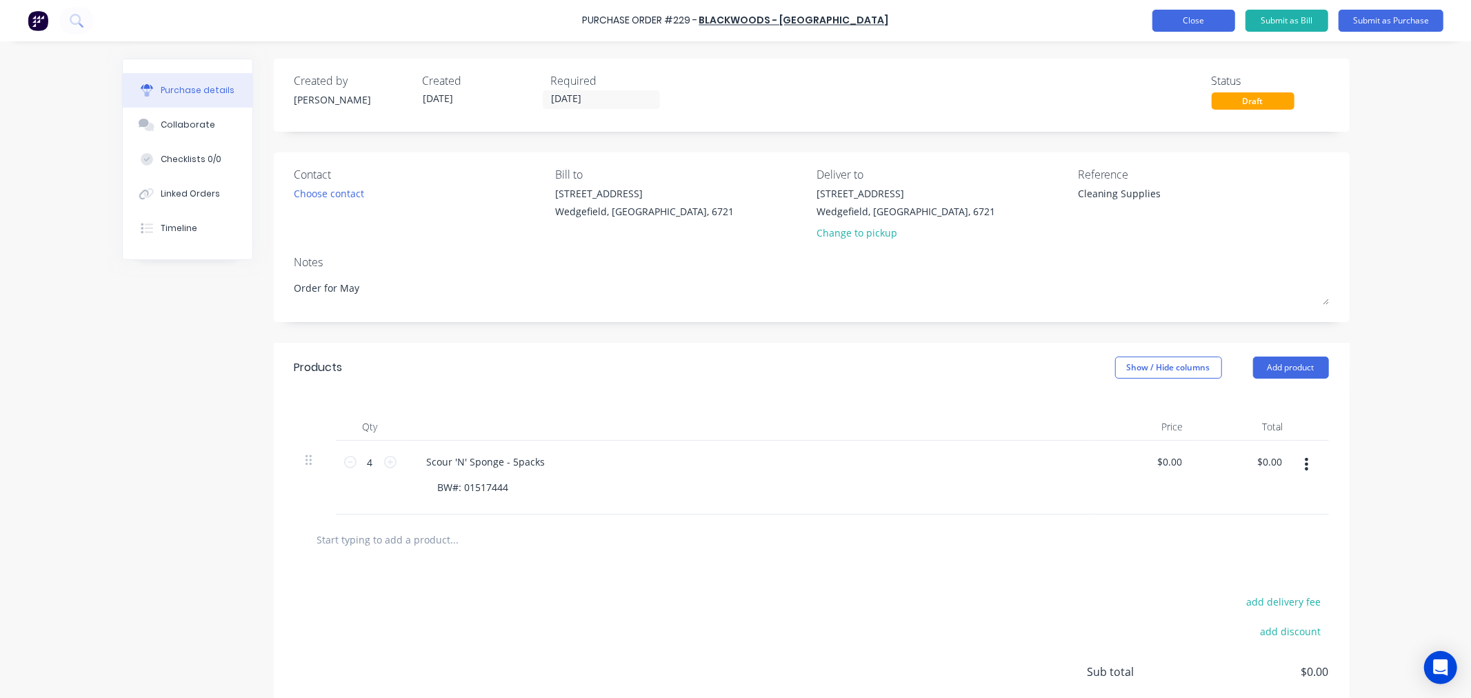
type textarea "x"
click at [1205, 14] on button "Close" at bounding box center [1193, 21] width 83 height 22
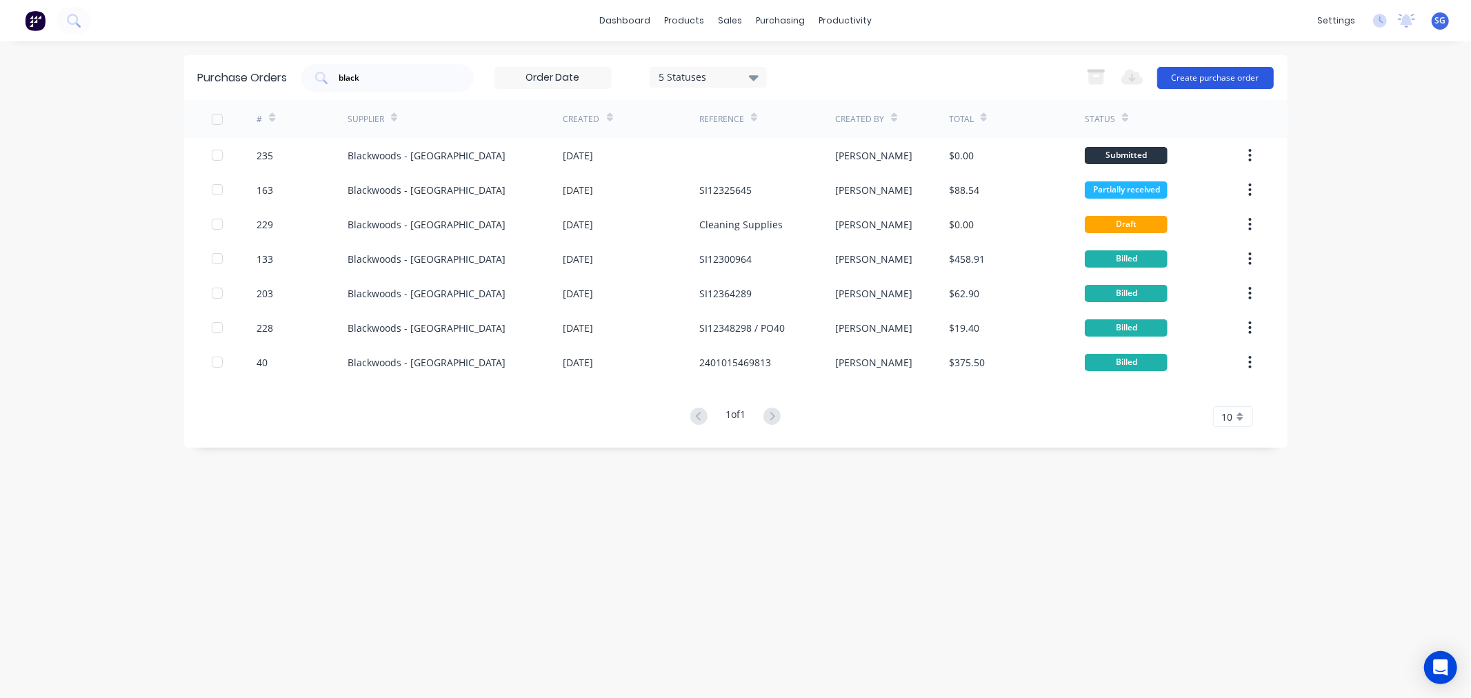
click at [1197, 80] on button "Create purchase order" at bounding box center [1215, 78] width 117 height 22
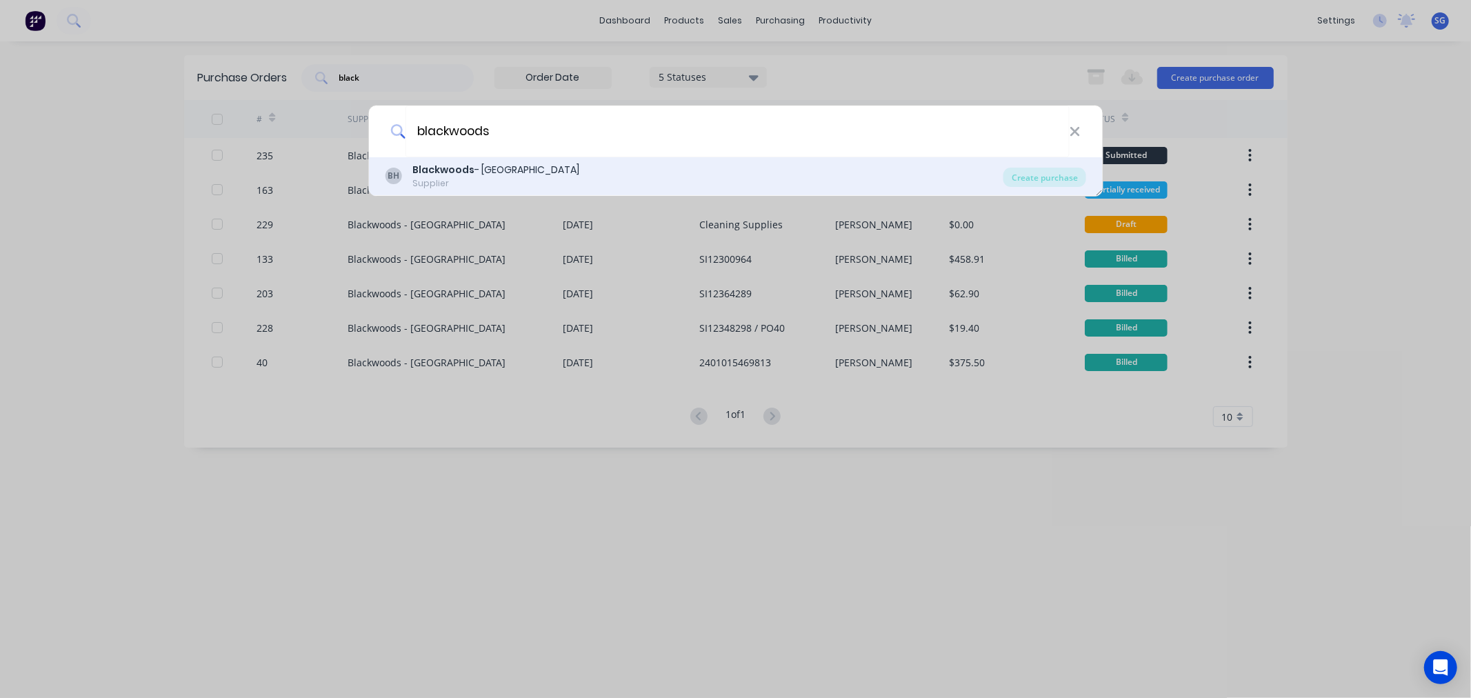
type input "blackwoods"
click at [439, 168] on b "Blackwoods" at bounding box center [443, 170] width 62 height 14
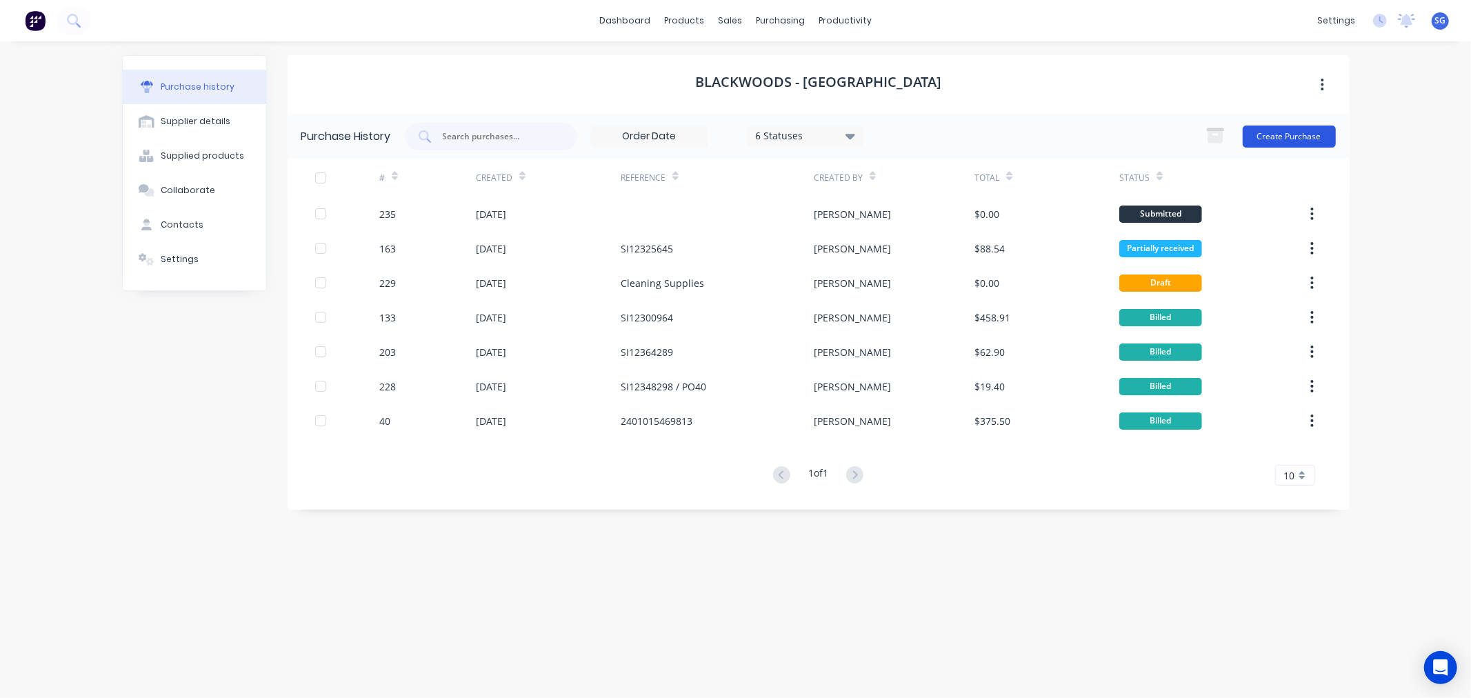
click at [1285, 129] on button "Create Purchase" at bounding box center [1288, 136] width 93 height 22
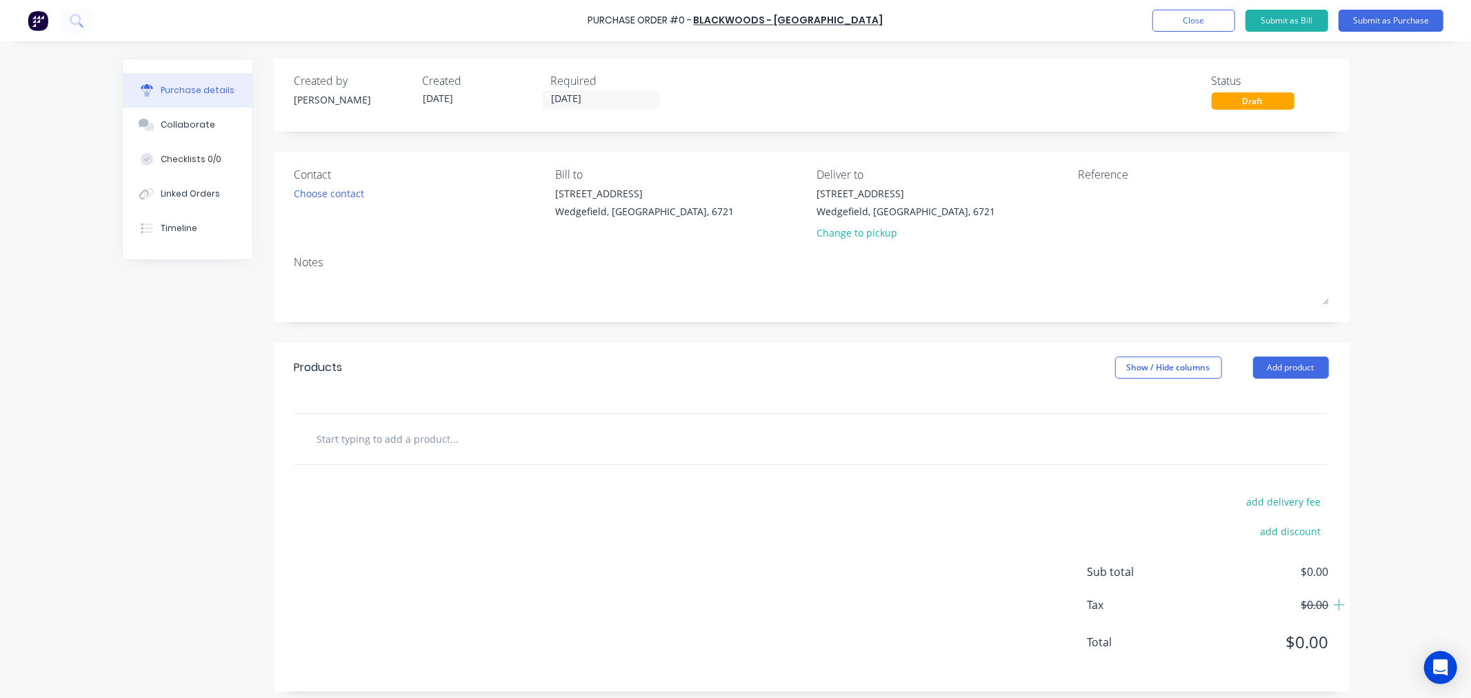
click at [357, 448] on input "text" at bounding box center [454, 439] width 276 height 28
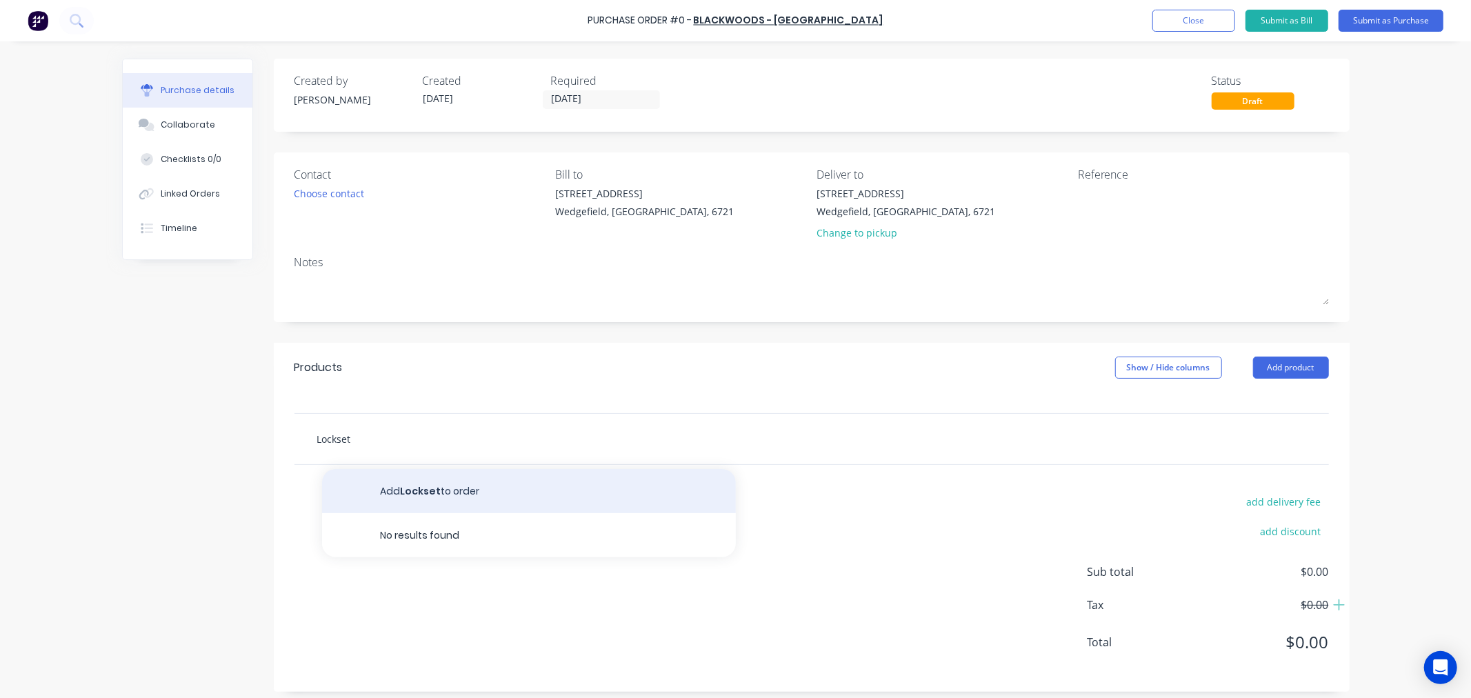
type input "Lockset"
click at [387, 499] on button "Add Lockset to order" at bounding box center [529, 491] width 414 height 44
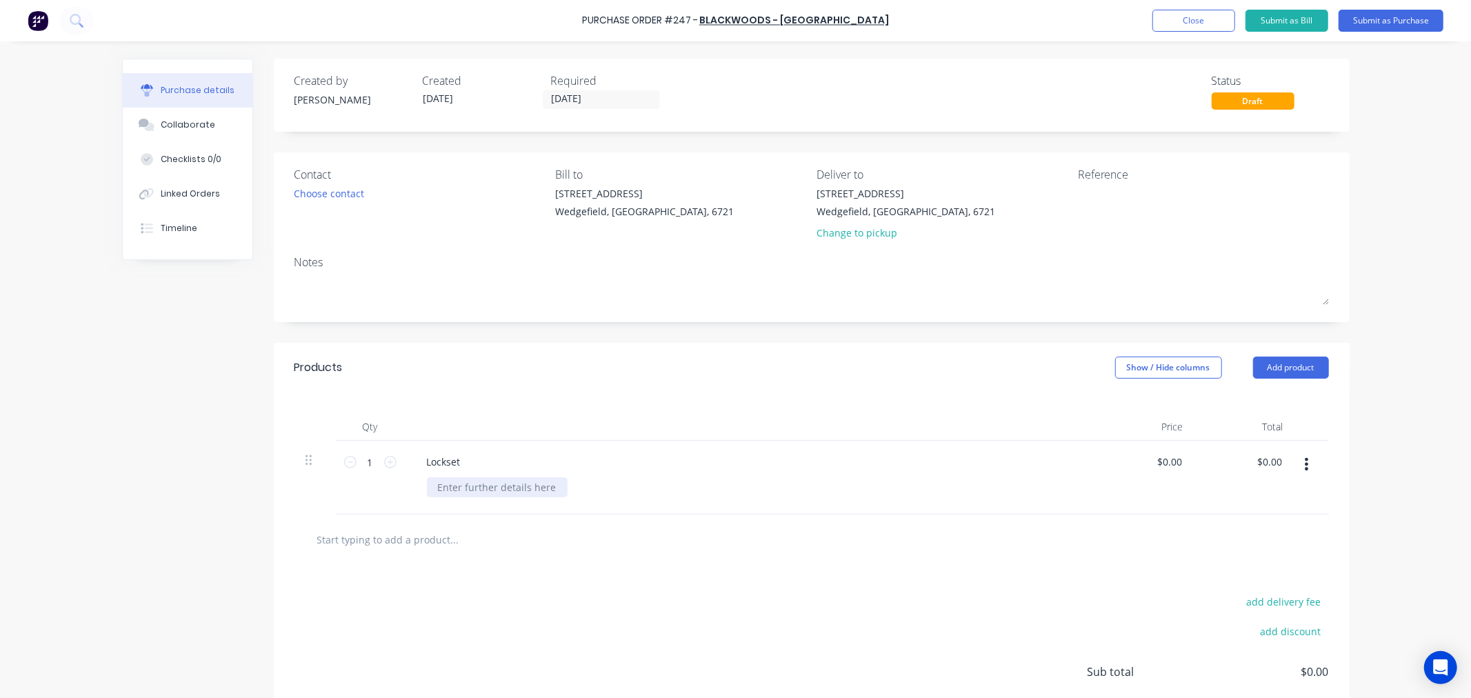
click at [455, 491] on div at bounding box center [497, 487] width 141 height 20
paste div
click at [368, 547] on input "text" at bounding box center [454, 539] width 276 height 28
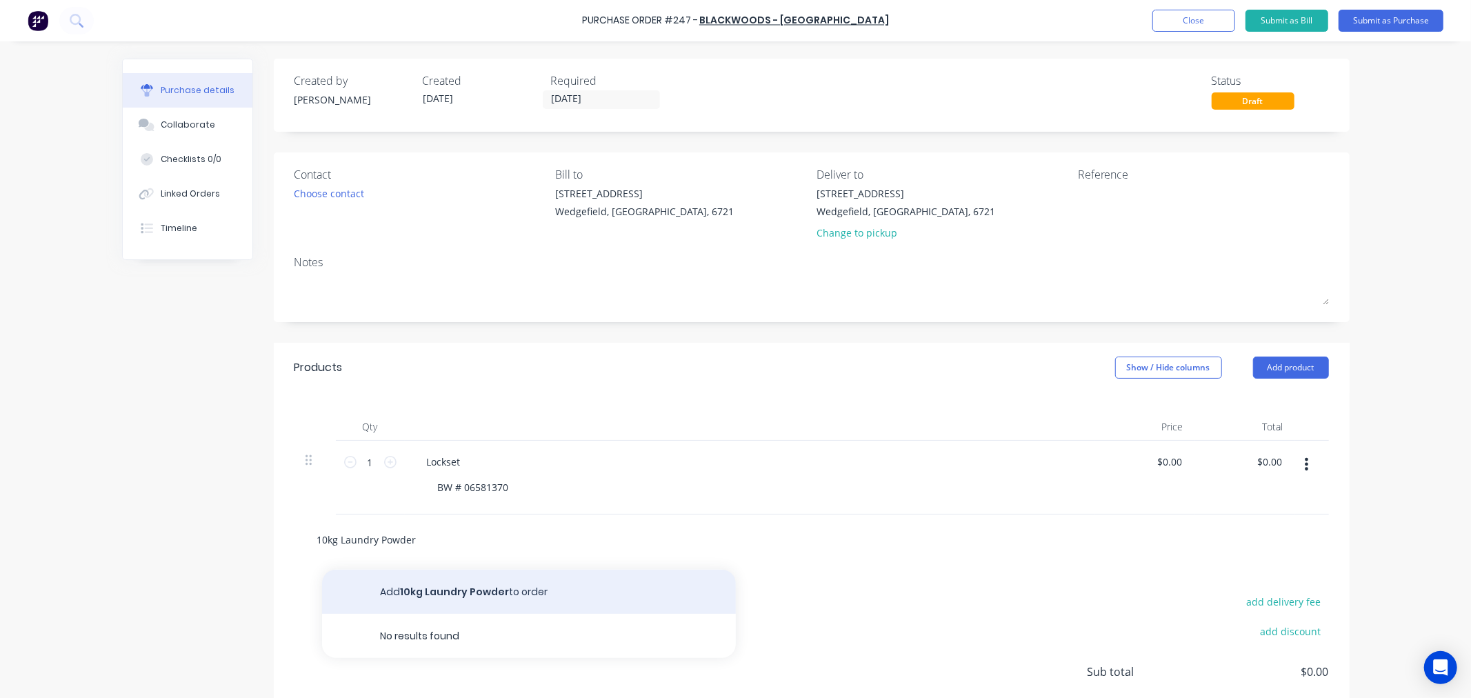
type input "10kg Laundry Powder"
click at [438, 584] on button "Add 10kg Laundry Powder to order" at bounding box center [529, 592] width 414 height 44
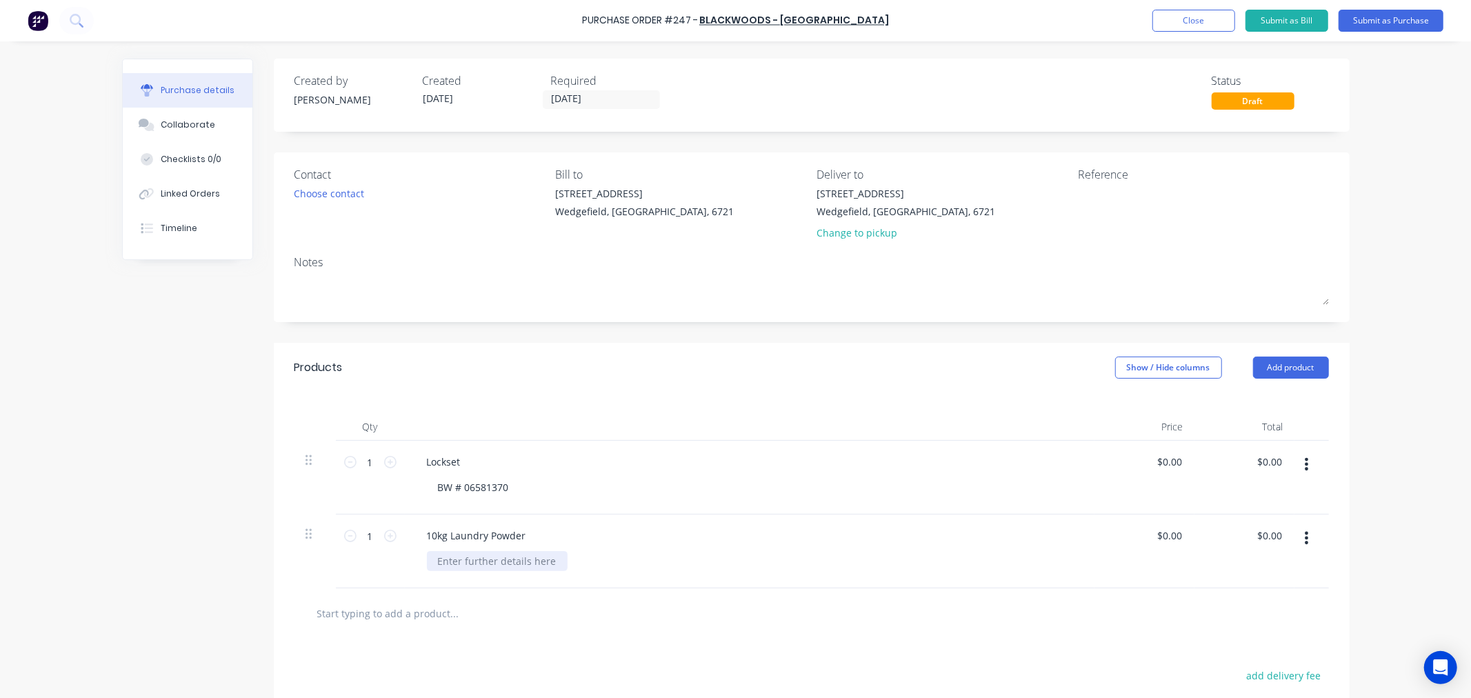
click at [481, 561] on div at bounding box center [497, 561] width 141 height 20
paste div
click at [595, 90] on label "[DATE]" at bounding box center [601, 99] width 117 height 19
click at [595, 91] on input "[DATE]" at bounding box center [601, 99] width 116 height 17
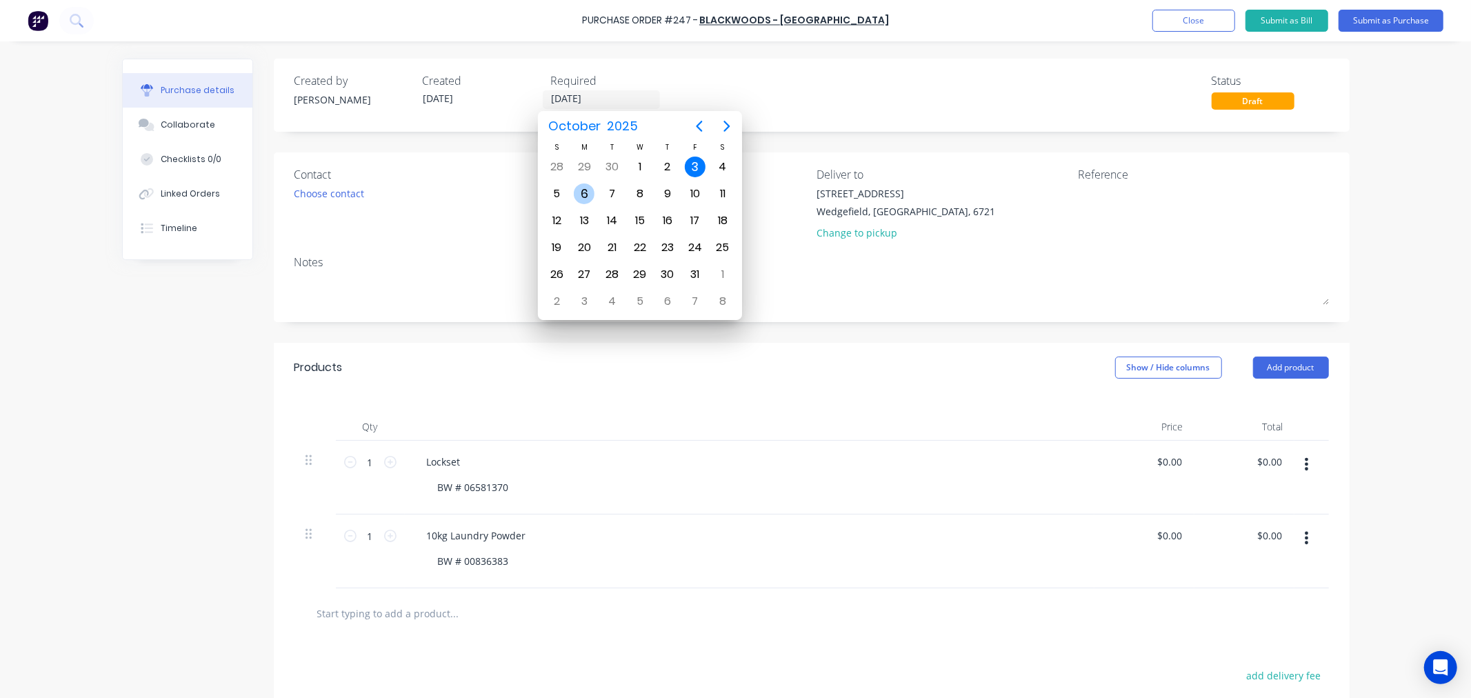
click at [589, 188] on div "6" at bounding box center [584, 193] width 21 height 21
type input "[DATE]"
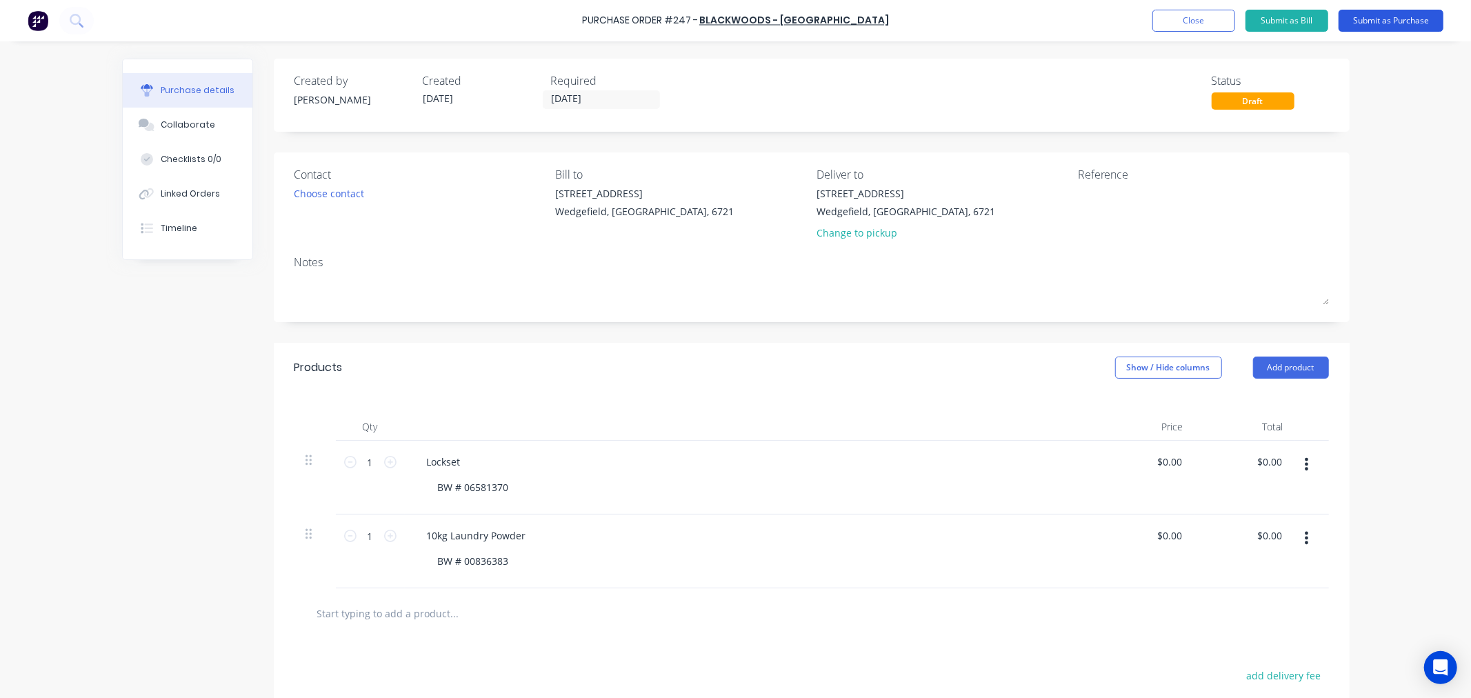
click at [1384, 21] on button "Submit as Purchase" at bounding box center [1390, 21] width 105 height 22
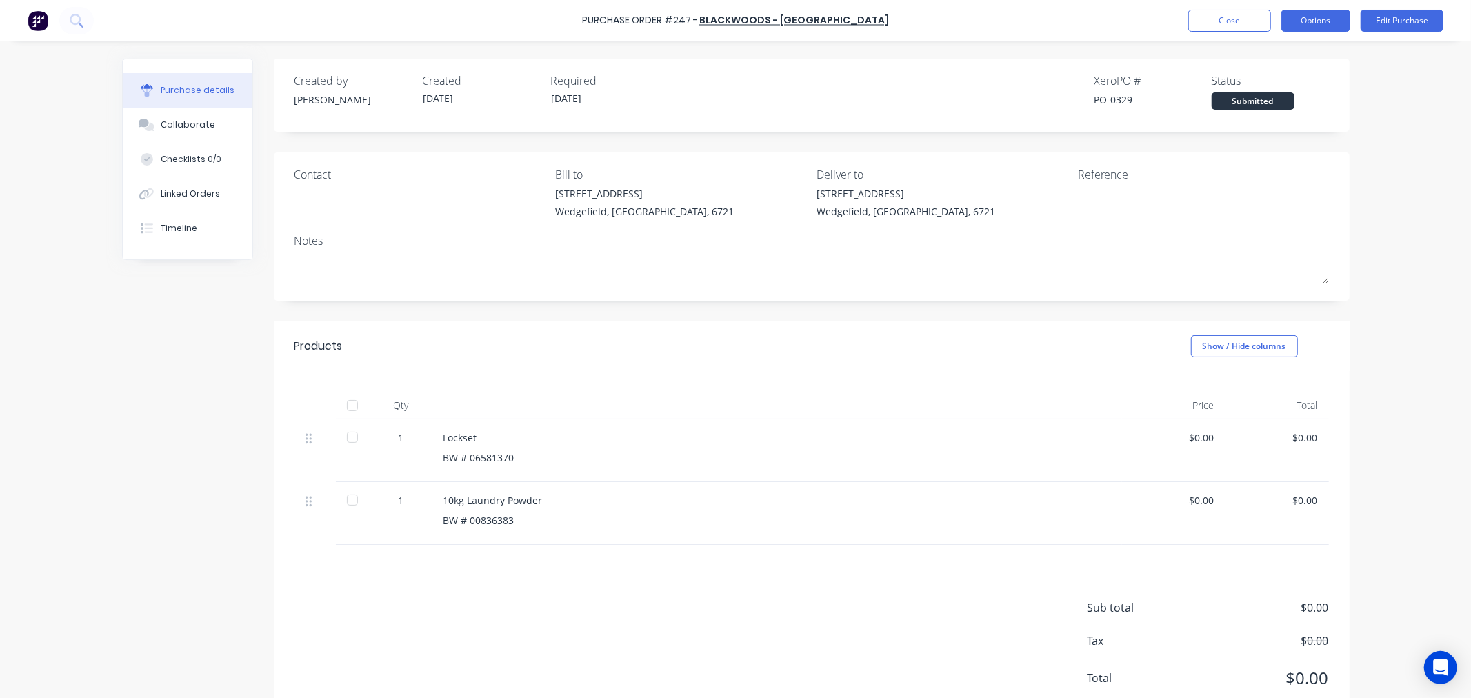
click at [1320, 16] on button "Options" at bounding box center [1315, 21] width 69 height 22
click at [1248, 63] on div "Print / Email" at bounding box center [1284, 56] width 106 height 20
click at [1242, 83] on div "With pricing" at bounding box center [1284, 84] width 106 height 20
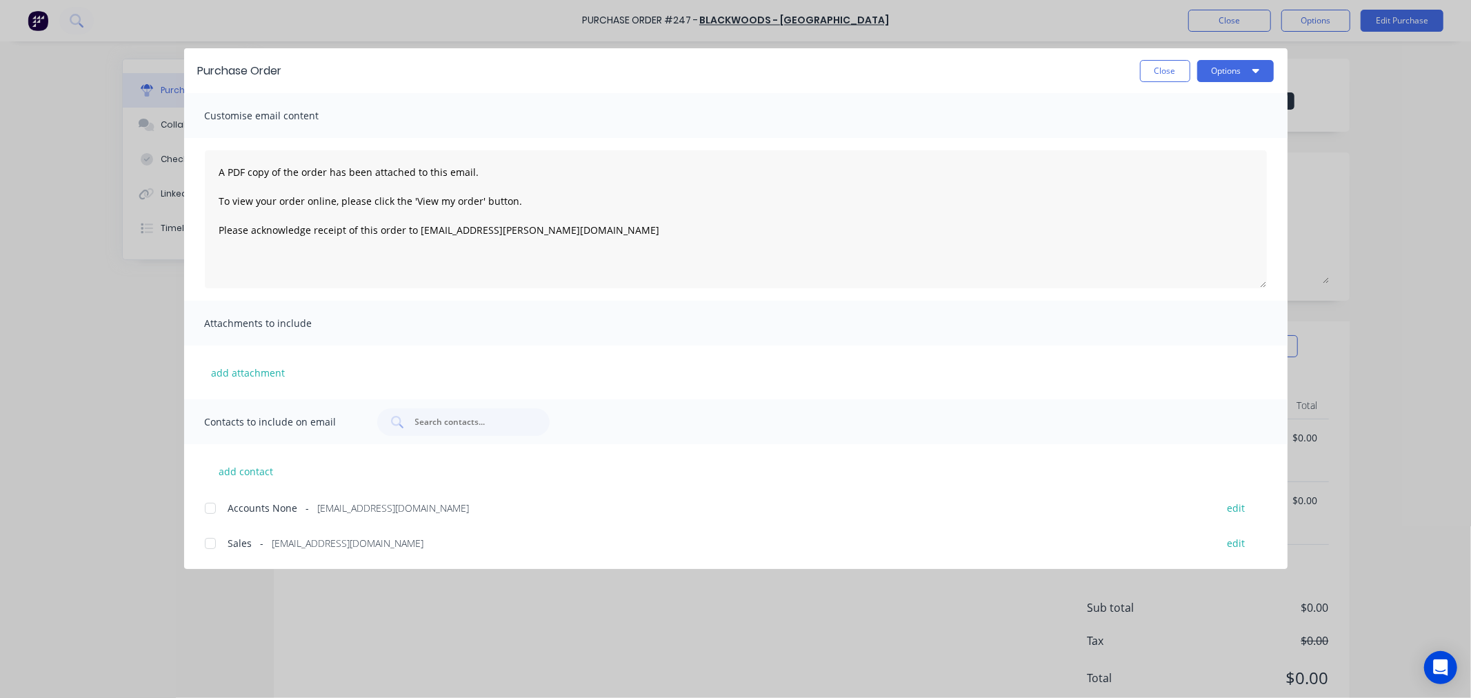
click at [231, 545] on span "Sales" at bounding box center [240, 543] width 24 height 14
click at [1232, 81] on button "Options" at bounding box center [1235, 71] width 77 height 22
click at [1167, 163] on div "Email" at bounding box center [1208, 161] width 106 height 20
click at [1141, 72] on button "Close" at bounding box center [1165, 71] width 50 height 22
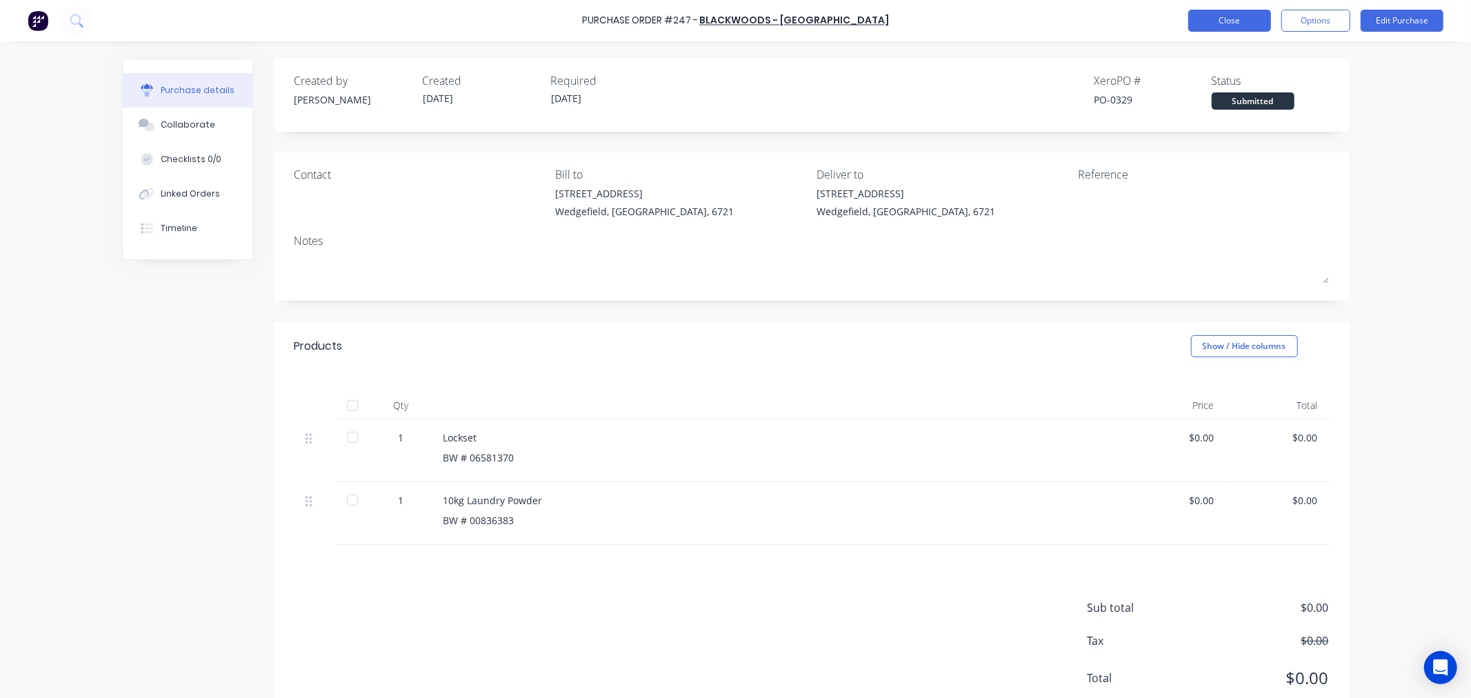
click at [1223, 19] on button "Close" at bounding box center [1229, 21] width 83 height 22
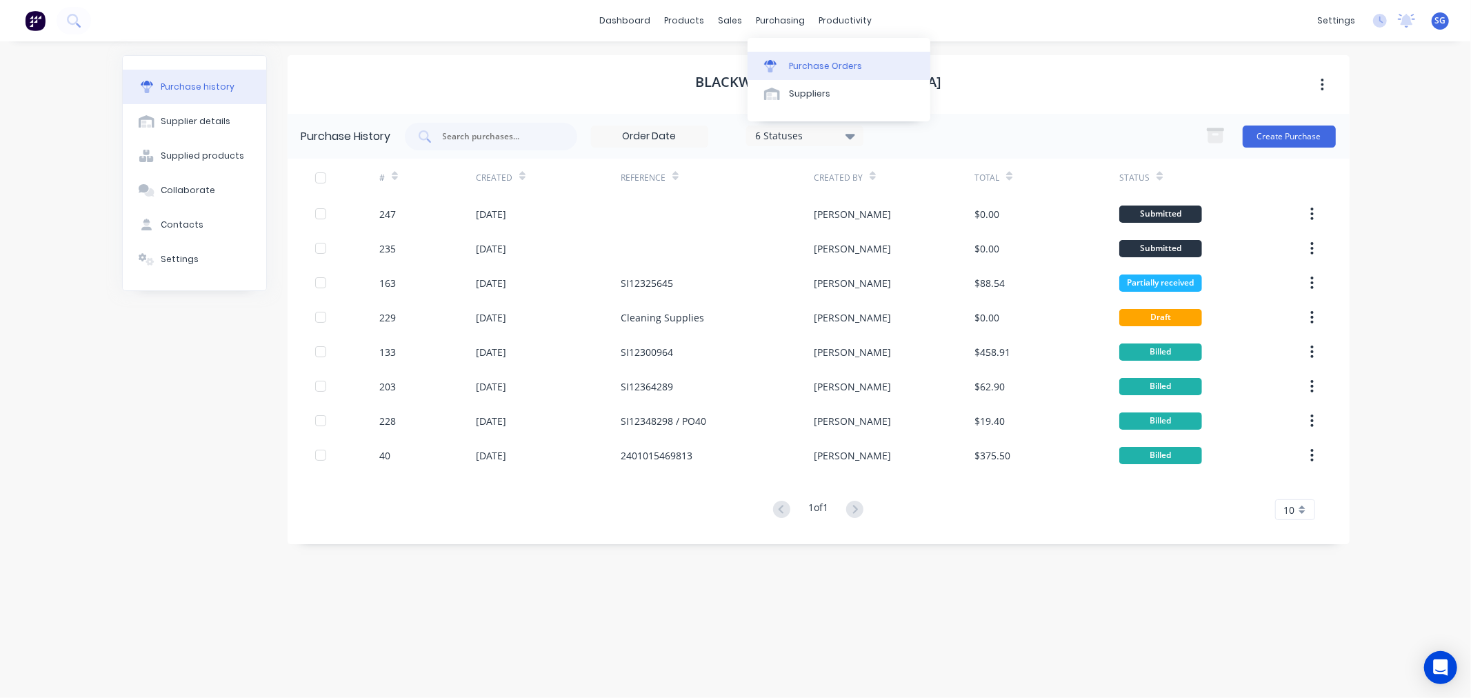
click at [794, 63] on div "Purchase Orders" at bounding box center [825, 66] width 73 height 12
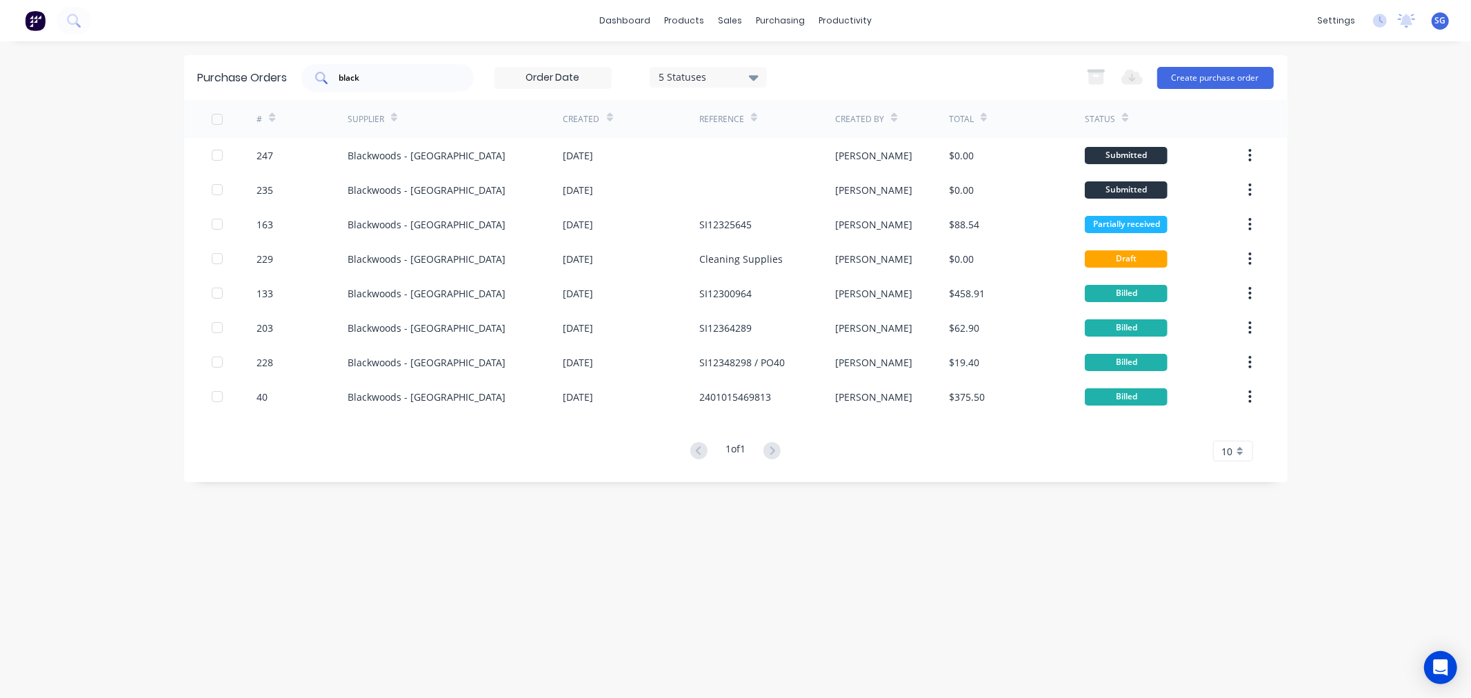
click at [360, 83] on input "black" at bounding box center [395, 78] width 114 height 14
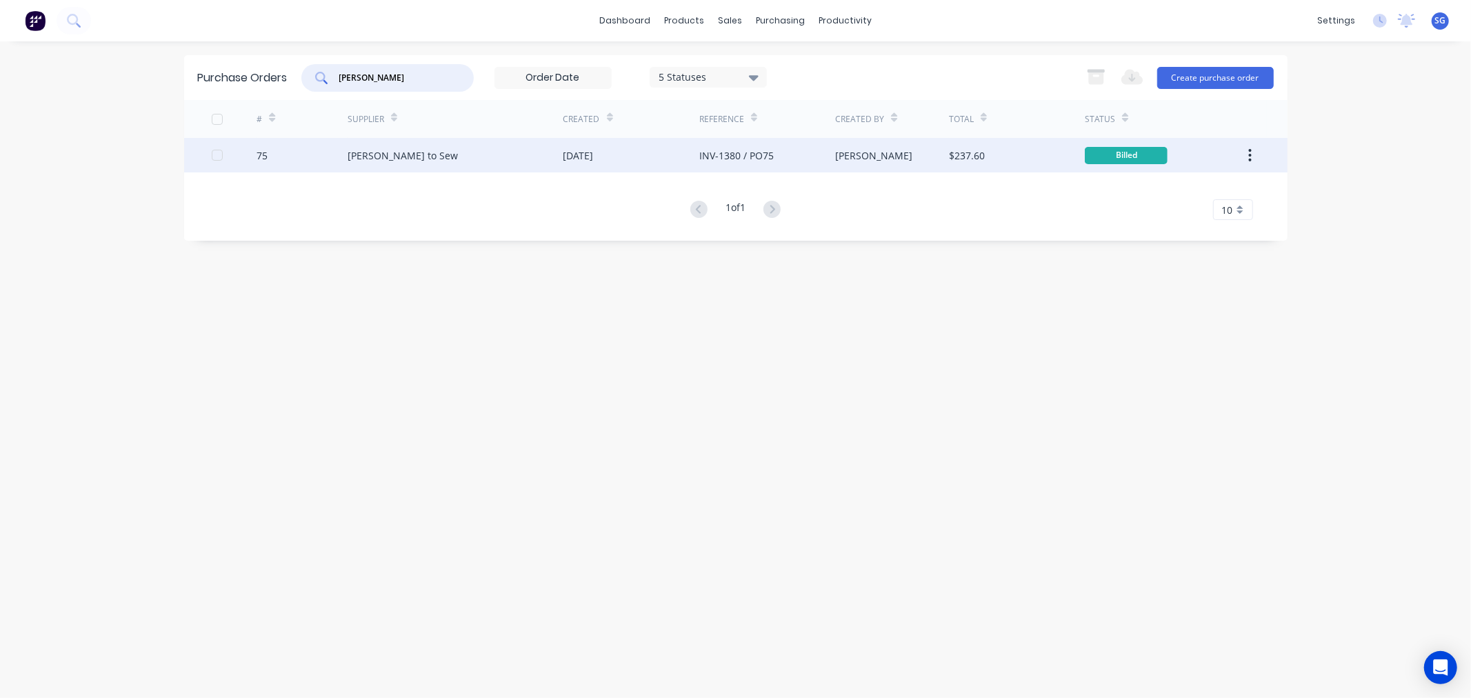
type input "[PERSON_NAME]"
click at [349, 160] on div "[PERSON_NAME] to Sew" at bounding box center [403, 155] width 110 height 14
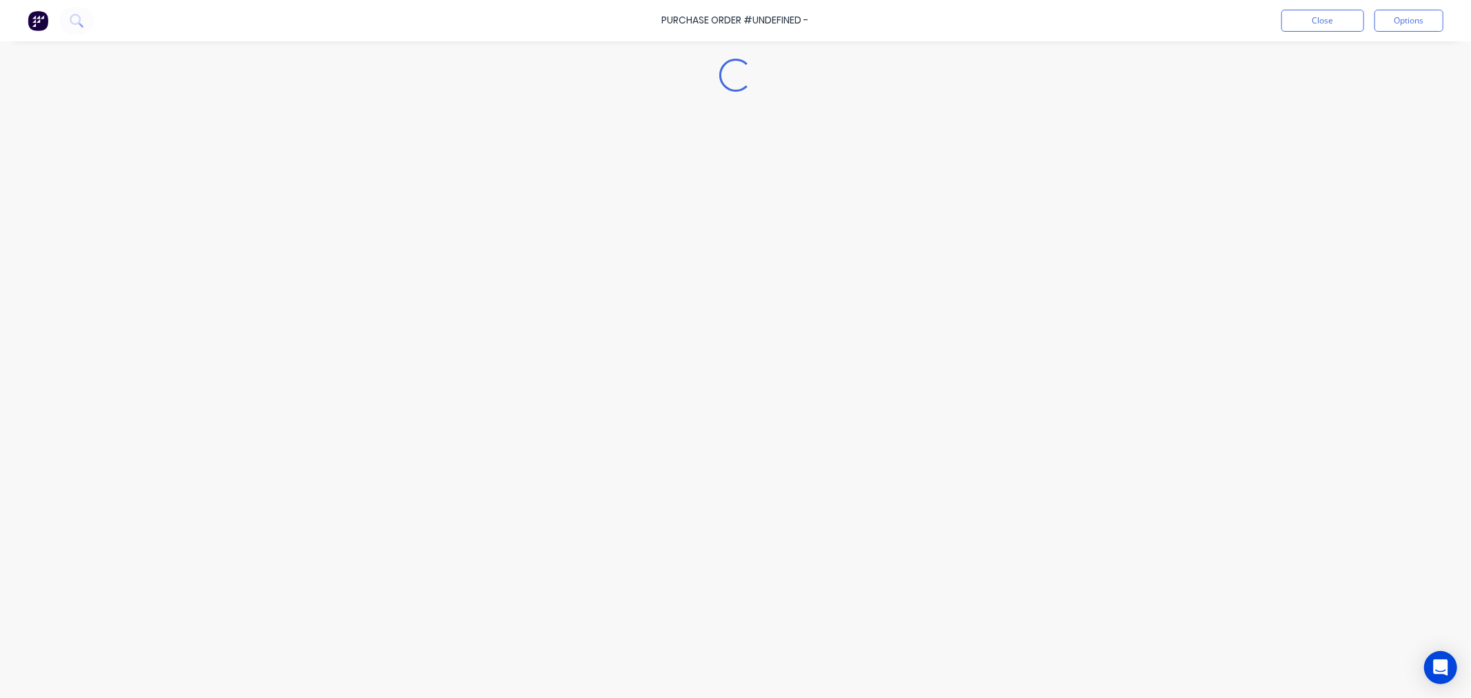
type textarea "x"
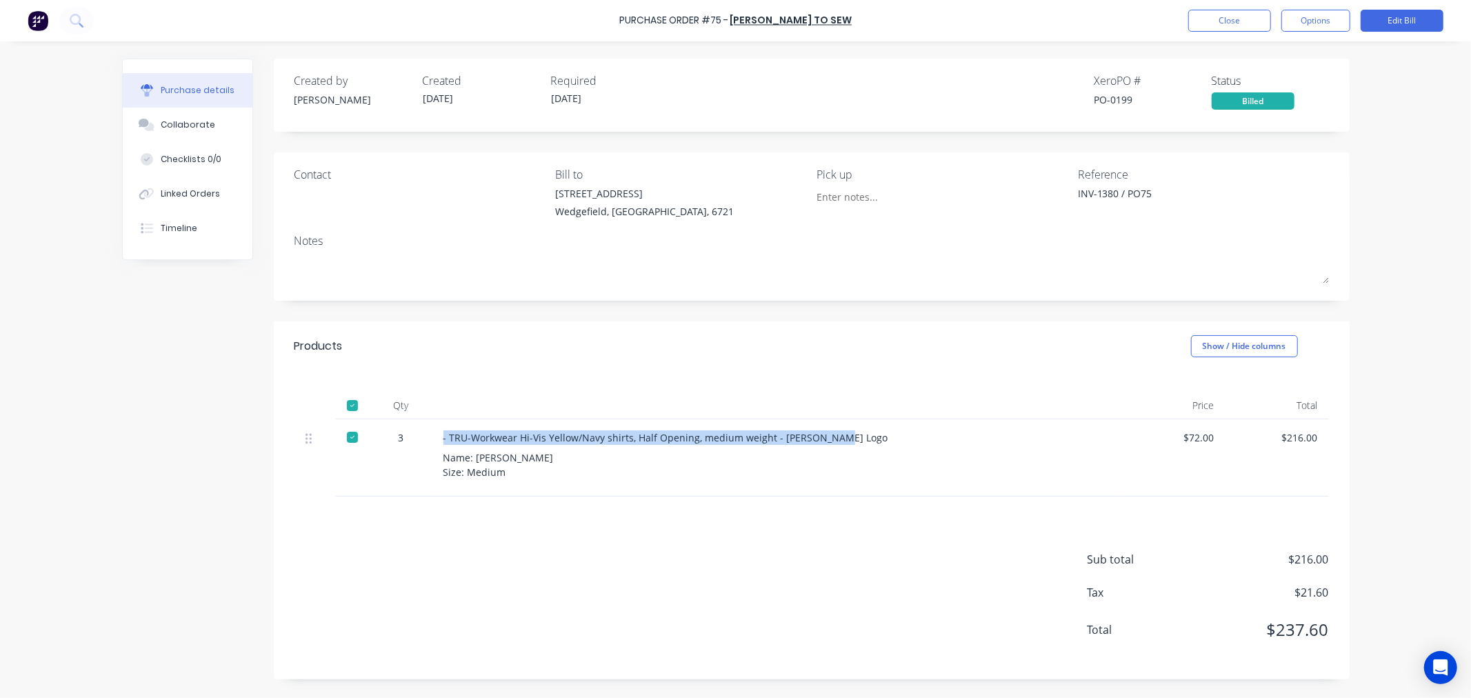
drag, startPoint x: 834, startPoint y: 441, endPoint x: 443, endPoint y: 439, distance: 391.6
click at [443, 439] on div "- TRU-Workwear Hi-Vis Yellow/Navy shirts, Half Opening, medium weight - [PERSON…" at bounding box center [776, 437] width 667 height 14
copy div "- TRU-Workwear Hi-Vis Yellow/Navy shirts, Half Opening, medium weight - [PERSON…"
click at [1218, 21] on button "Close" at bounding box center [1229, 21] width 83 height 22
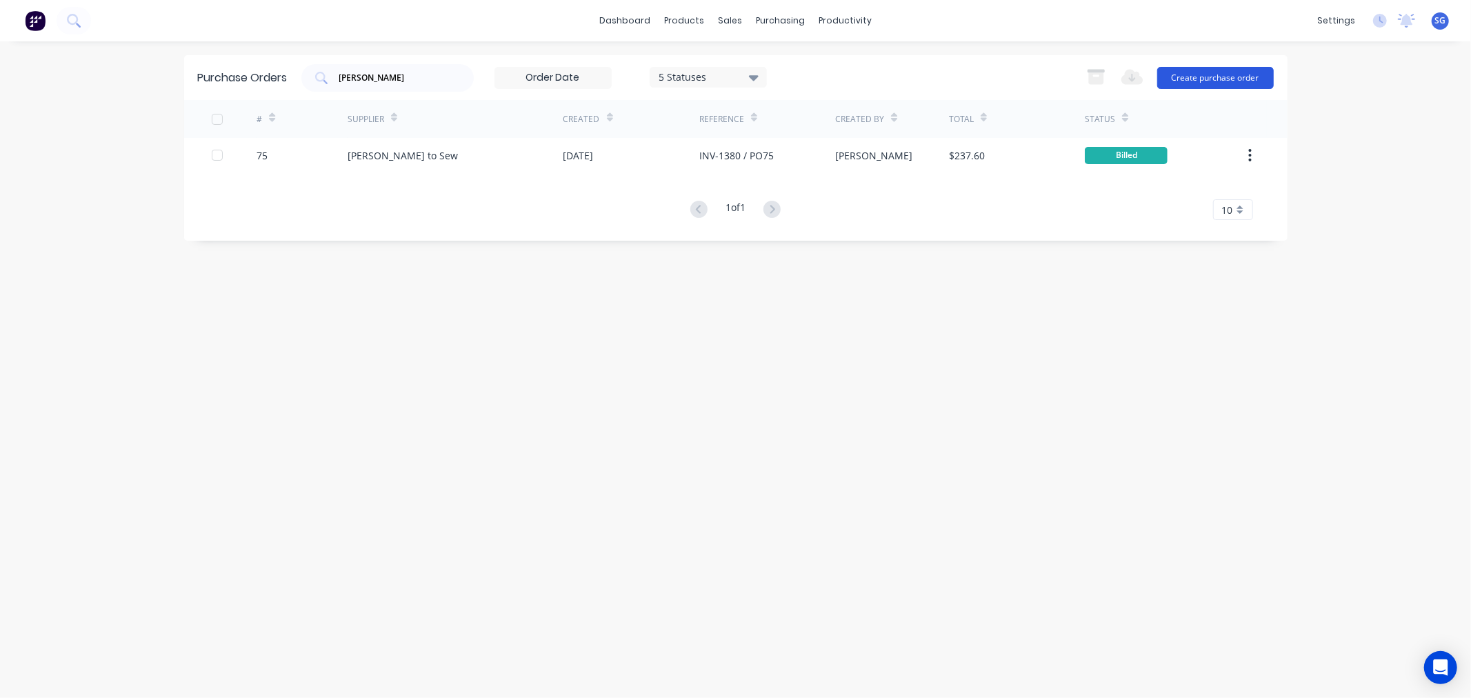
click at [1189, 76] on button "Create purchase order" at bounding box center [1215, 78] width 117 height 22
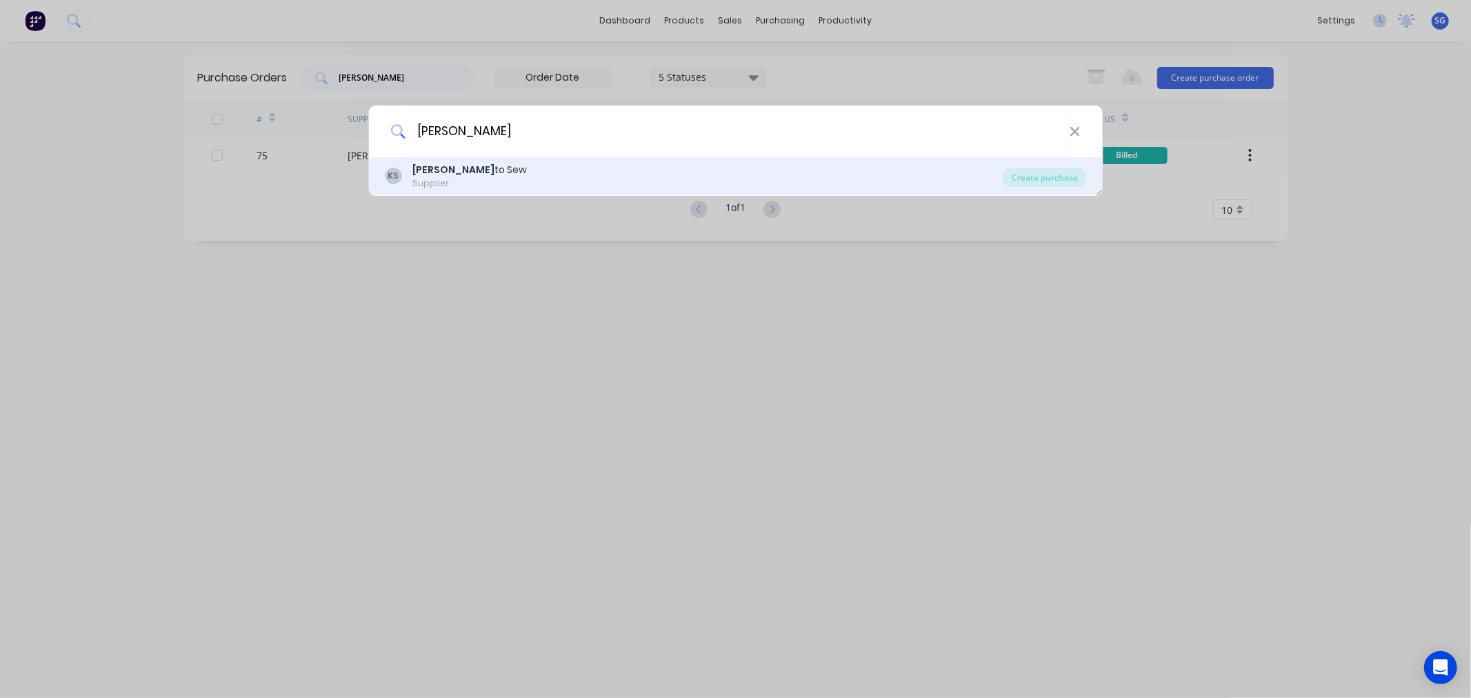
type input "[PERSON_NAME]"
click at [454, 175] on div "[PERSON_NAME] to Sew" at bounding box center [469, 170] width 114 height 14
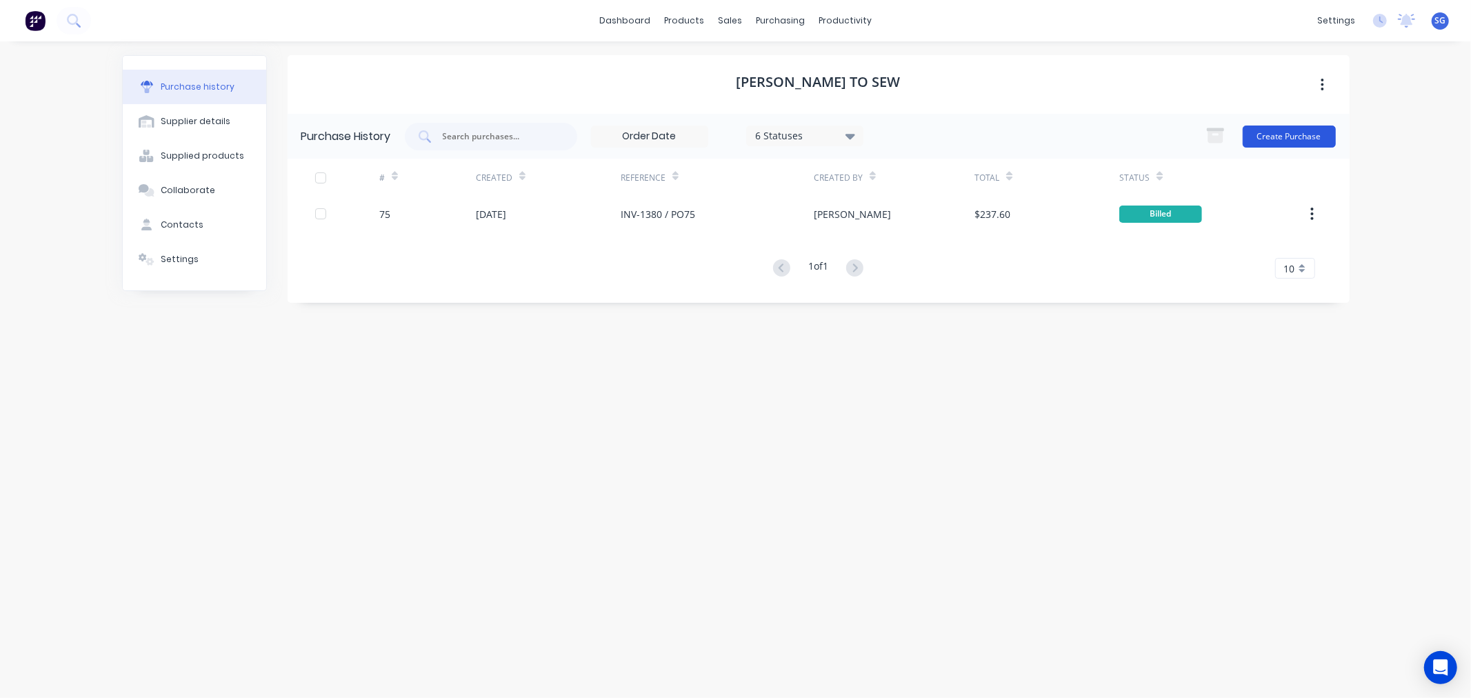
click at [1295, 136] on button "Create Purchase" at bounding box center [1288, 136] width 93 height 22
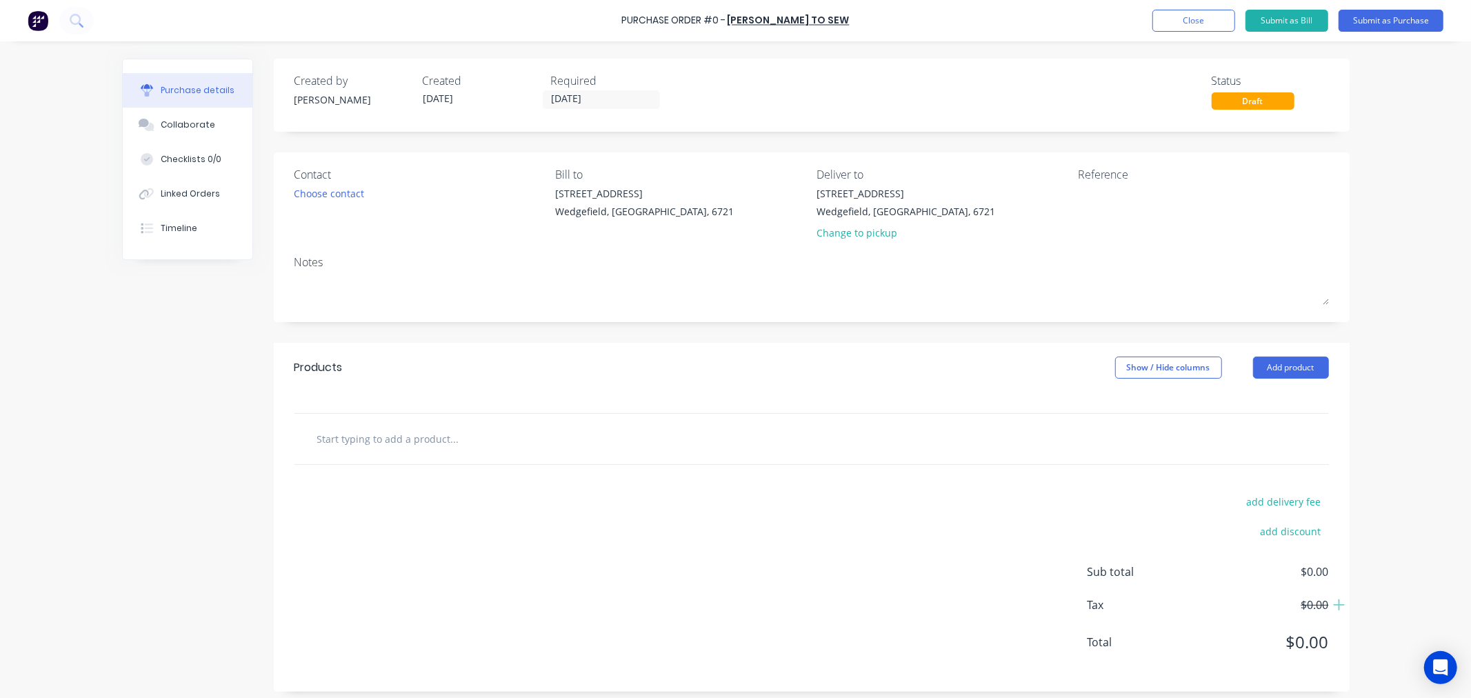
click at [343, 445] on input "text" at bounding box center [454, 439] width 276 height 28
paste input "- TRU-Workwear Hi-Vis Yellow/Navy shirts, Half Opening, medium weight - [PERSON…"
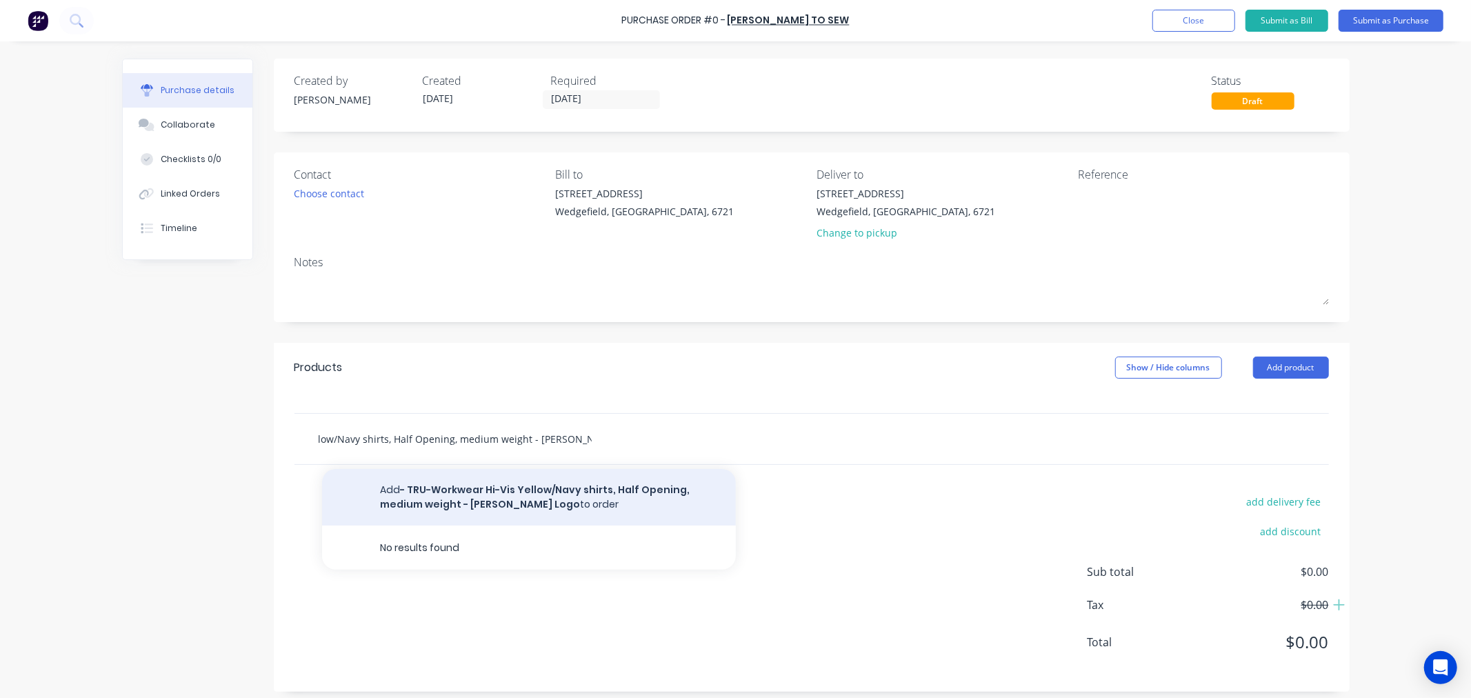
type input "- TRU-Workwear Hi-Vis Yellow/Navy shirts, Half Opening, medium weight - [PERSON…"
click at [521, 493] on button "Add - TRU-Workwear Hi-Vis Yellow/Navy shirts, Half Opening, medium weight - [PE…" at bounding box center [529, 497] width 414 height 57
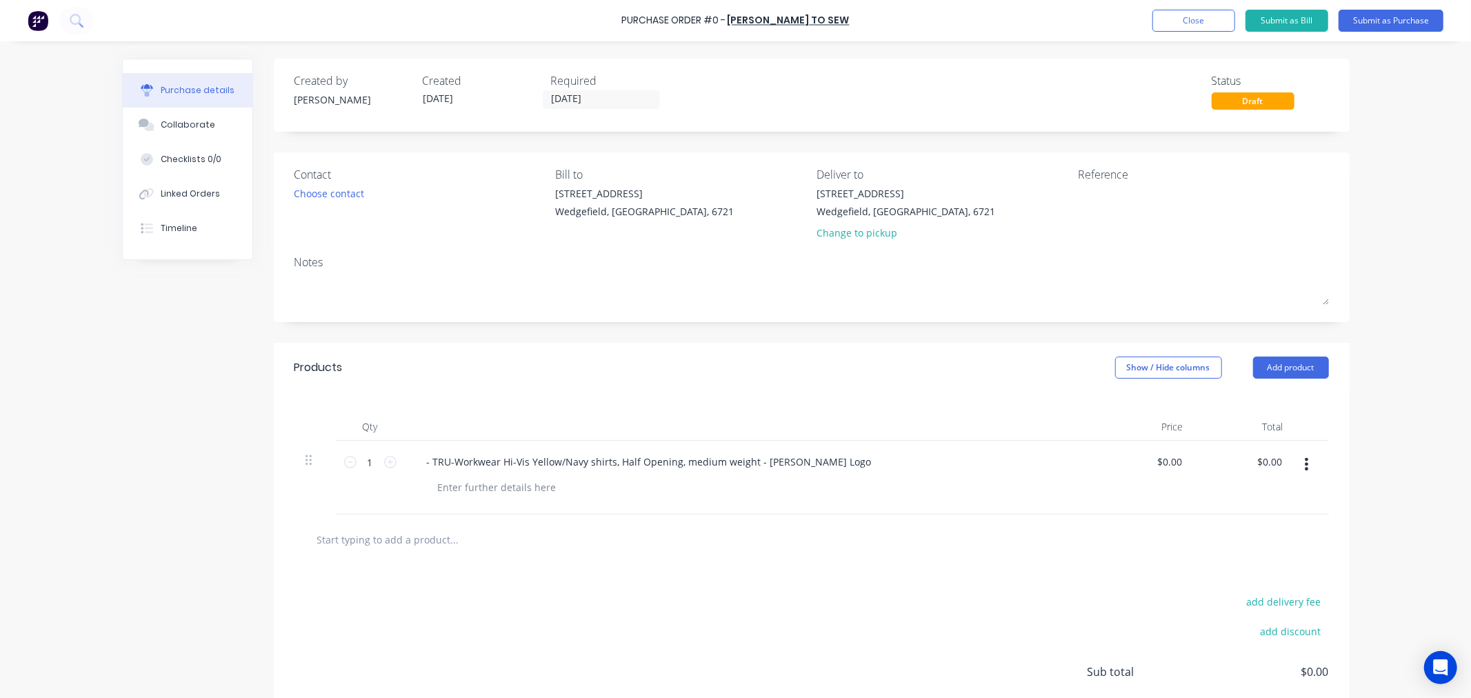
click at [460, 499] on div "Purchase details Collaborate Checklists 0/0 Linked Orders Timeline Created by […" at bounding box center [735, 328] width 1255 height 629
click at [458, 488] on div at bounding box center [497, 487] width 141 height 20
click at [386, 464] on icon at bounding box center [390, 462] width 12 height 12
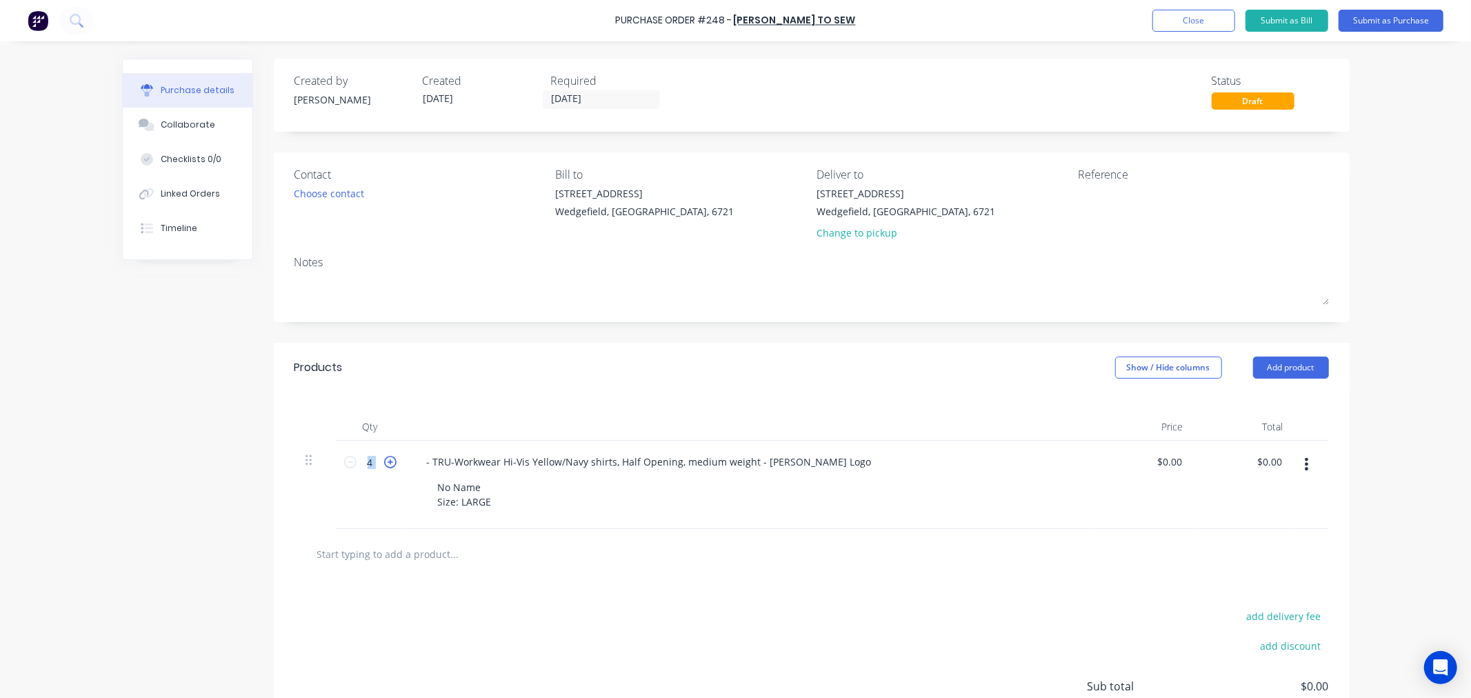
click at [386, 464] on icon at bounding box center [390, 462] width 12 height 12
type input "5"
click at [636, 106] on label "[DATE]" at bounding box center [601, 99] width 117 height 19
click at [636, 106] on input "[DATE]" at bounding box center [601, 99] width 116 height 17
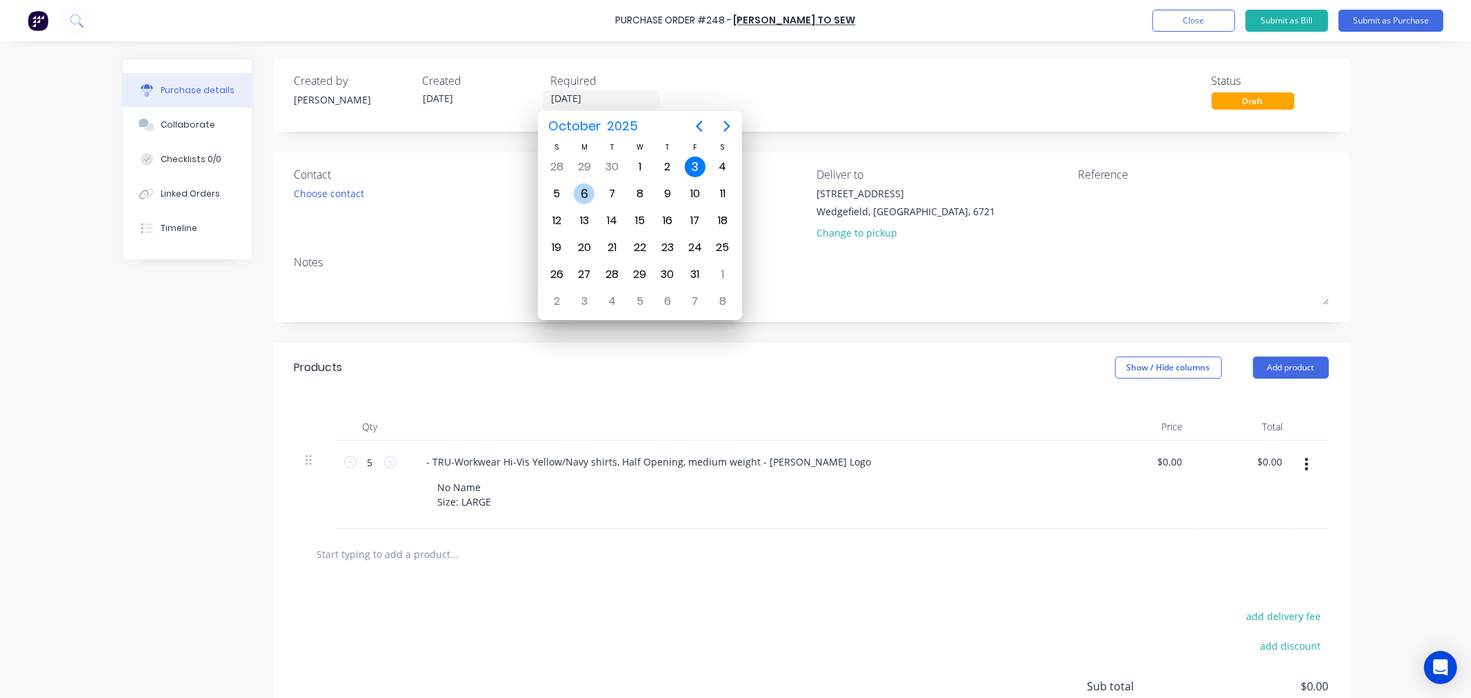
click at [588, 194] on div "6" at bounding box center [584, 193] width 21 height 21
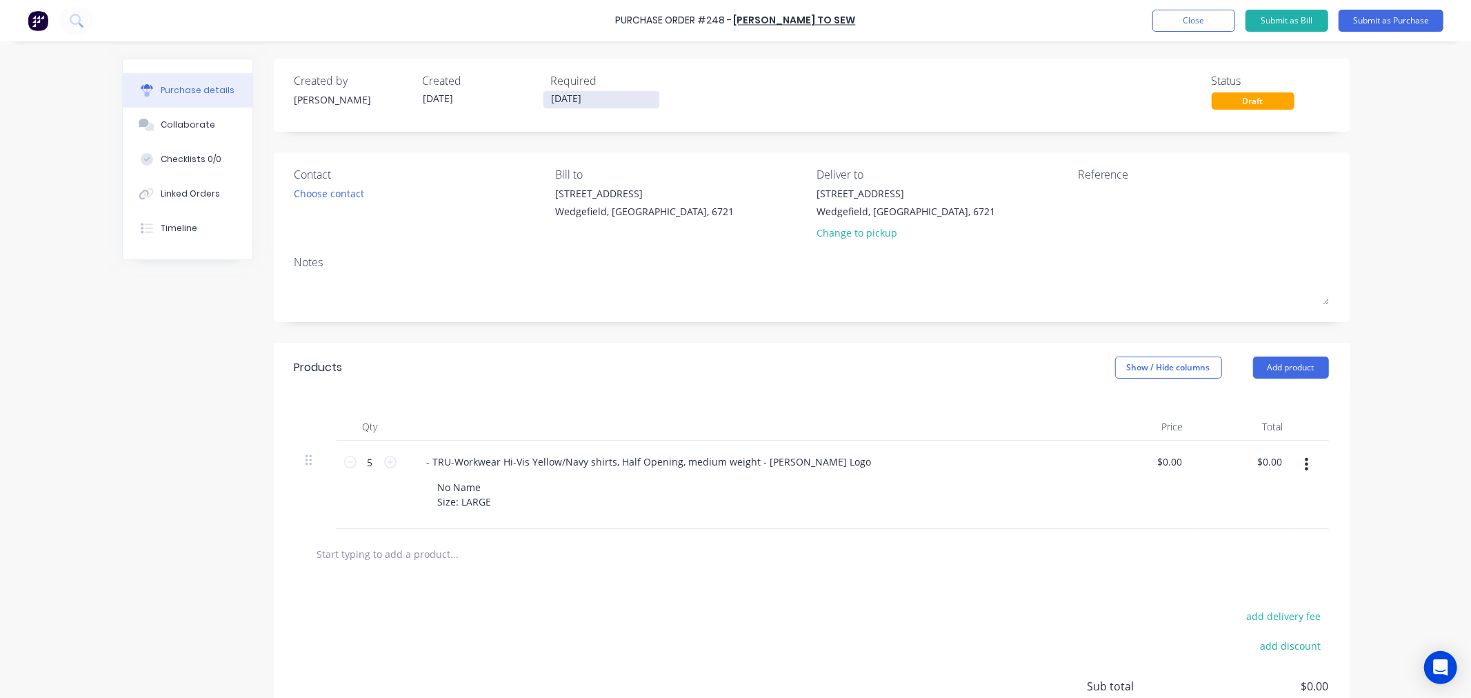
click at [630, 104] on input "[DATE]" at bounding box center [601, 99] width 116 height 17
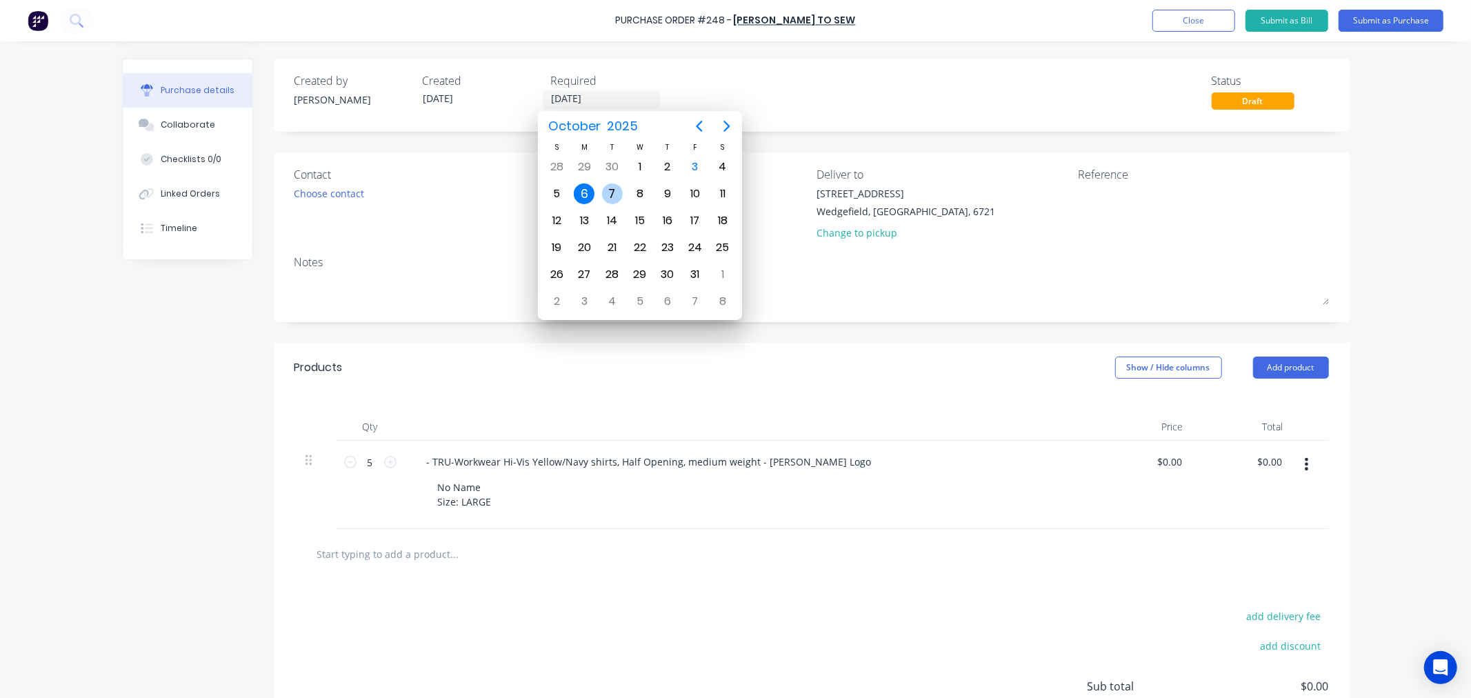
click at [615, 190] on div "7" at bounding box center [612, 193] width 21 height 21
type input "[DATE]"
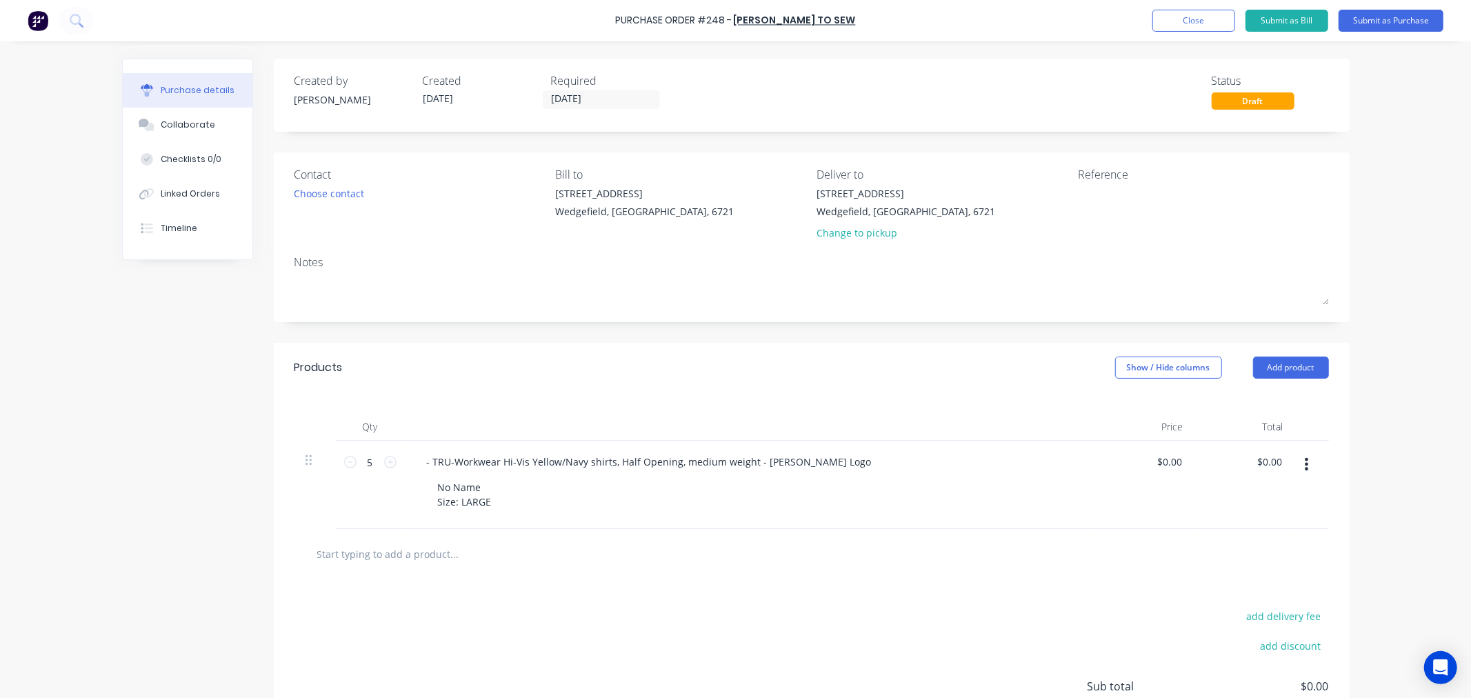
click at [1187, 230] on div "Reference" at bounding box center [1203, 206] width 251 height 81
click at [870, 225] on div "Change to pickup" at bounding box center [905, 232] width 179 height 14
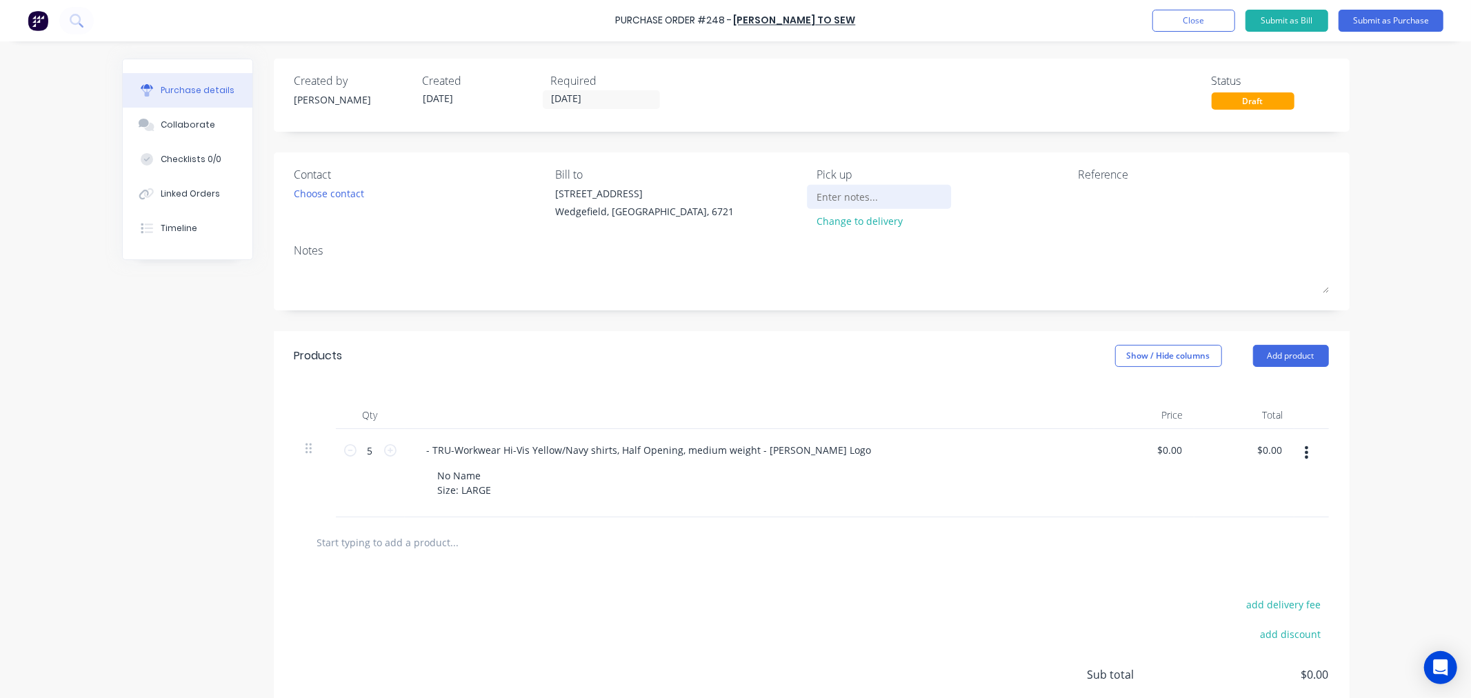
click at [842, 203] on input at bounding box center [878, 196] width 125 height 21
type input "p"
type input "Please advise when ready for collection"
click at [1376, 23] on button "Submit as Purchase" at bounding box center [1390, 21] width 105 height 22
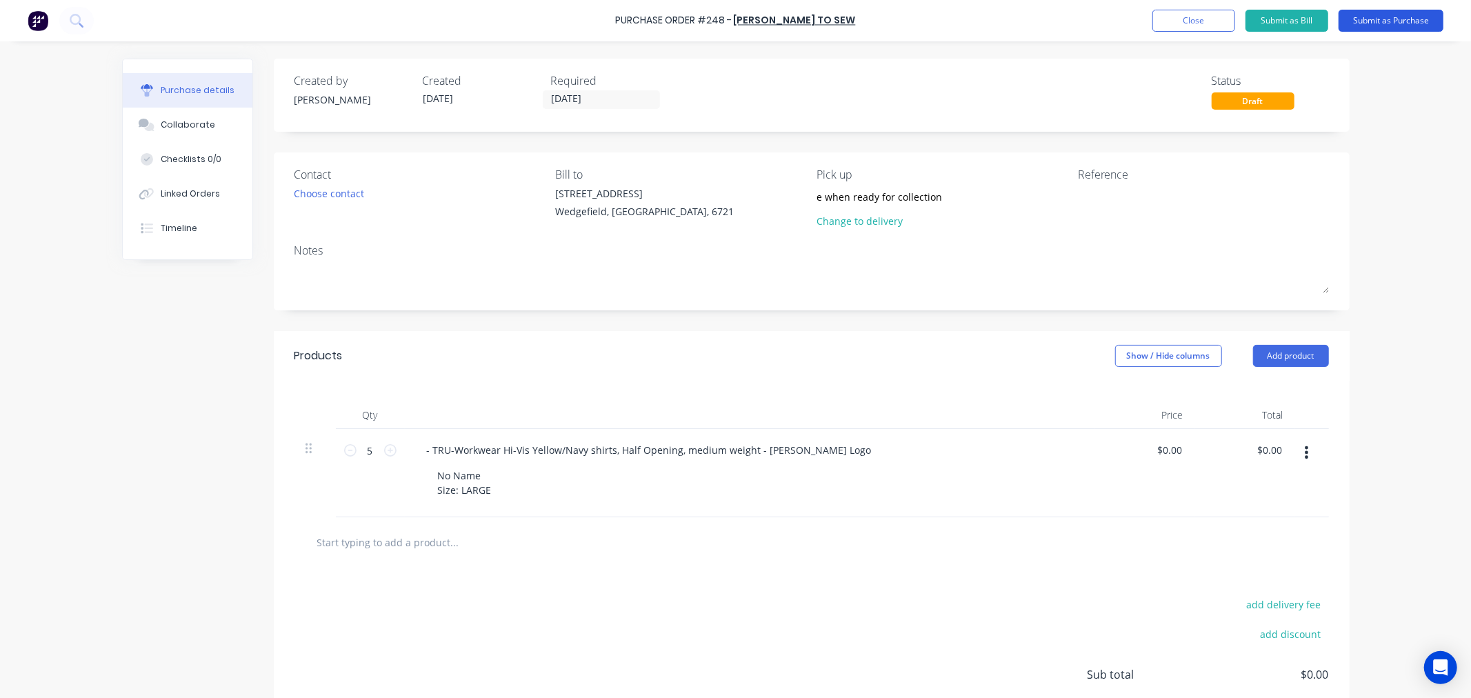
scroll to position [0, 0]
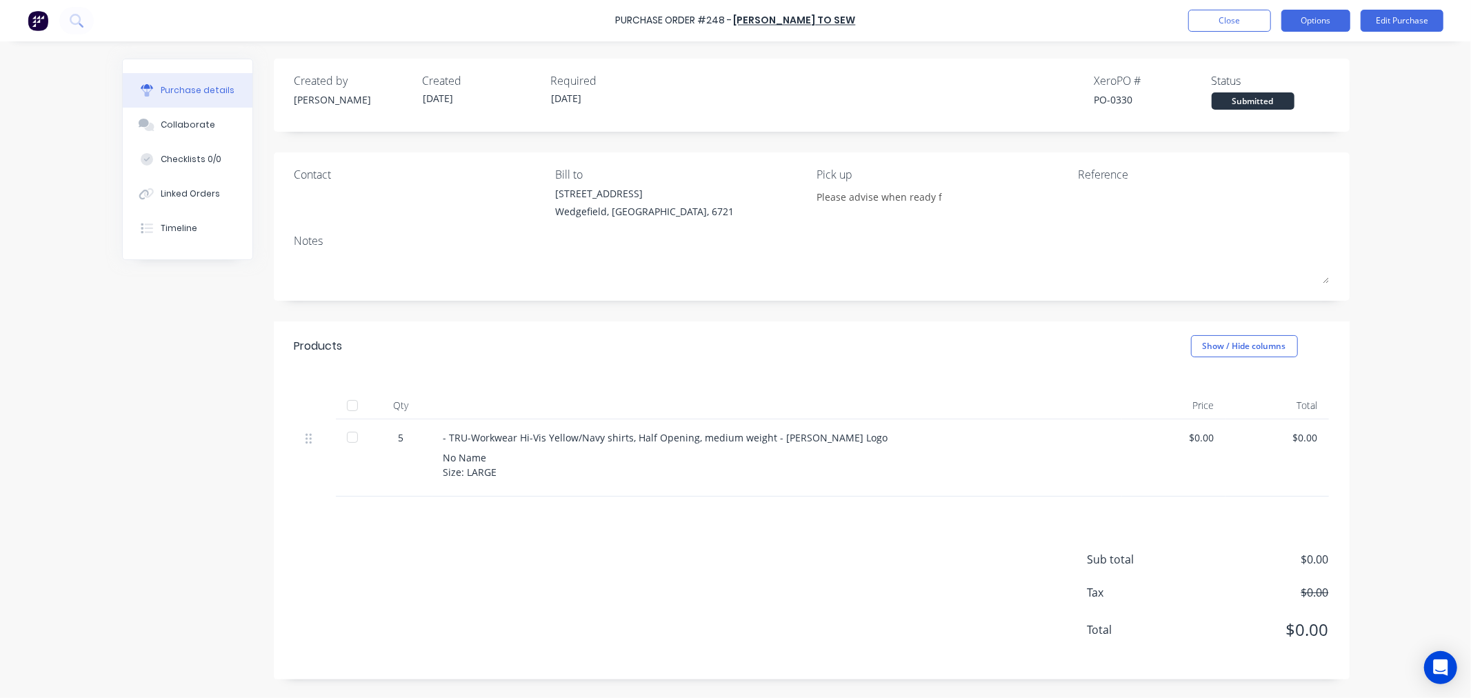
click at [1314, 19] on button "Options" at bounding box center [1315, 21] width 69 height 22
click at [1258, 51] on div "Print / Email" at bounding box center [1284, 56] width 106 height 20
click at [1260, 92] on div "With pricing" at bounding box center [1284, 84] width 106 height 20
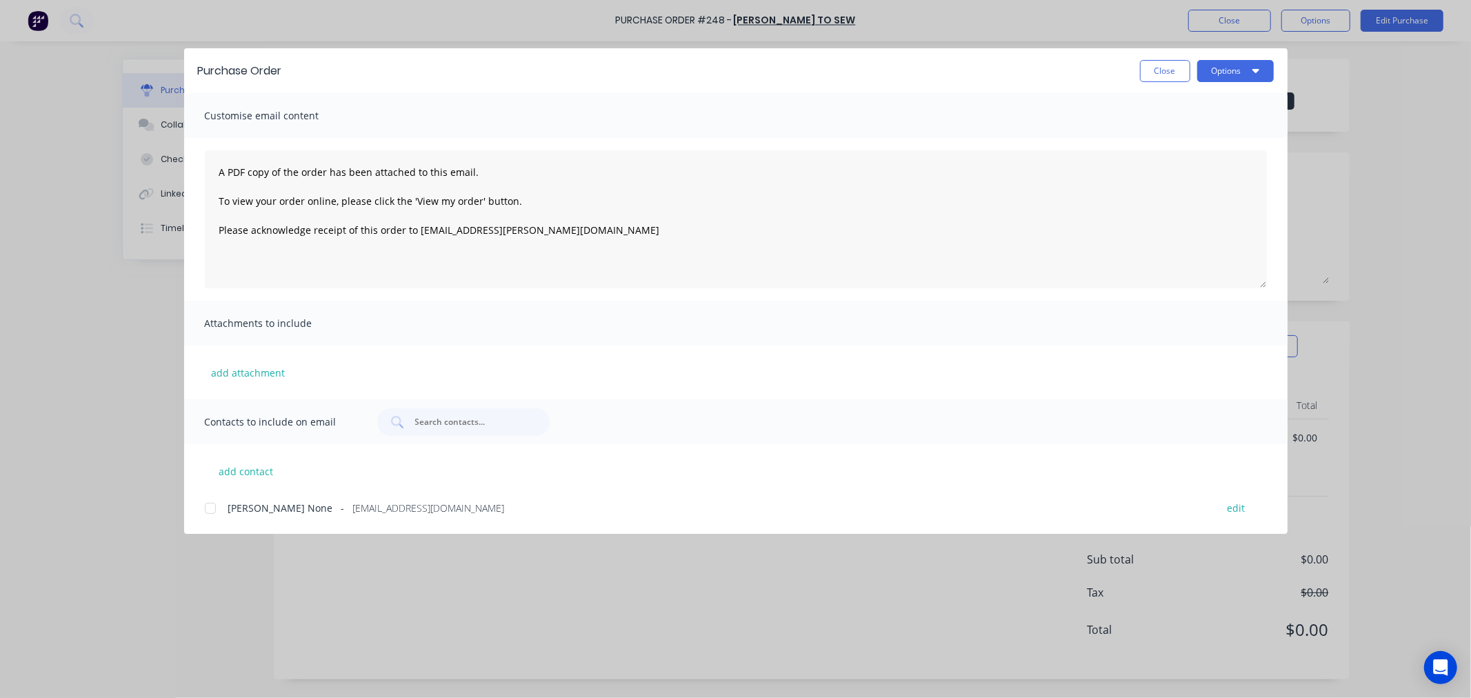
click at [270, 507] on span "[PERSON_NAME] None" at bounding box center [280, 508] width 105 height 14
click at [1230, 71] on button "Options" at bounding box center [1235, 71] width 77 height 22
click at [1169, 161] on div "Email" at bounding box center [1208, 161] width 106 height 20
